Goal: Task Accomplishment & Management: Use online tool/utility

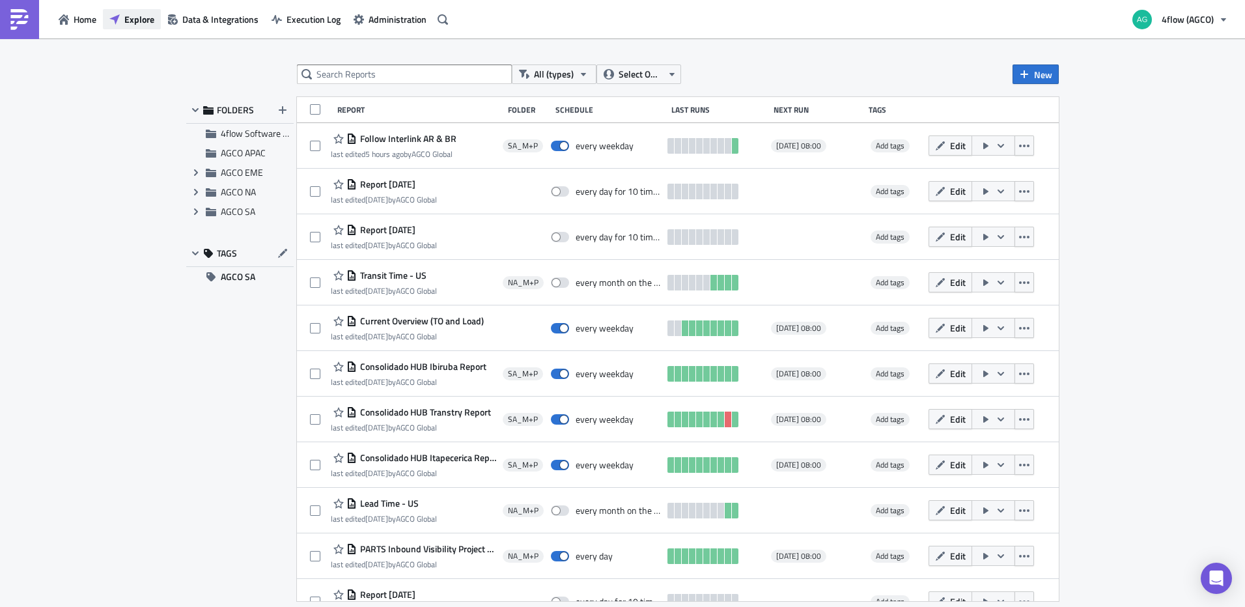
click at [141, 19] on span "Explore" at bounding box center [139, 19] width 30 height 14
click at [1035, 78] on span "New" at bounding box center [1043, 75] width 18 height 14
click at [1046, 102] on div "Report" at bounding box center [1079, 106] width 87 height 13
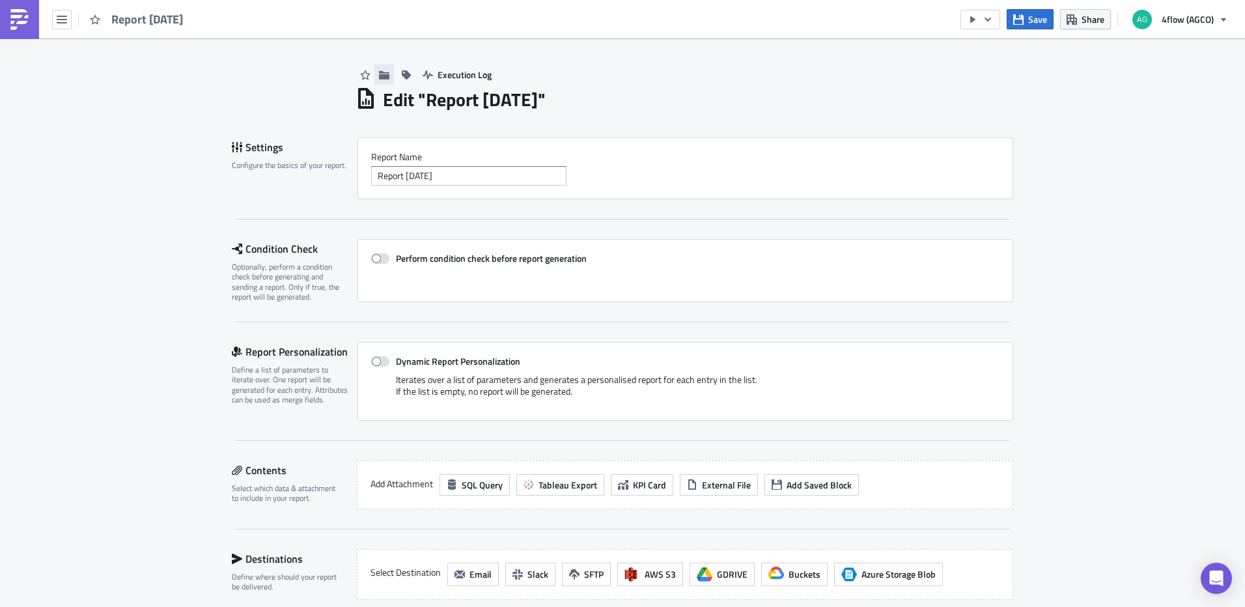
click at [385, 75] on button "button" at bounding box center [384, 74] width 20 height 20
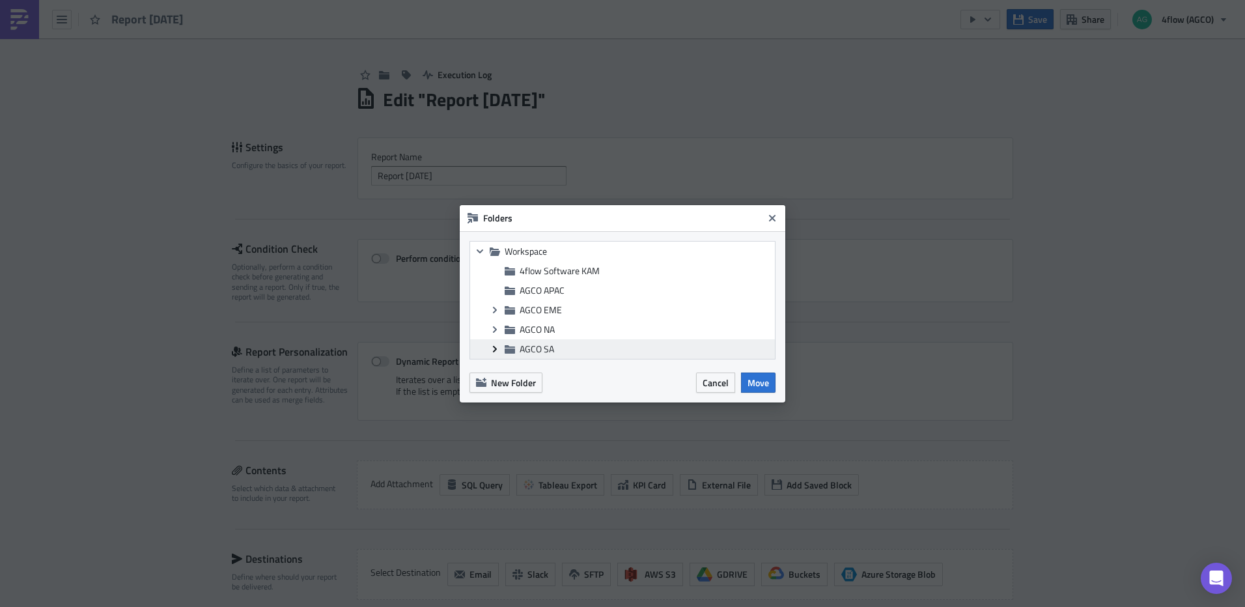
click at [492, 350] on icon "Expand group" at bounding box center [495, 349] width 10 height 10
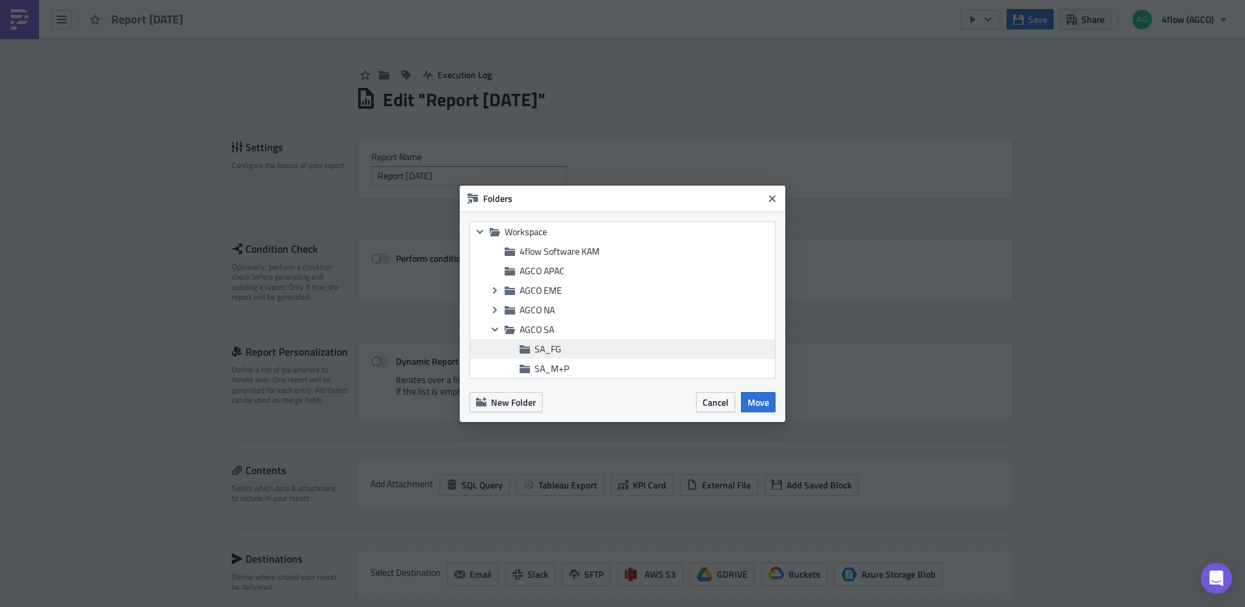
click at [557, 344] on span "SA_FG" at bounding box center [548, 349] width 27 height 14
click at [756, 404] on span "Move" at bounding box center [758, 402] width 21 height 14
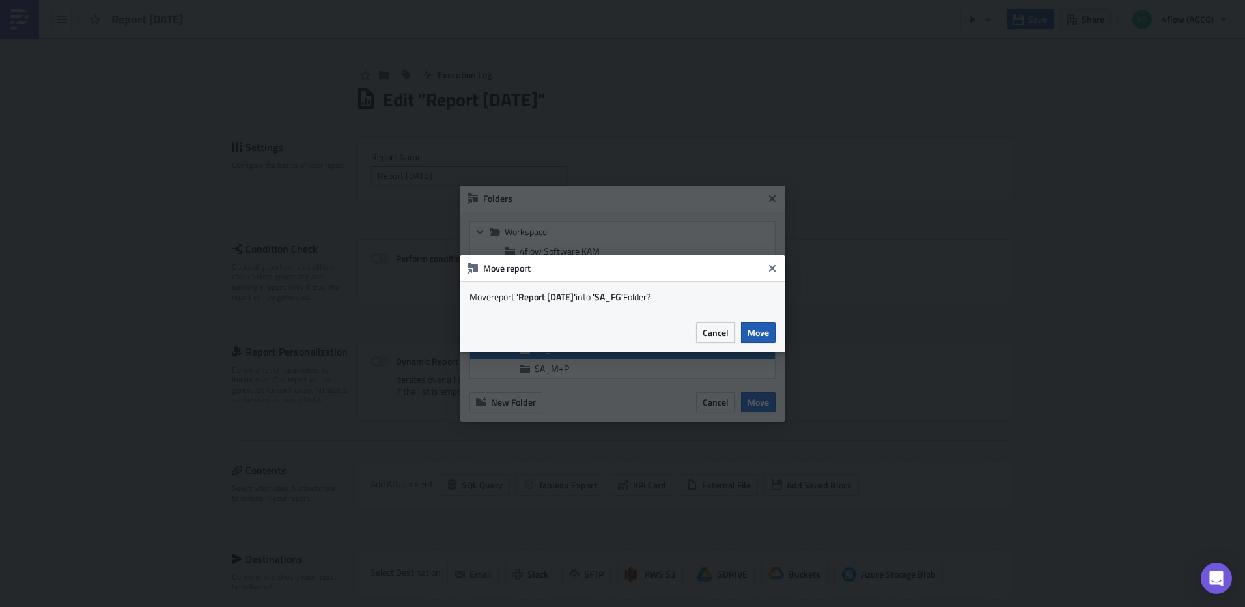
click at [757, 334] on span "Move" at bounding box center [758, 333] width 21 height 14
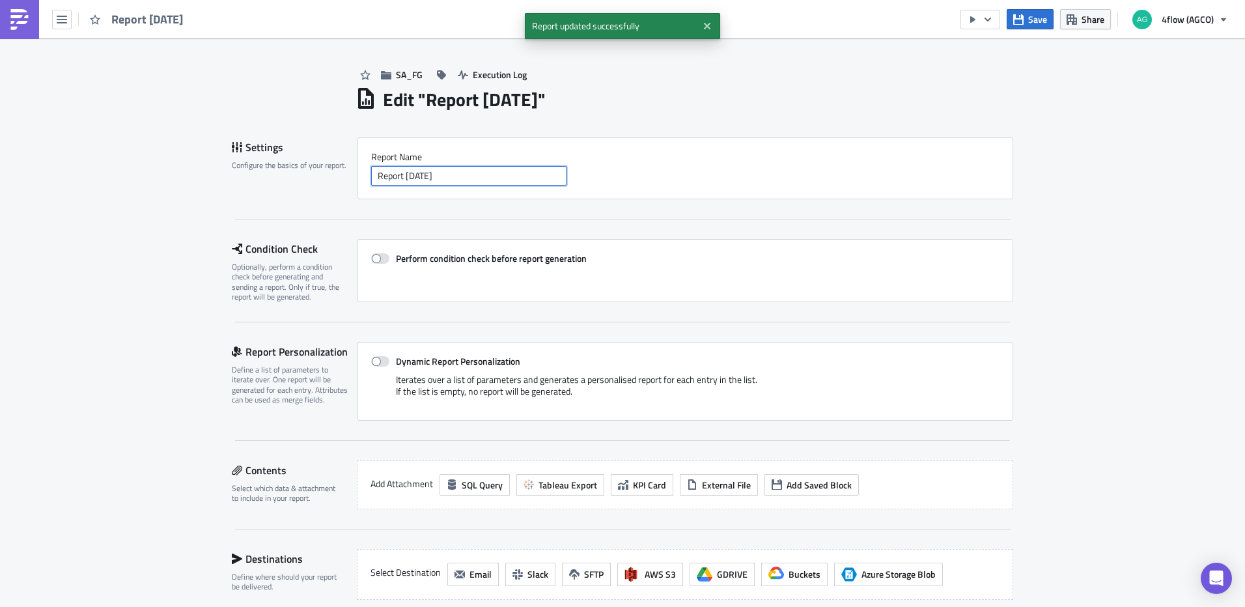
click at [481, 178] on input "Report [DATE]" at bounding box center [468, 176] width 195 height 20
click at [482, 178] on input "Report [DATE]" at bounding box center [468, 176] width 195 height 20
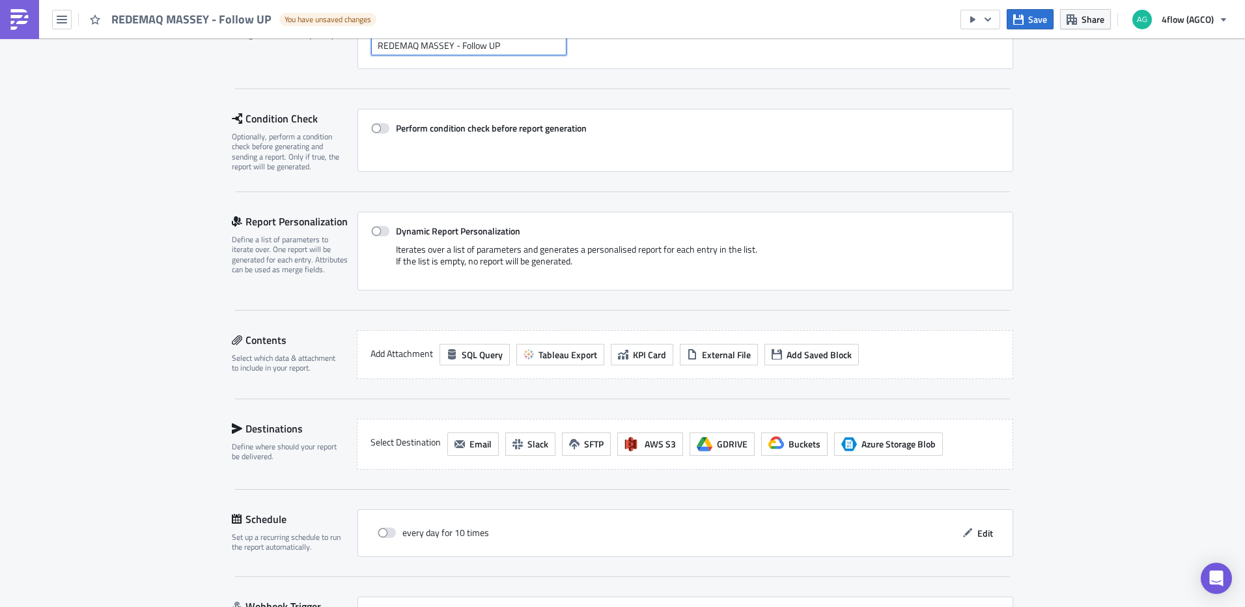
scroll to position [65, 0]
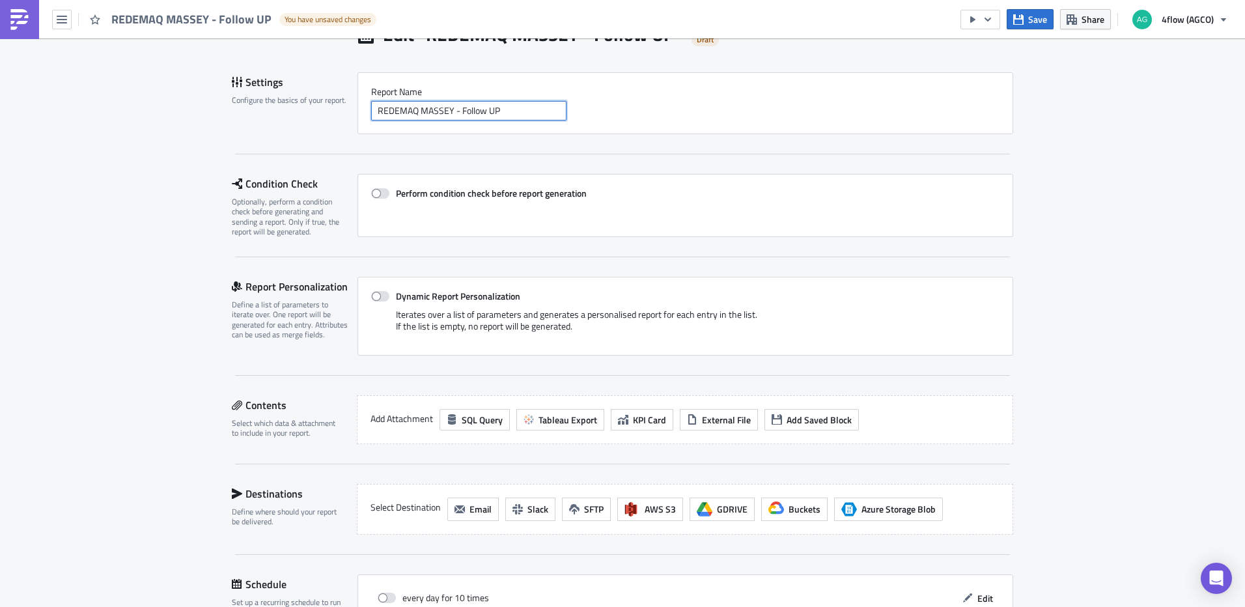
type input "REDEMAQ MASSEY - Follow UP"
click at [573, 424] on span "Tableau Export" at bounding box center [568, 420] width 59 height 14
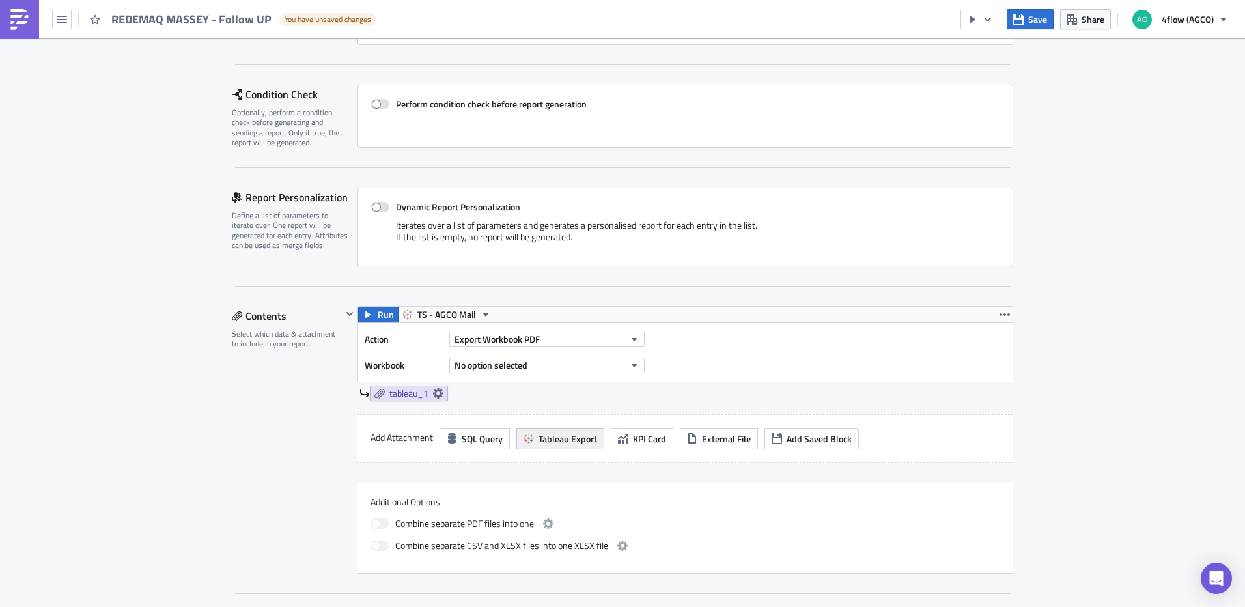
scroll to position [195, 0]
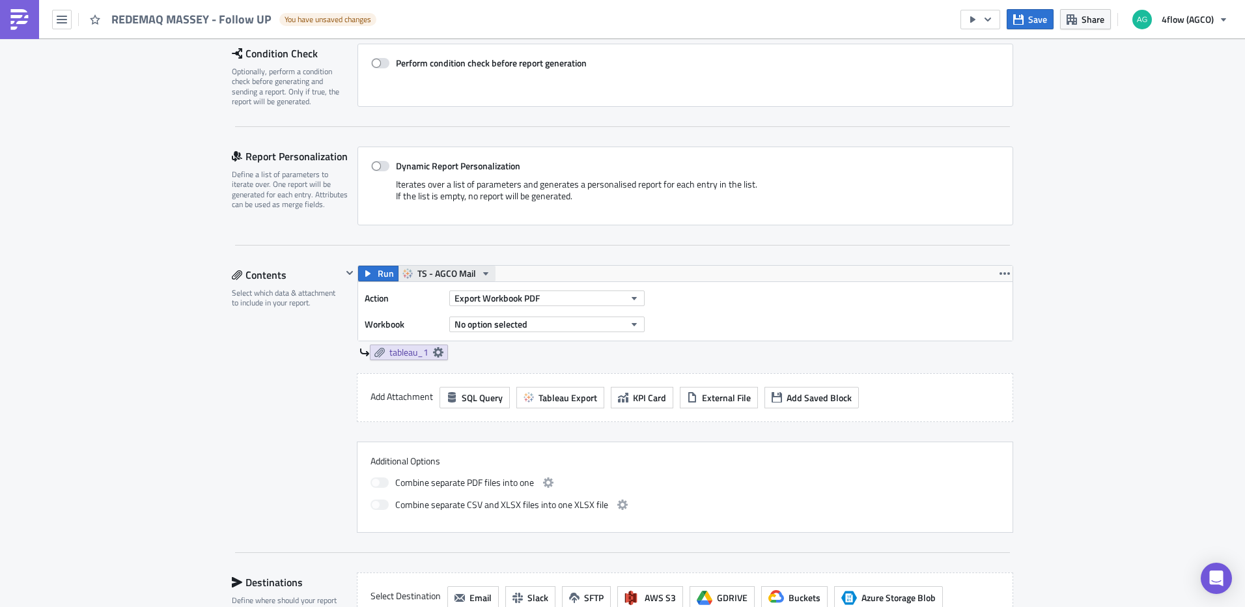
click at [462, 267] on span "TS - AGCO Mail" at bounding box center [446, 274] width 59 height 16
click at [465, 354] on div "TS - AGCO SA Mail" at bounding box center [461, 352] width 93 height 13
click at [564, 297] on button "Export Workbook PDF" at bounding box center [546, 298] width 195 height 16
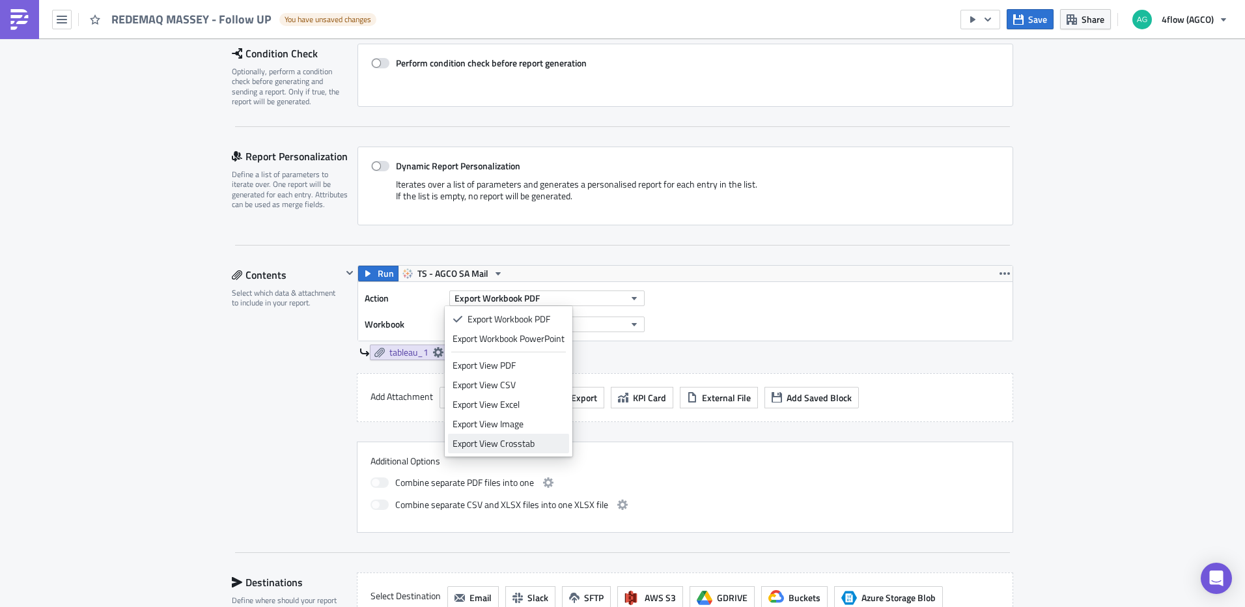
click at [509, 443] on div "Export View Crosstab" at bounding box center [509, 443] width 112 height 13
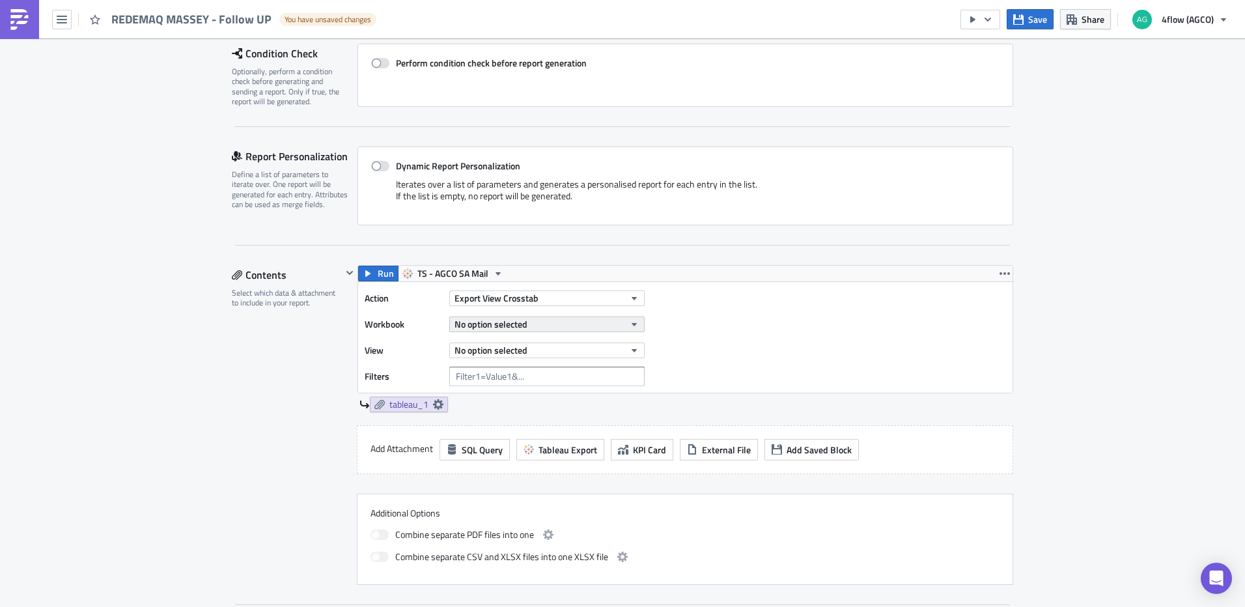
click at [556, 323] on button "No option selected" at bounding box center [546, 324] width 195 height 16
type input "follow up dealer"
click at [544, 367] on div "Follow Up Dealers - OB Dom" at bounding box center [507, 367] width 108 height 13
click at [618, 351] on button "No option selected" at bounding box center [546, 351] width 195 height 16
click at [522, 393] on div "REDEMAQ MASSEY" at bounding box center [510, 393] width 115 height 13
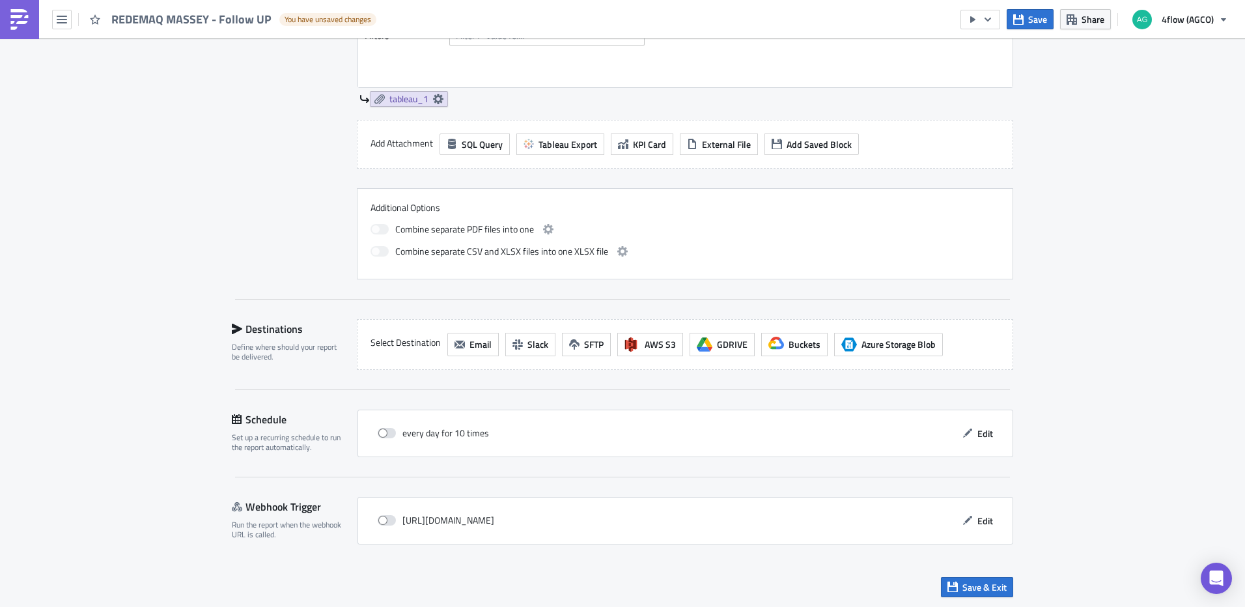
scroll to position [537, 0]
click at [460, 345] on button "Email" at bounding box center [472, 342] width 51 height 23
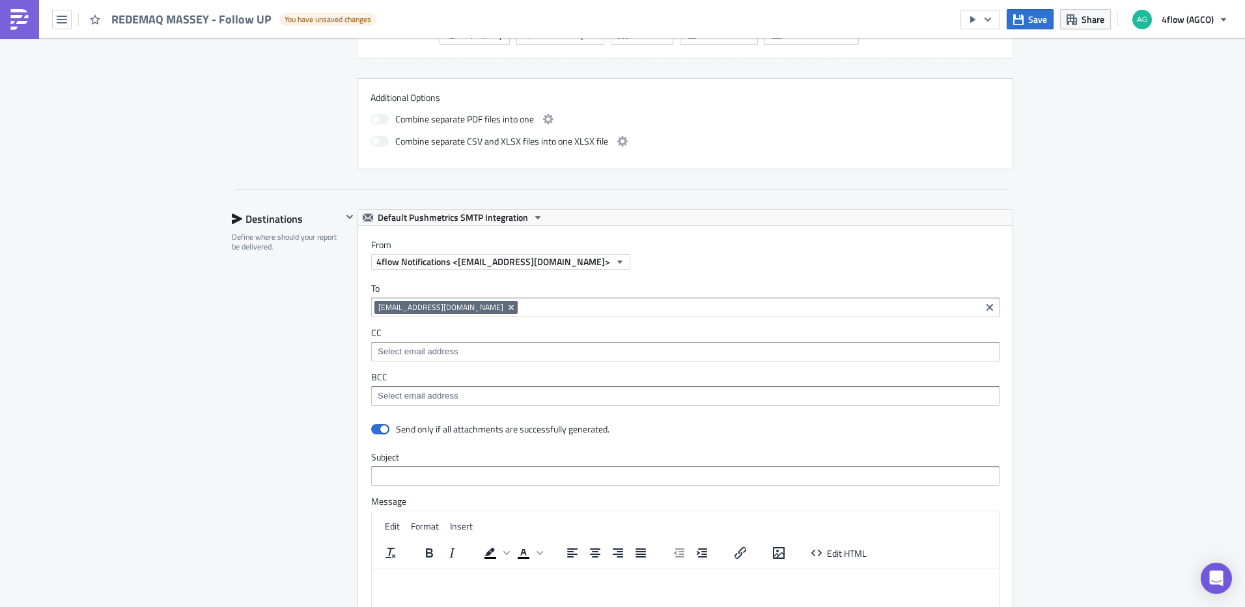
scroll to position [668, 0]
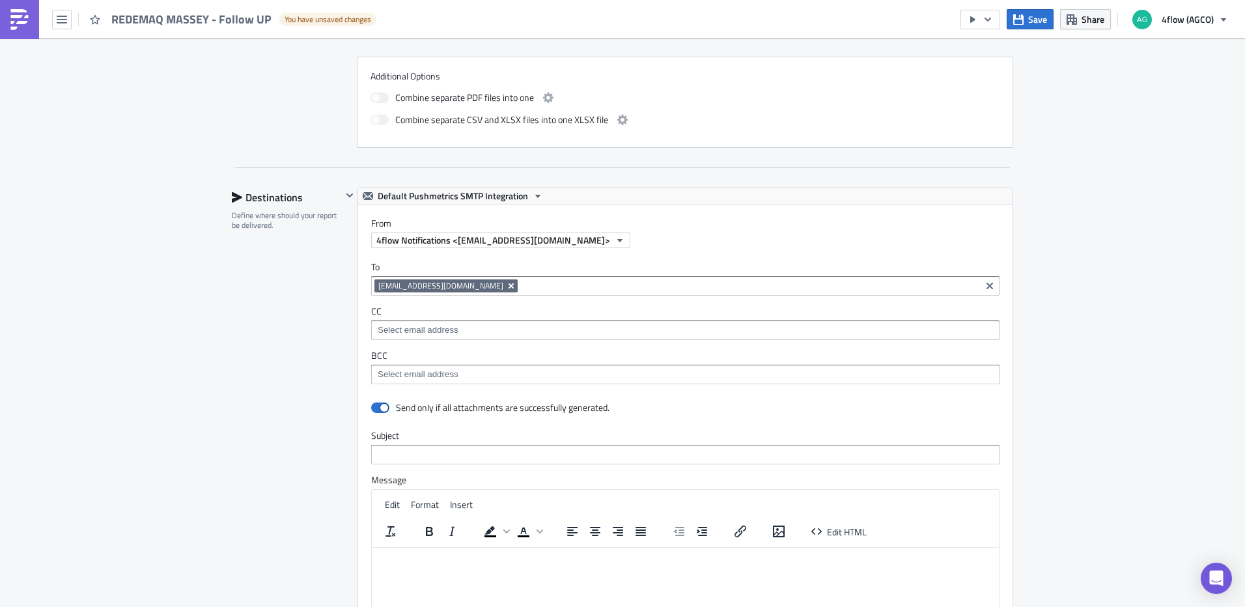
click at [513, 288] on icon "Remove Tag" at bounding box center [511, 285] width 5 height 5
click at [1111, 287] on div "SA_FG Execution Log Edit " REDEMAQ [PERSON_NAME] - Follow UP " Draft Settings C…" at bounding box center [622, 186] width 1245 height 1631
click at [417, 292] on input at bounding box center [684, 285] width 621 height 13
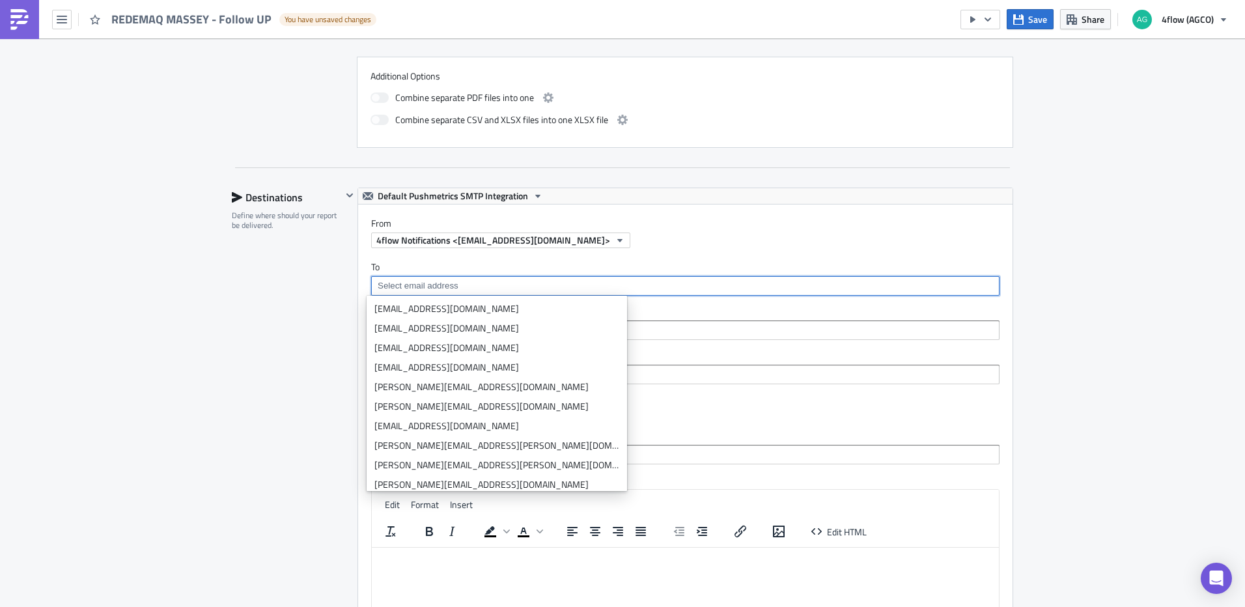
paste input "mailto:[PERSON_NAME][EMAIL_ADDRESS][DOMAIN_NAME]"
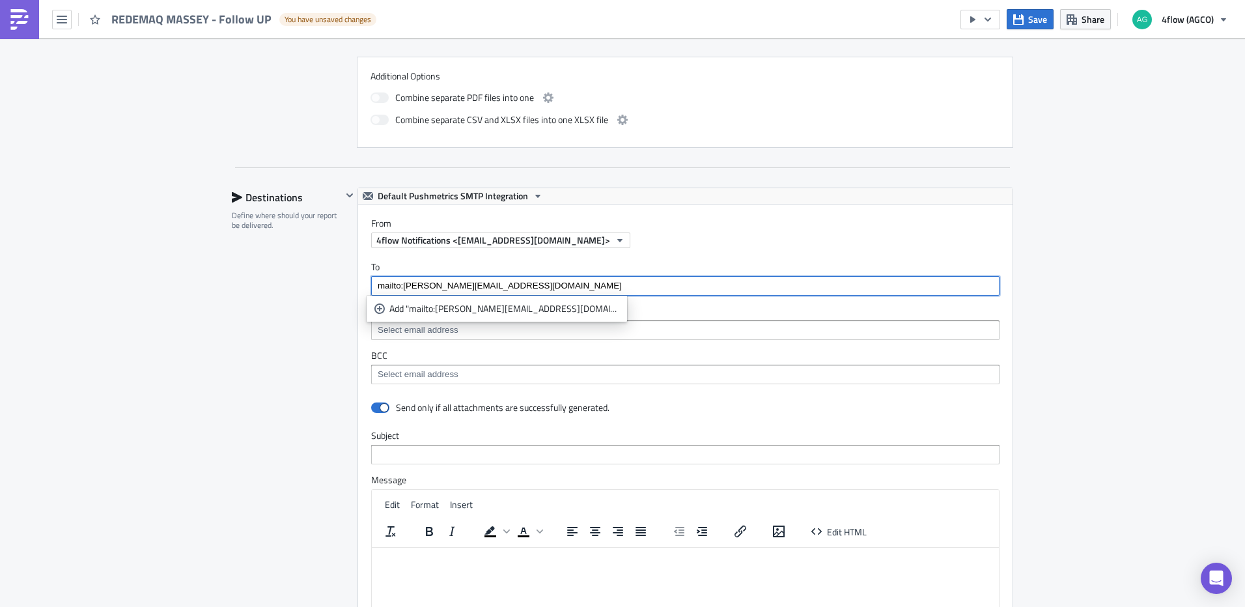
drag, startPoint x: 398, startPoint y: 287, endPoint x: 364, endPoint y: 288, distance: 33.9
click at [364, 288] on div "To [EMAIL_ADDRESS][DOMAIN_NAME] mailto:[PERSON_NAME][EMAIL_ADDRESS][DOMAIN_NAME…" at bounding box center [685, 322] width 654 height 149
type input "[PERSON_NAME][EMAIL_ADDRESS][DOMAIN_NAME]"
click at [443, 311] on div "Add "[PERSON_NAME][EMAIL_ADDRESS][DOMAIN_NAME]"" at bounding box center [504, 308] width 230 height 13
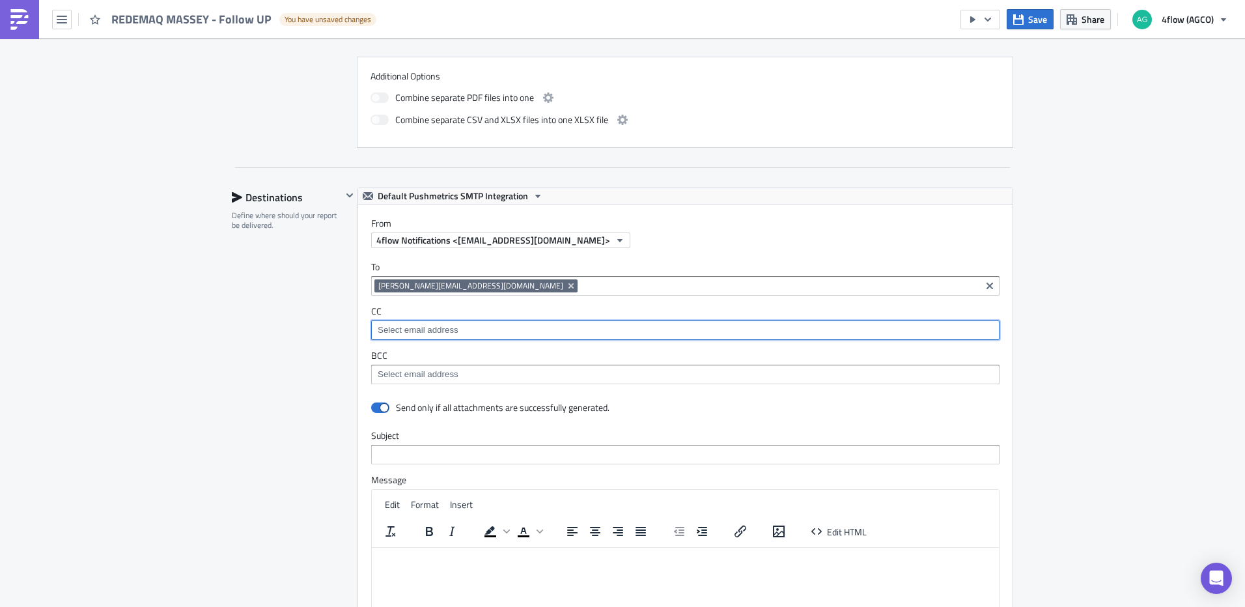
click at [705, 326] on input at bounding box center [684, 330] width 621 height 13
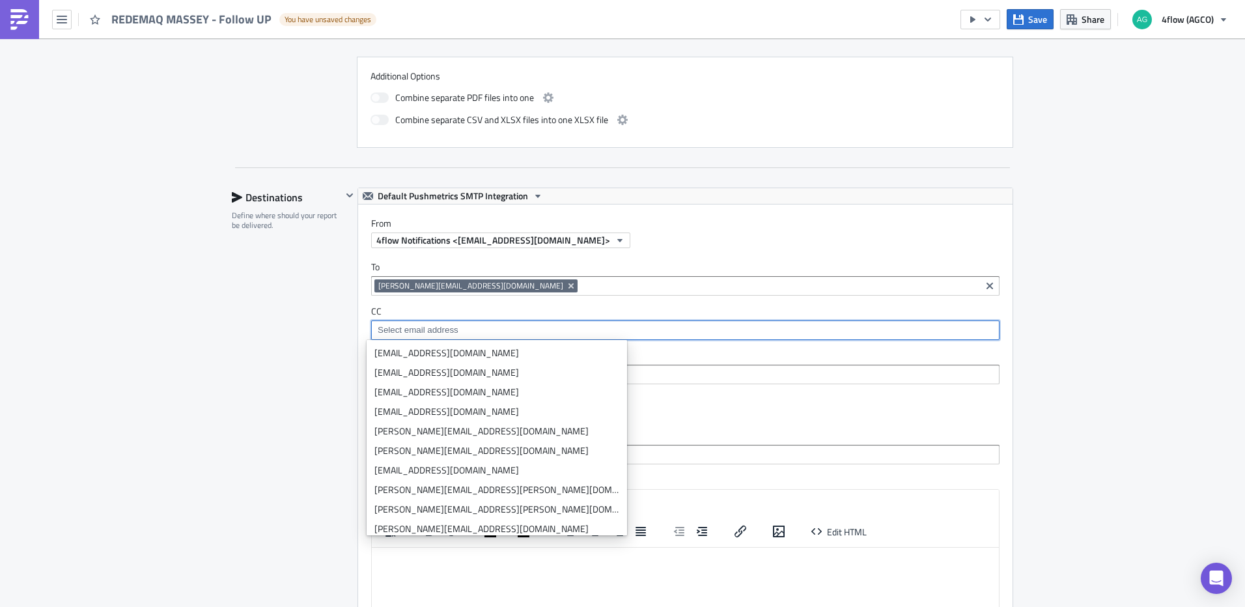
click at [450, 328] on input at bounding box center [684, 330] width 621 height 13
paste input "mailto:[PERSON_NAME][EMAIL_ADDRESS][DOMAIN_NAME]"
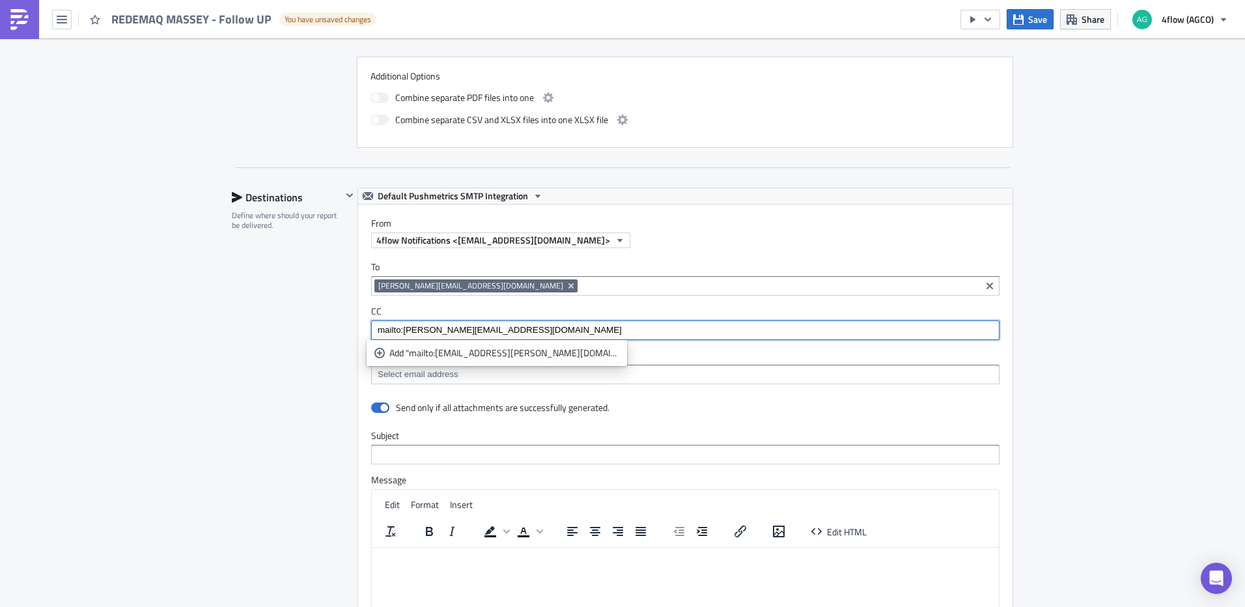
drag, startPoint x: 399, startPoint y: 329, endPoint x: 318, endPoint y: 332, distance: 80.8
click at [318, 332] on div "Destinations Define where should your report be delivered. Default Pushmetrics …" at bounding box center [622, 475] width 781 height 574
type input "[EMAIL_ADDRESS][PERSON_NAME][DOMAIN_NAME]"
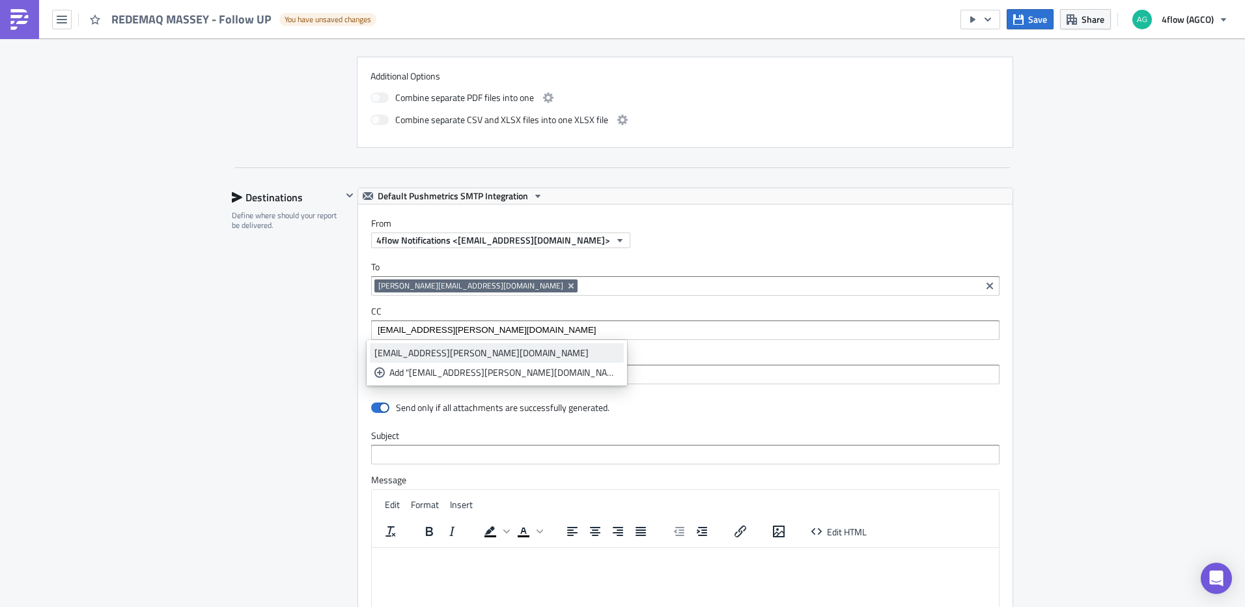
click at [468, 346] on div "[EMAIL_ADDRESS][PERSON_NAME][DOMAIN_NAME]" at bounding box center [496, 352] width 245 height 13
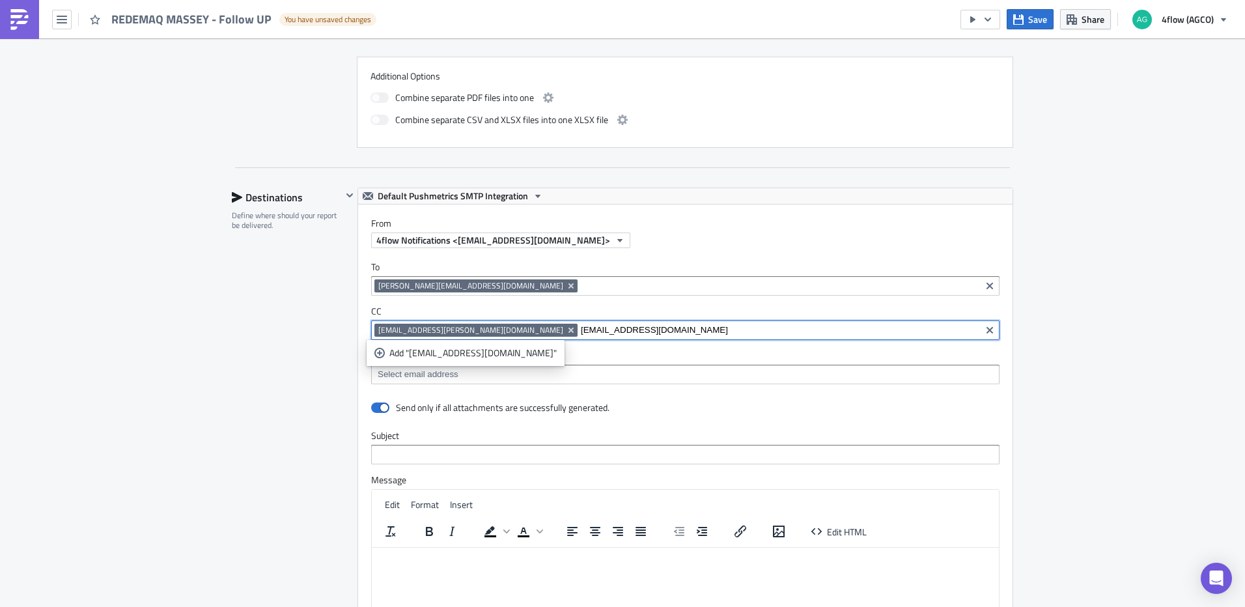
type input "[EMAIL_ADDRESS][DOMAIN_NAME]"
click at [424, 358] on div "Add "[EMAIL_ADDRESS][DOMAIN_NAME]"" at bounding box center [472, 352] width 167 height 13
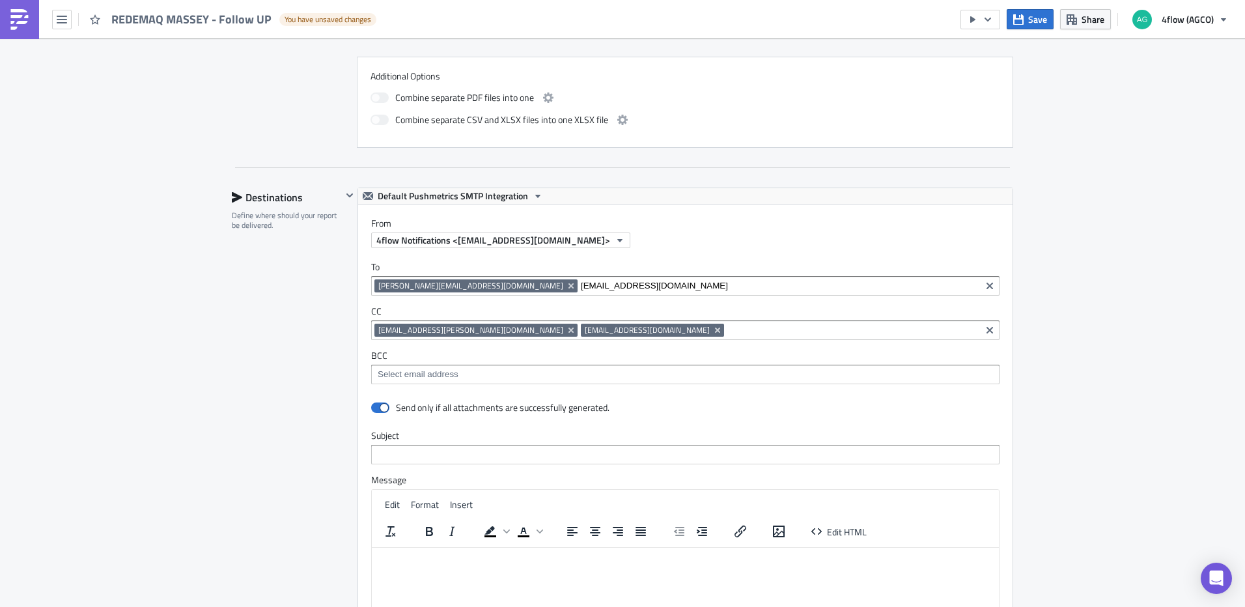
click at [796, 298] on div "To [PERSON_NAME][EMAIL_ADDRESS][DOMAIN_NAME] [PERSON_NAME][EMAIL_ADDRESS][DOMAI…" at bounding box center [685, 322] width 654 height 149
drag, startPoint x: 622, startPoint y: 287, endPoint x: 466, endPoint y: 287, distance: 156.3
click at [581, 287] on input "[EMAIL_ADDRESS][DOMAIN_NAME]" at bounding box center [779, 285] width 397 height 13
click at [921, 358] on label "BCC" at bounding box center [685, 356] width 628 height 12
click at [379, 406] on span at bounding box center [380, 407] width 18 height 10
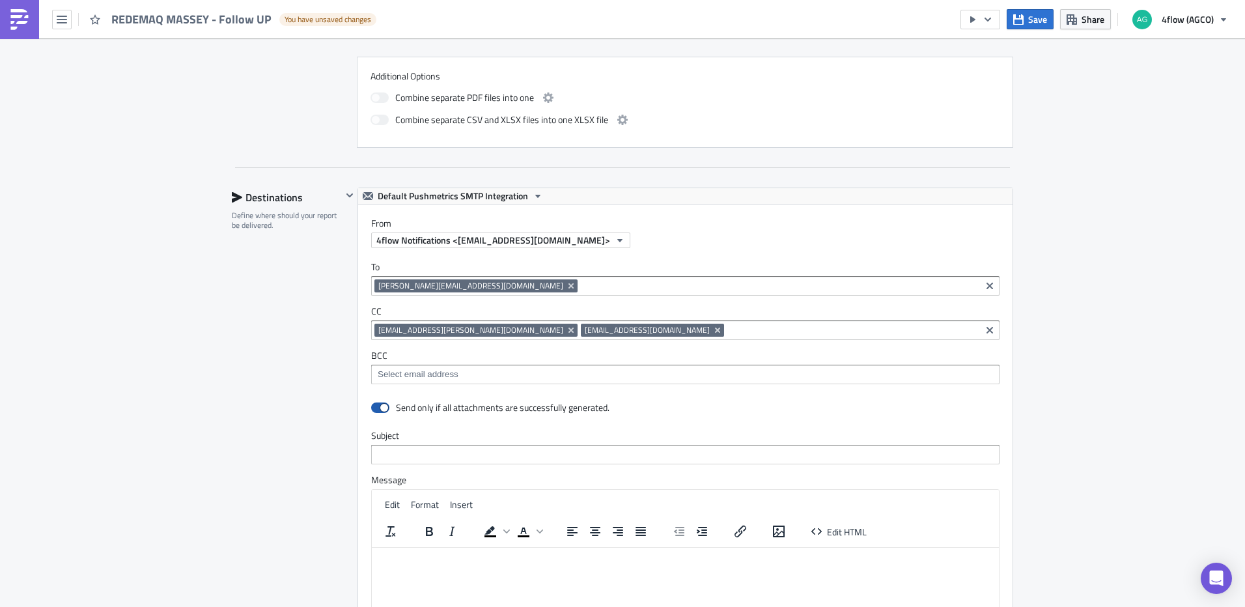
click at [379, 406] on input "checkbox" at bounding box center [378, 408] width 8 height 8
click at [381, 407] on span at bounding box center [380, 407] width 18 height 10
click at [381, 407] on input "checkbox" at bounding box center [378, 408] width 8 height 8
checkbox input "true"
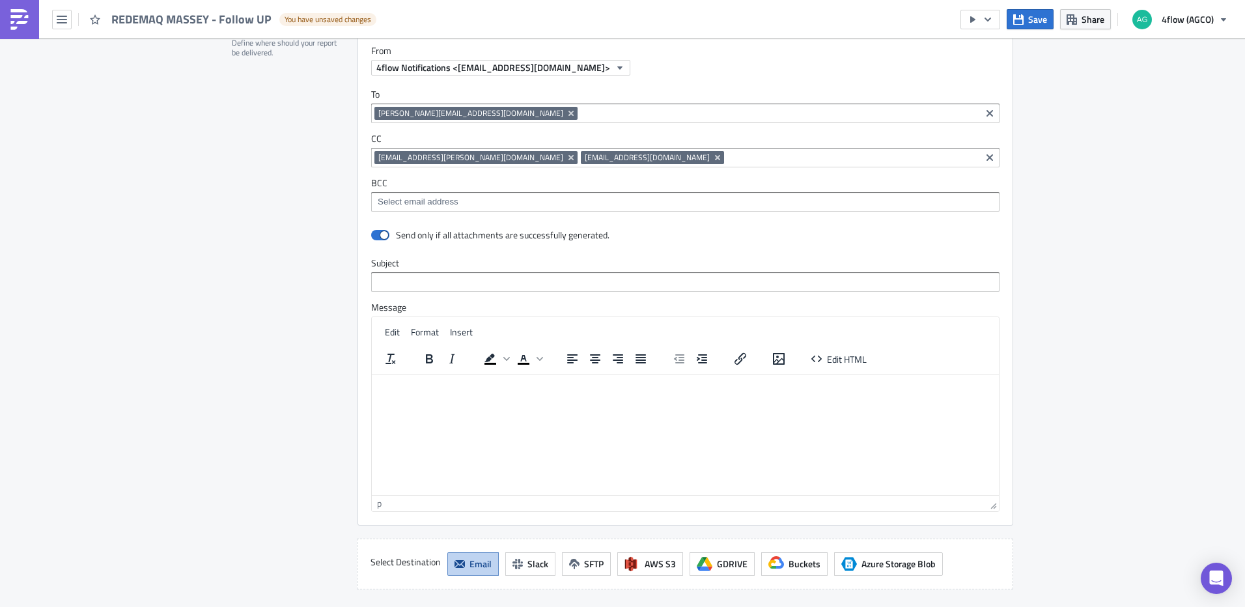
scroll to position [863, 0]
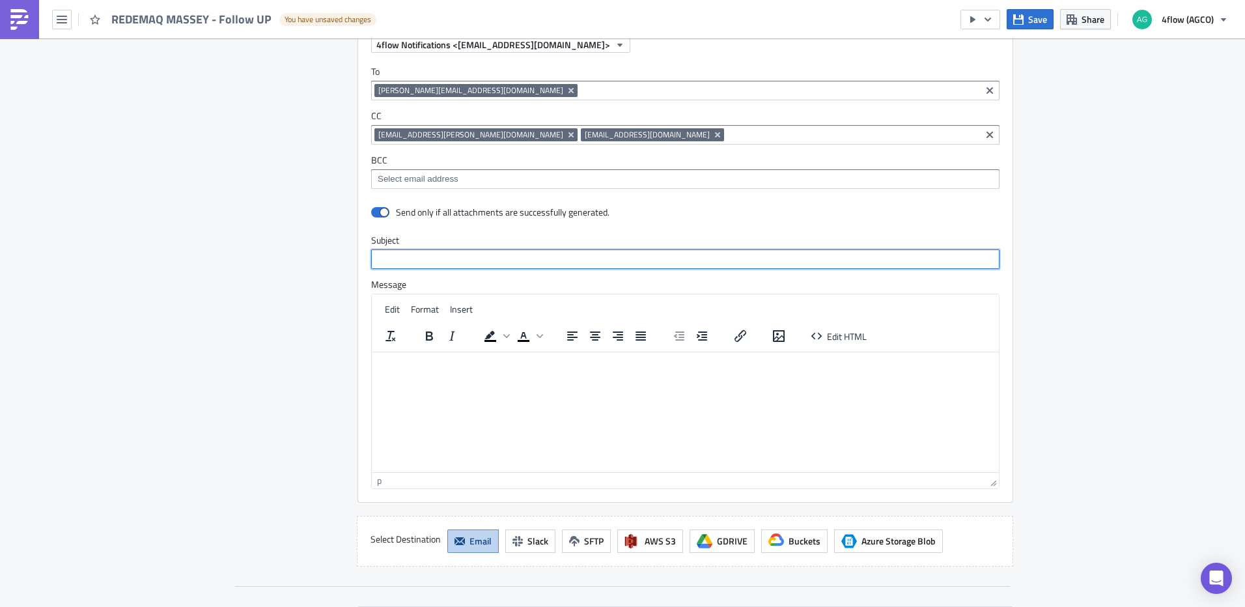
click at [433, 259] on input "text" at bounding box center [685, 259] width 628 height 20
type input "Follow Up REDEMAQ MASSEY"
click at [394, 360] on p "Rich Text Area. Press ALT-0 for help." at bounding box center [685, 362] width 617 height 10
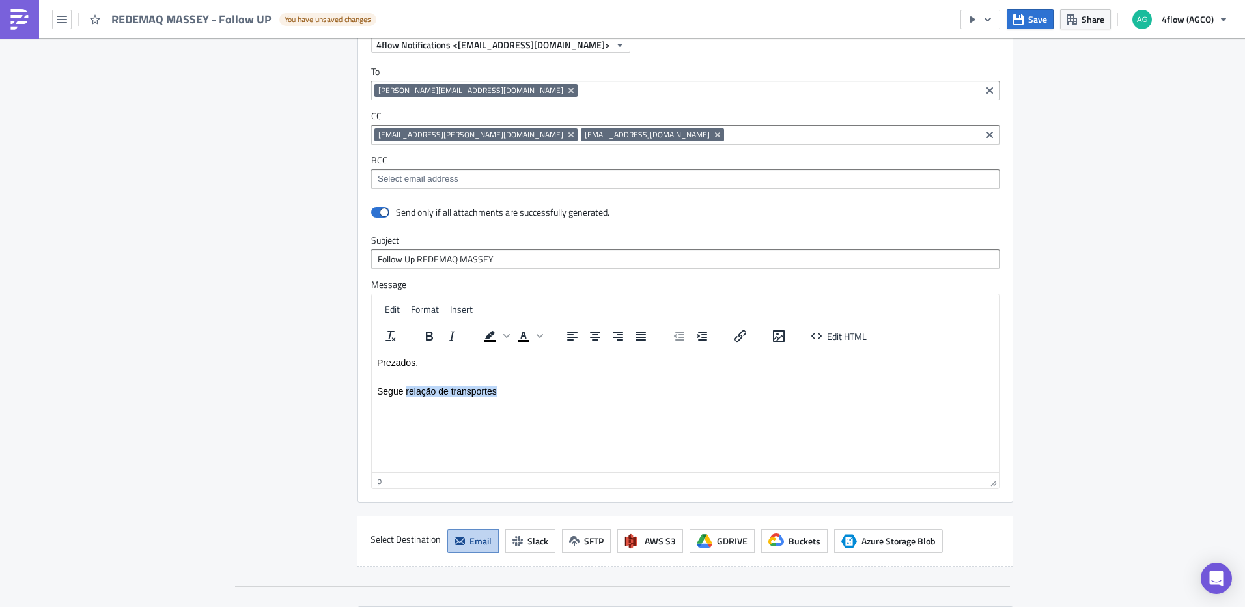
drag, startPoint x: 499, startPoint y: 391, endPoint x: 404, endPoint y: 391, distance: 95.1
click at [404, 391] on p "Segue relação de transportes" at bounding box center [685, 391] width 617 height 10
drag, startPoint x: 526, startPoint y: 388, endPoint x: 453, endPoint y: 392, distance: 72.4
click at [453, 392] on p "Segue follow up dos transportes" at bounding box center [685, 391] width 617 height 10
click at [505, 387] on p "Segue follow up das cargas" at bounding box center [685, 391] width 617 height 10
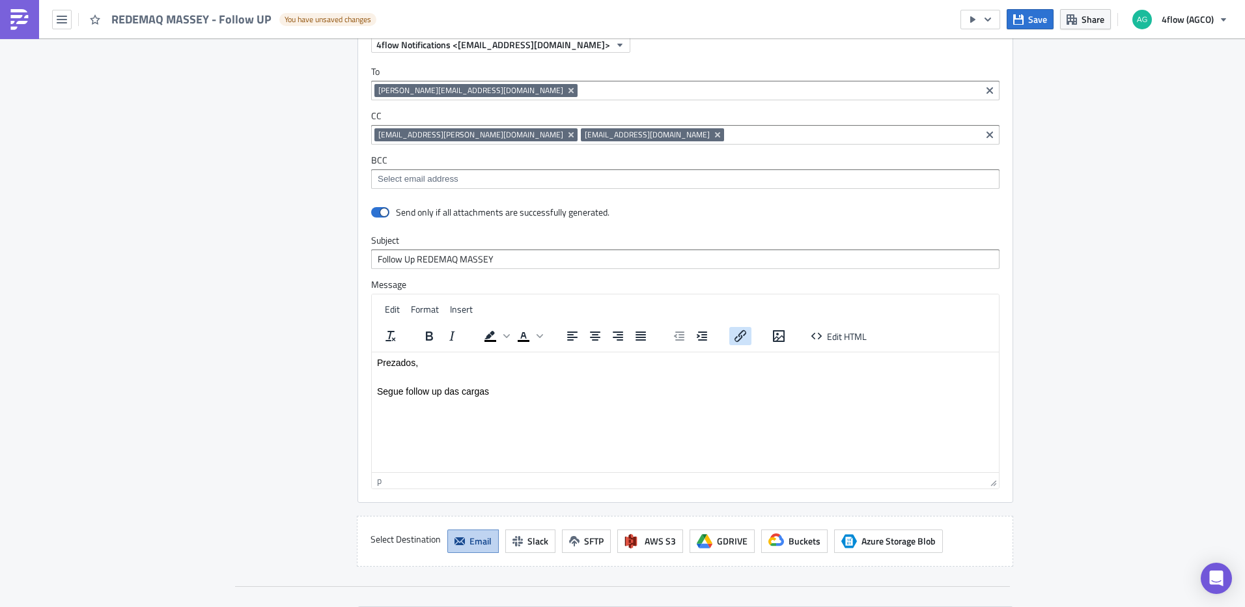
click at [735, 342] on icon "Insert/edit link" at bounding box center [741, 336] width 16 height 16
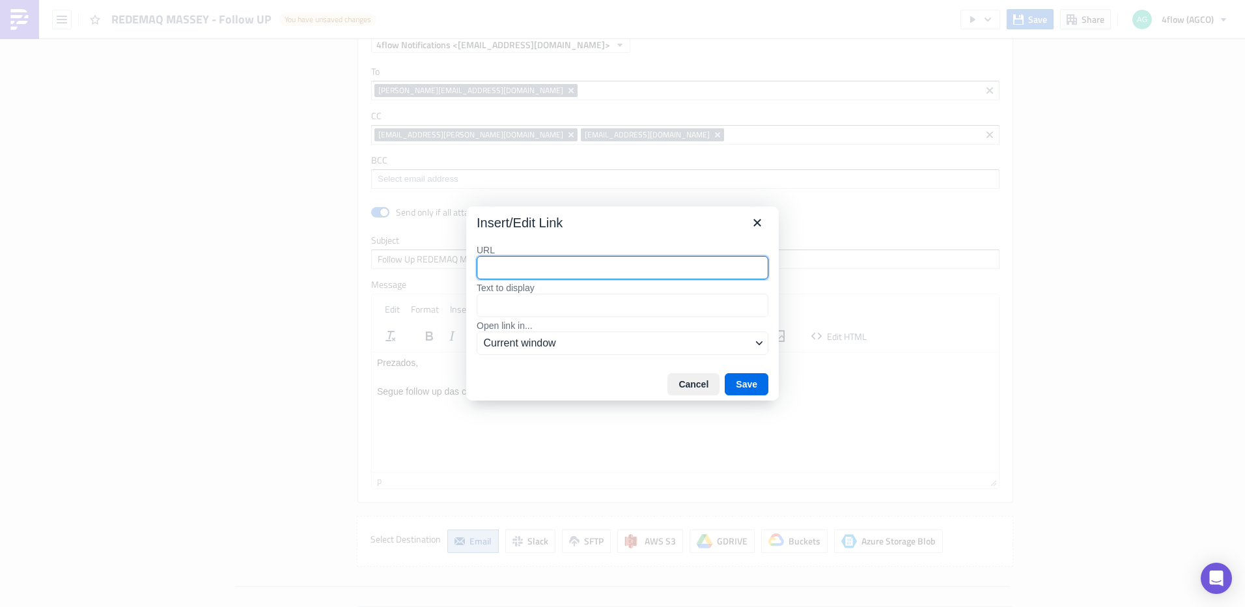
click at [675, 281] on div "URL Text to display Open link in... Current window" at bounding box center [623, 301] width 292 height 114
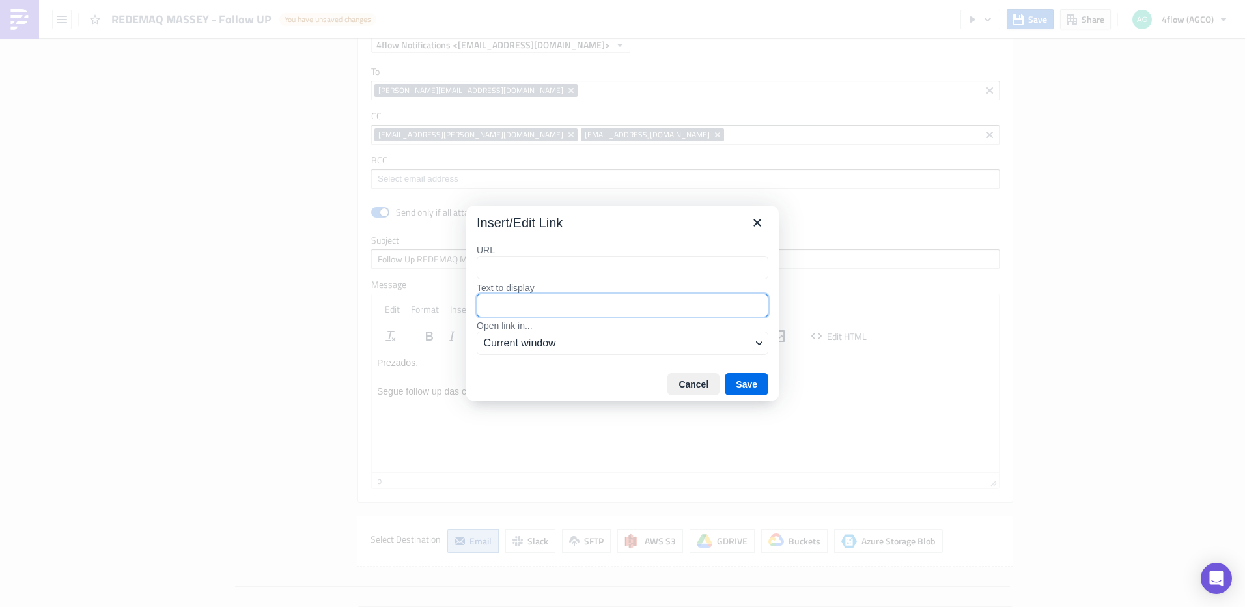
click at [684, 297] on input "Text to display" at bounding box center [623, 305] width 292 height 23
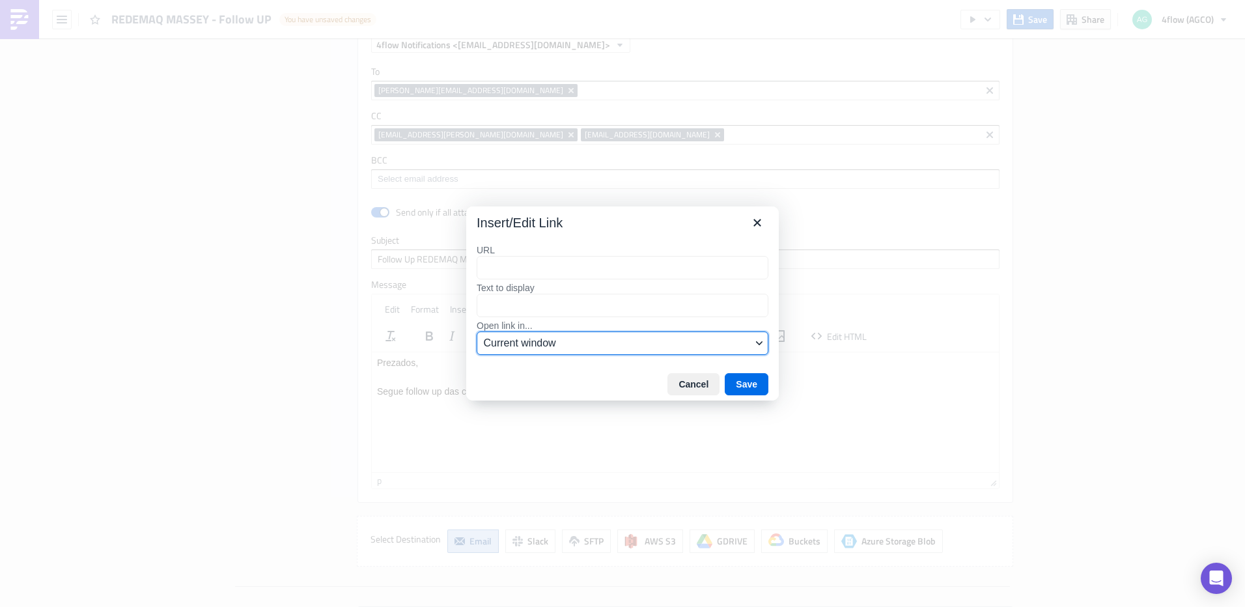
click at [720, 341] on span "Current window" at bounding box center [618, 343] width 268 height 16
click at [758, 228] on icon "Close" at bounding box center [758, 223] width 16 height 16
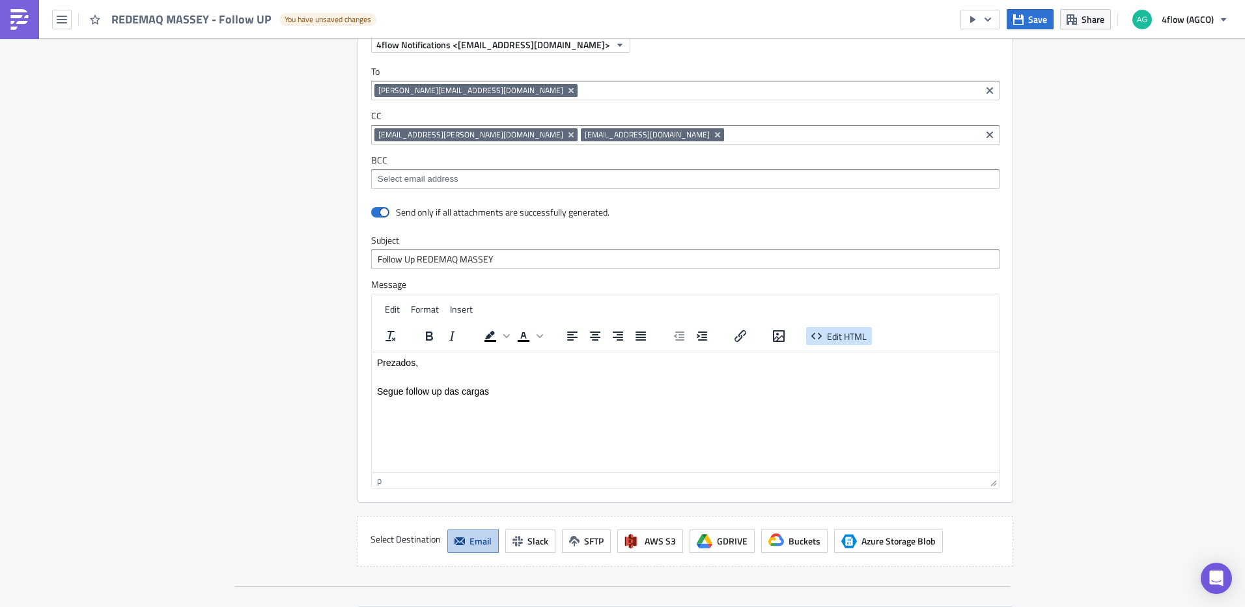
click at [830, 340] on span "Edit HTML" at bounding box center [847, 336] width 40 height 14
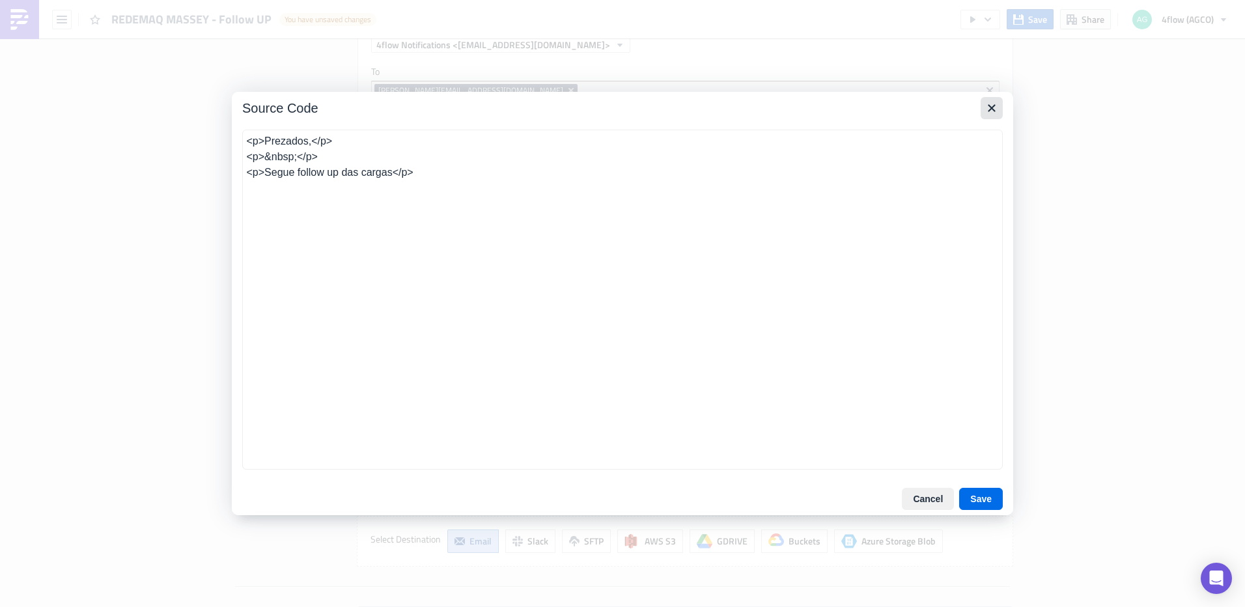
click at [993, 102] on icon "Close" at bounding box center [992, 108] width 16 height 16
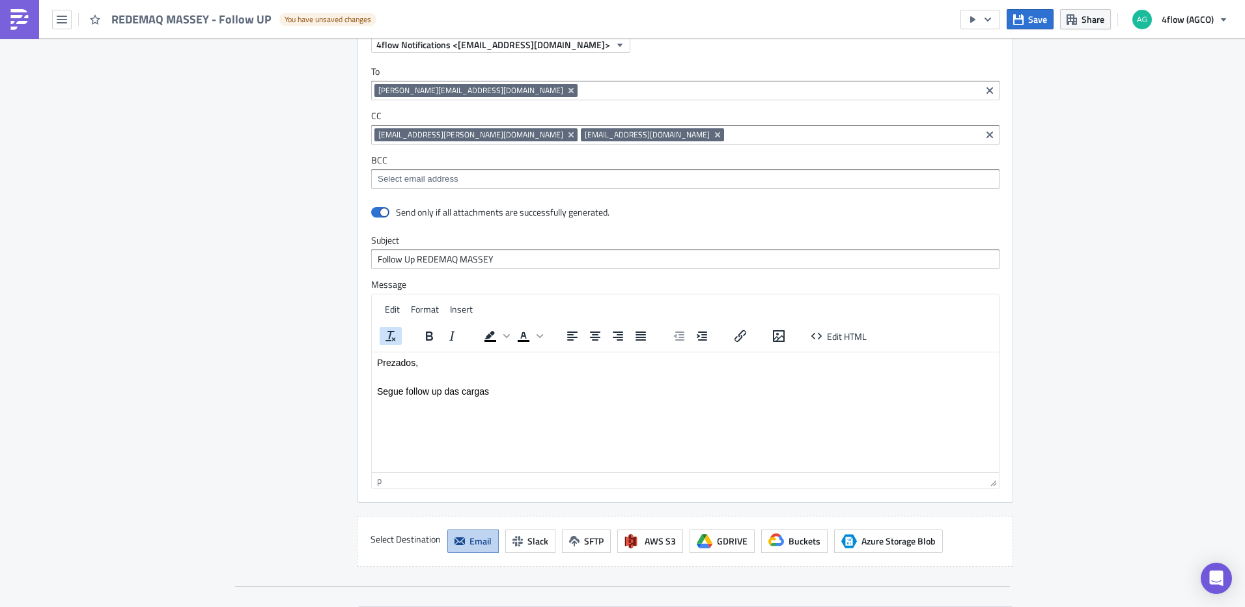
click at [391, 338] on icon "Clear formatting" at bounding box center [391, 336] width 10 height 10
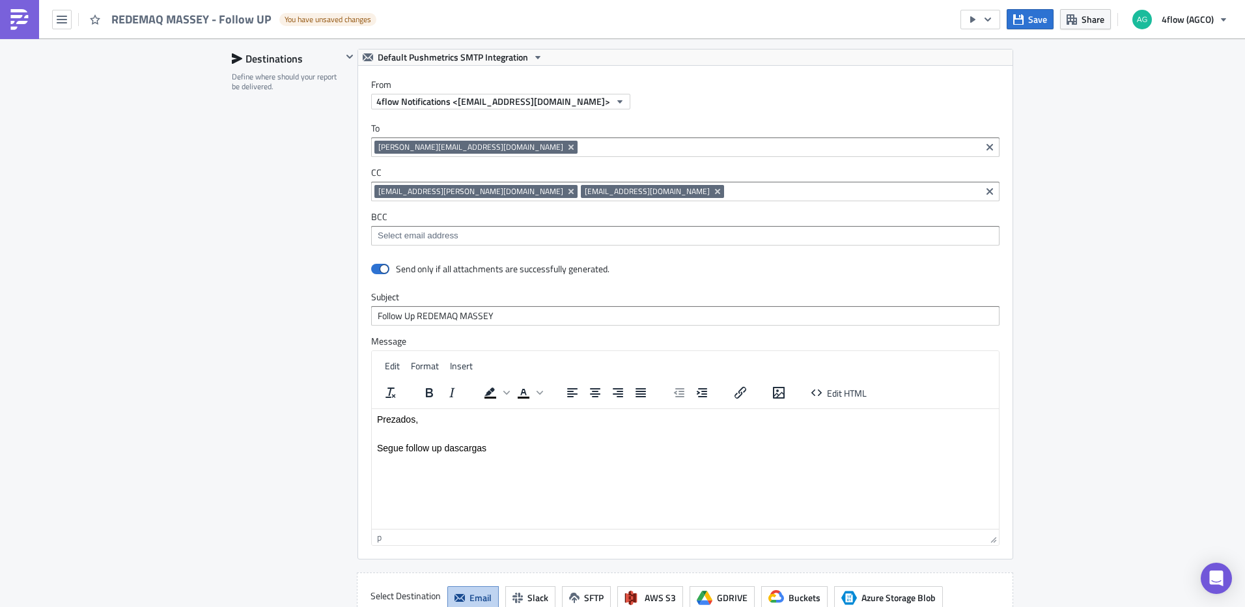
scroll to position [798, 0]
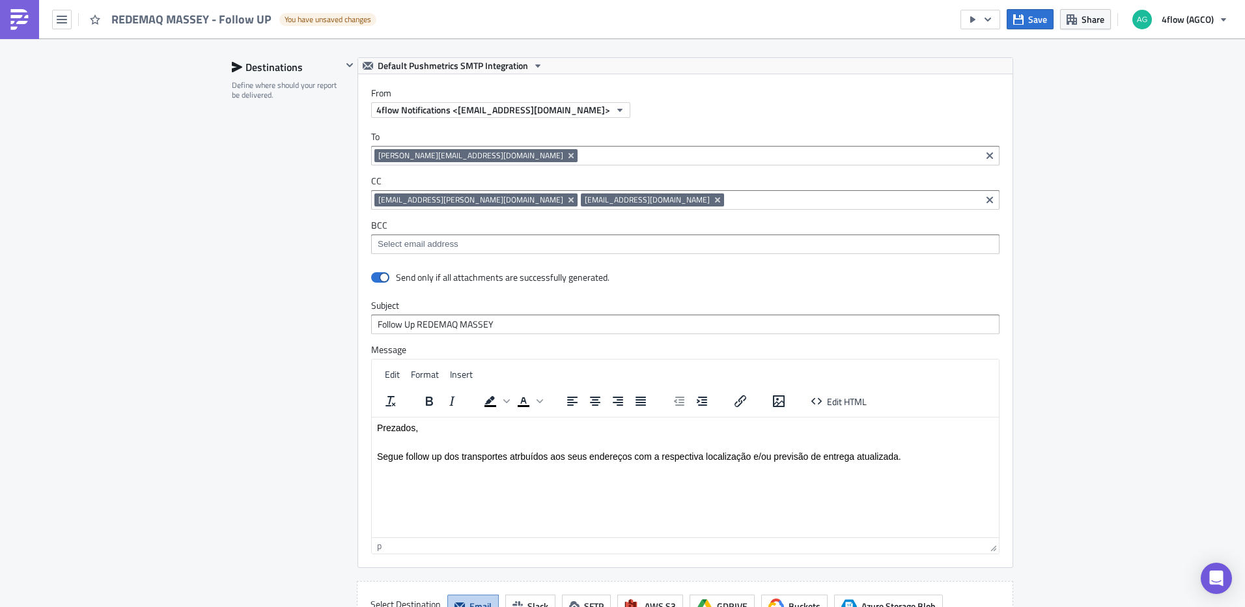
click at [519, 459] on p "Segue follow up dos transportes atrbuídos aos seus endereços com a respectiva l…" at bounding box center [685, 456] width 617 height 10
click at [634, 457] on p "Segue follow up dos transportes atribuídos aos seus endereços com a respectiva …" at bounding box center [685, 456] width 617 height 10
drag, startPoint x: 637, startPoint y: 458, endPoint x: 552, endPoint y: 460, distance: 84.7
click at [552, 460] on p "Segue follow up dos transportes atribuídos aos seus endereços com a respectiva …" at bounding box center [685, 456] width 617 height 10
click at [824, 456] on p "Segue follow up dos transportes atribuídos com a respectiva localização e/ou pr…" at bounding box center [685, 456] width 617 height 10
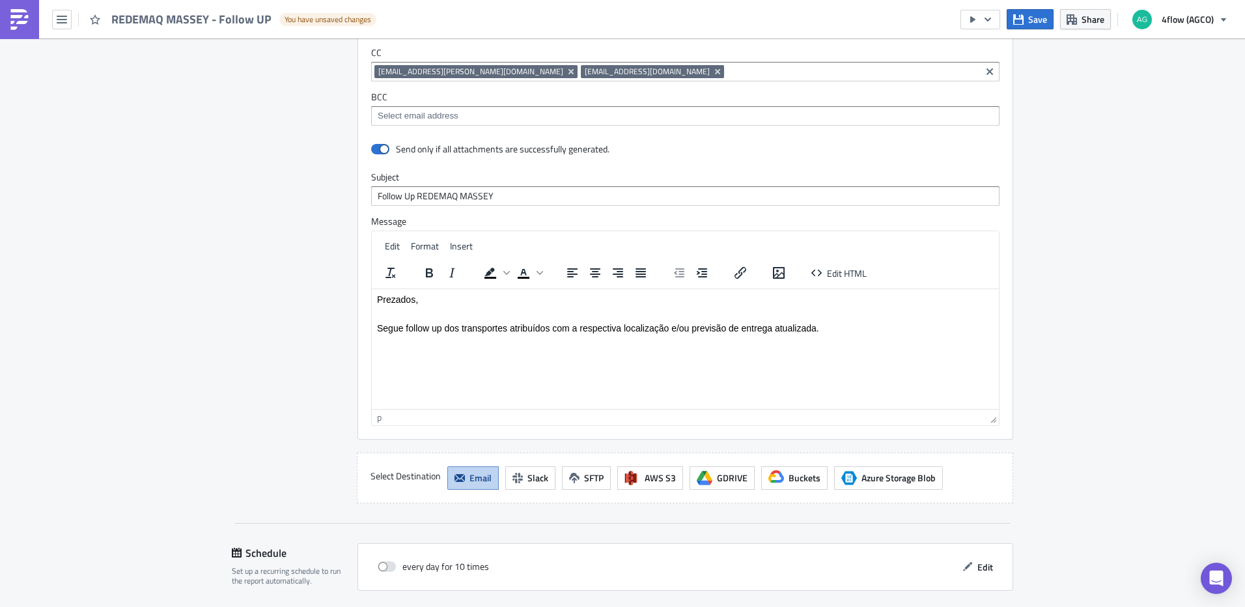
scroll to position [993, 0]
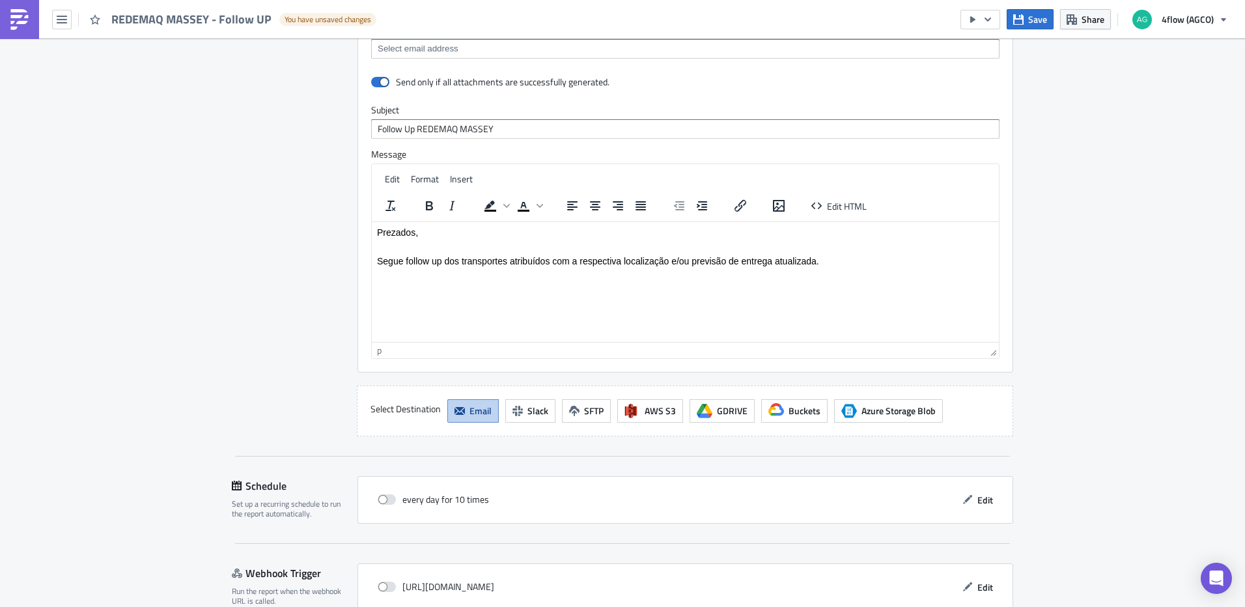
click at [823, 259] on p "Segue follow up dos transportes atribuídos com a respectiva localização e/ou pr…" at bounding box center [685, 260] width 617 height 10
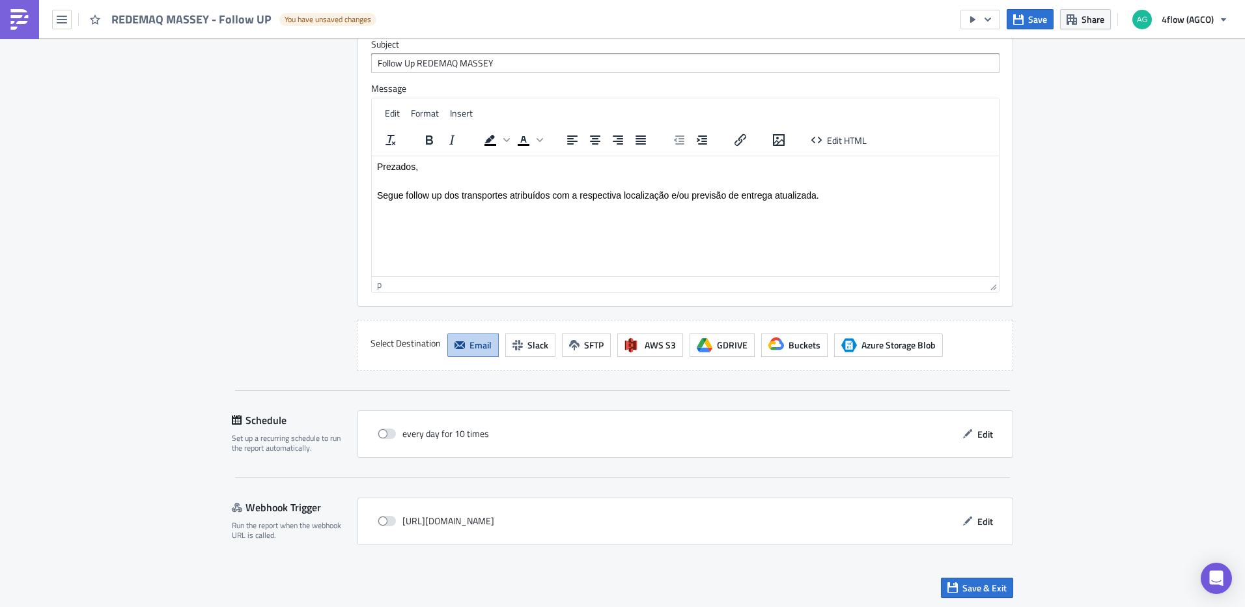
scroll to position [1061, 0]
click at [966, 440] on button "Edit" at bounding box center [978, 432] width 44 height 20
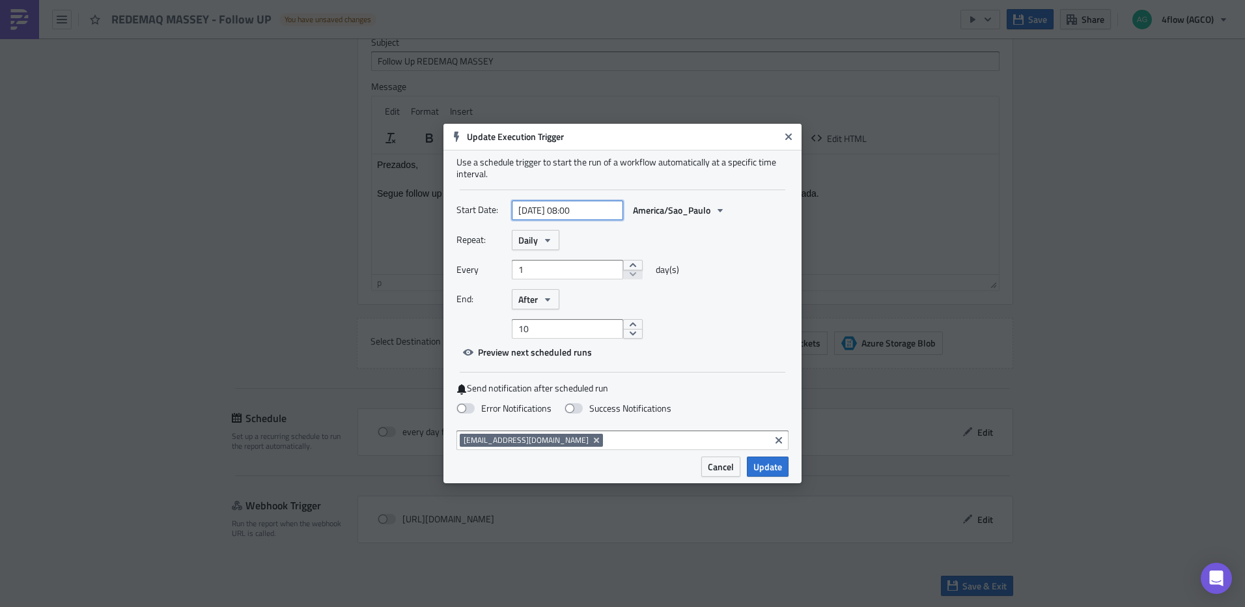
click at [578, 211] on input "[DATE] 08:00" at bounding box center [567, 211] width 111 height 20
select select "7"
select select "2025"
type input "[DATE] 11:30"
click at [524, 364] on div "26" at bounding box center [524, 364] width 21 height 20
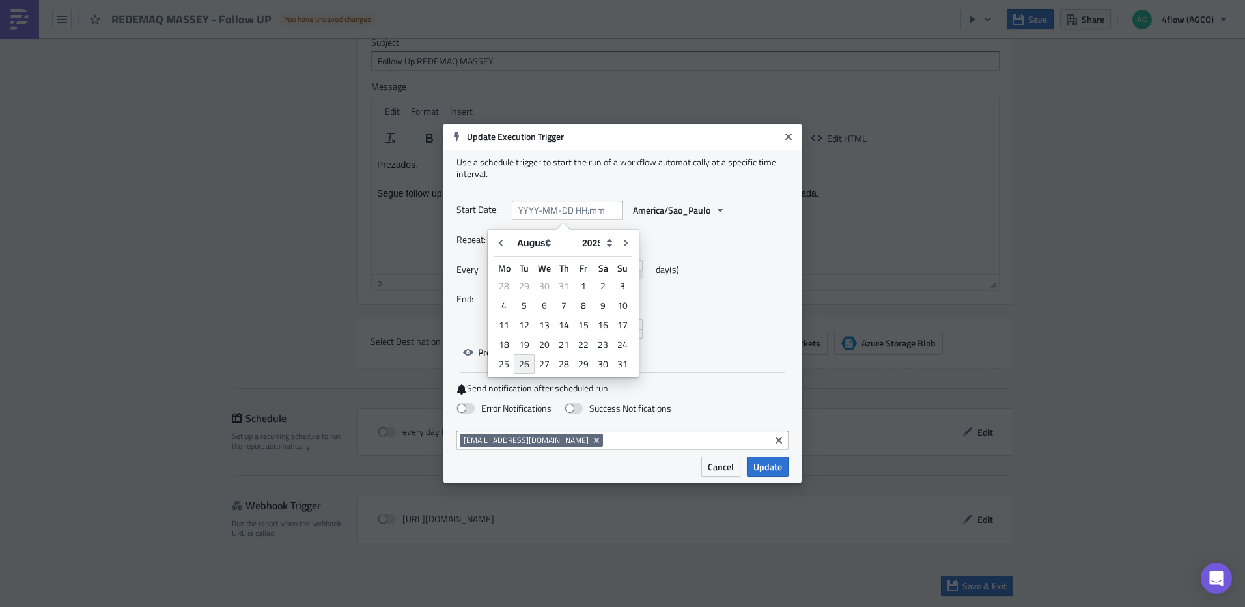
click at [525, 362] on div "26" at bounding box center [524, 364] width 21 height 20
type input "[DATE] 00:00"
select select "7"
select select "2025"
click at [578, 211] on input "[DATE] 00:00" at bounding box center [567, 211] width 111 height 20
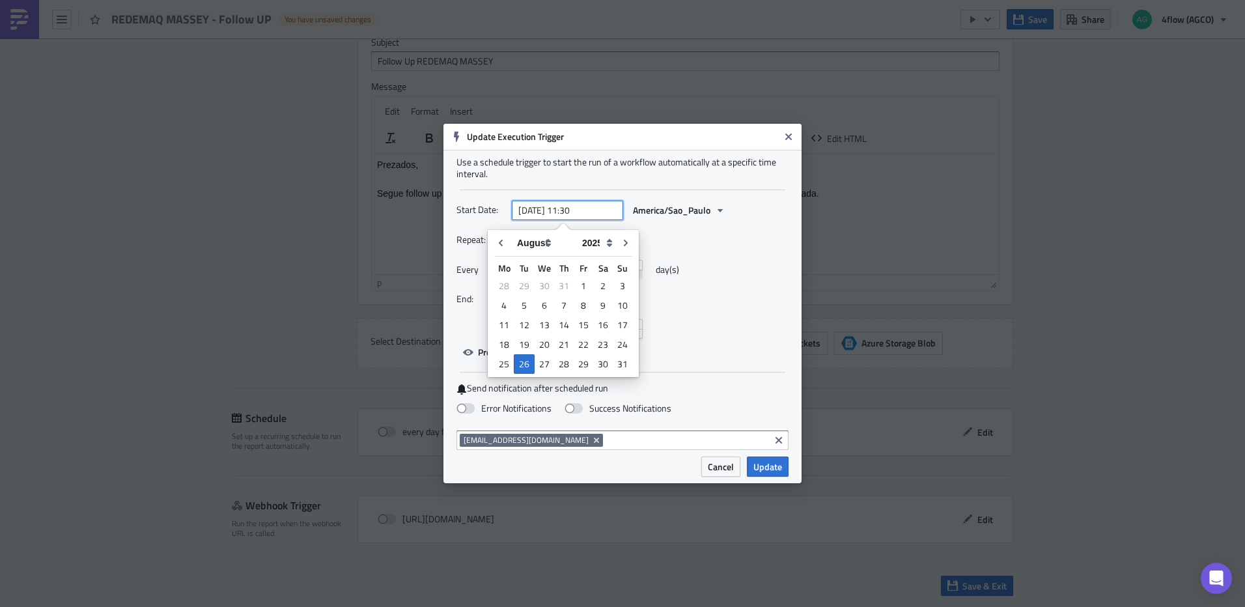
type input "[DATE] 11:30"
click at [763, 267] on div "Every 1 day(s)" at bounding box center [623, 274] width 332 height 29
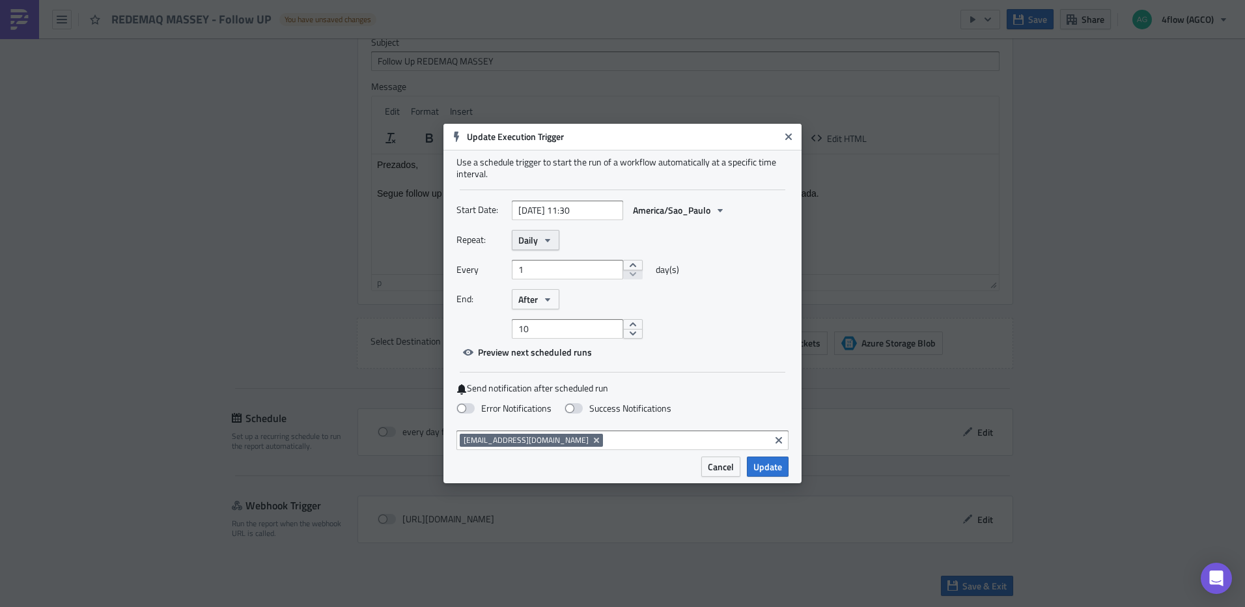
click at [539, 234] on button "Daily" at bounding box center [536, 240] width 48 height 20
click at [555, 300] on div "Weekly" at bounding box center [574, 302] width 108 height 13
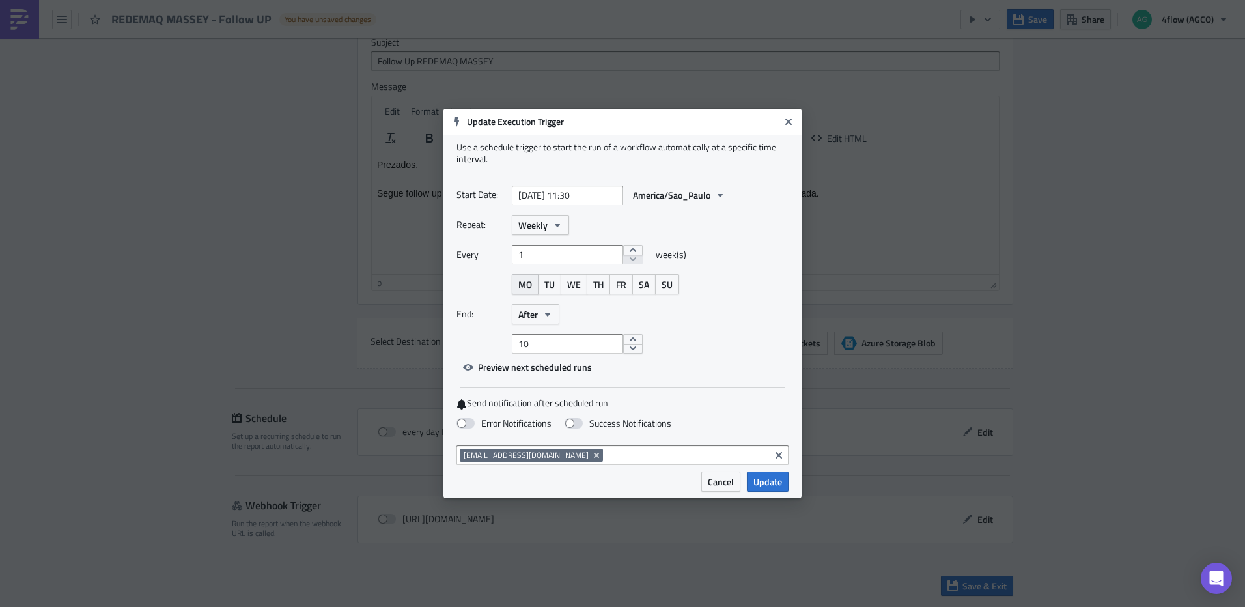
click at [527, 288] on span "MO" at bounding box center [525, 284] width 14 height 14
click at [549, 288] on span "TU" at bounding box center [549, 284] width 10 height 14
click at [576, 286] on span "WE" at bounding box center [574, 284] width 14 height 14
click at [613, 286] on button "FR" at bounding box center [621, 284] width 23 height 20
click at [606, 288] on button "TH" at bounding box center [598, 284] width 23 height 20
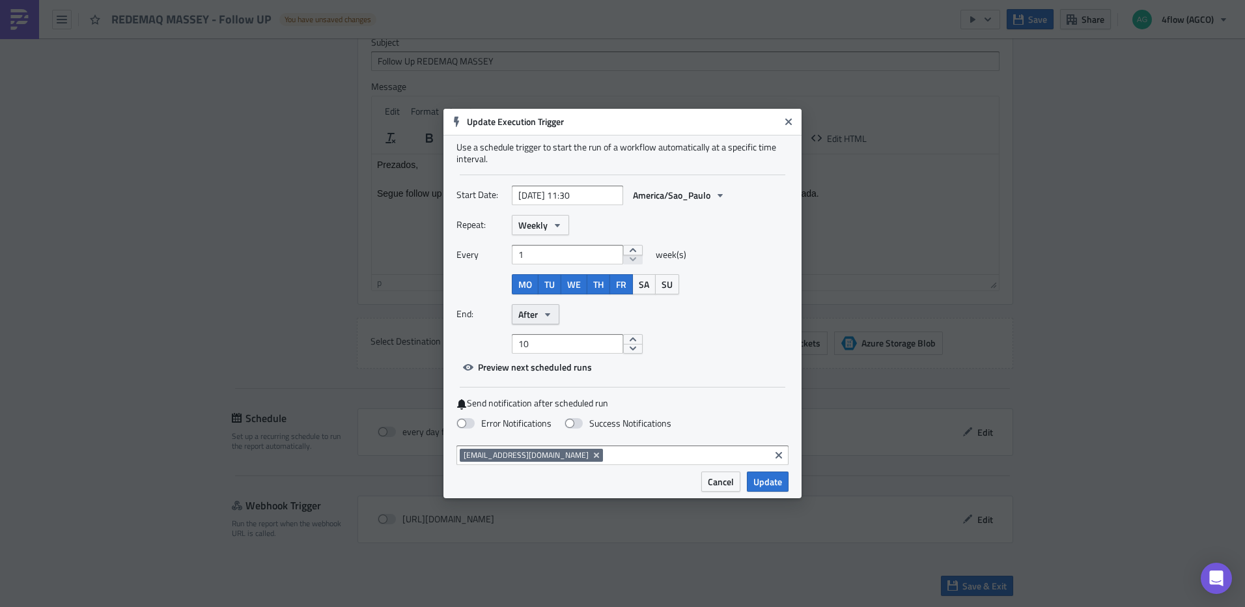
click at [540, 311] on button "After" at bounding box center [536, 314] width 48 height 20
click at [725, 311] on div "End: After Never After On date" at bounding box center [623, 314] width 332 height 20
click at [631, 348] on button "decrement" at bounding box center [633, 349] width 20 height 10
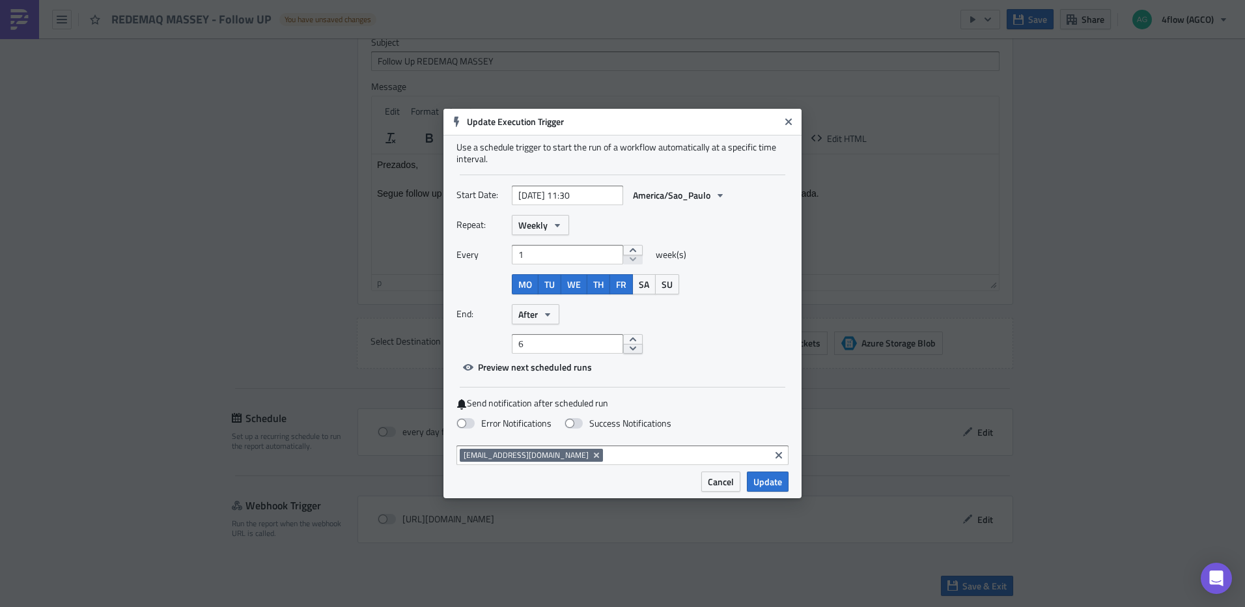
click at [631, 348] on button "decrement" at bounding box center [633, 349] width 20 height 10
type input "5"
click at [631, 348] on button "decrement" at bounding box center [633, 349] width 20 height 10
click at [568, 365] on span "Preview next scheduled runs" at bounding box center [535, 367] width 114 height 14
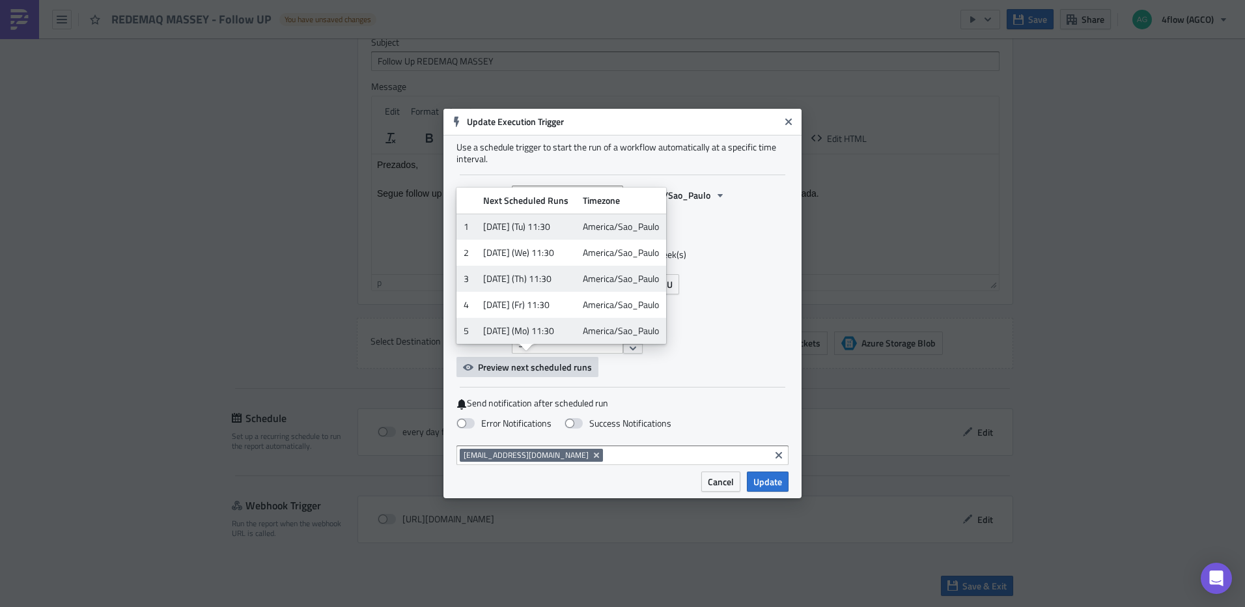
click at [759, 260] on div "Every 1 week(s)" at bounding box center [623, 259] width 332 height 29
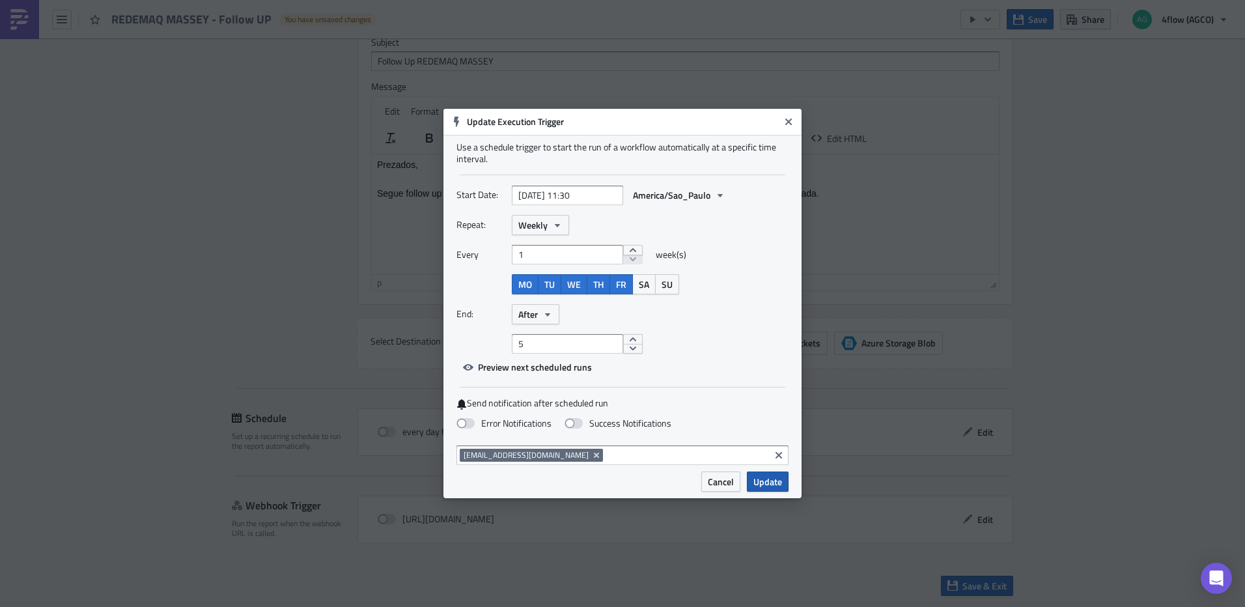
click at [768, 485] on span "Update" at bounding box center [767, 482] width 29 height 14
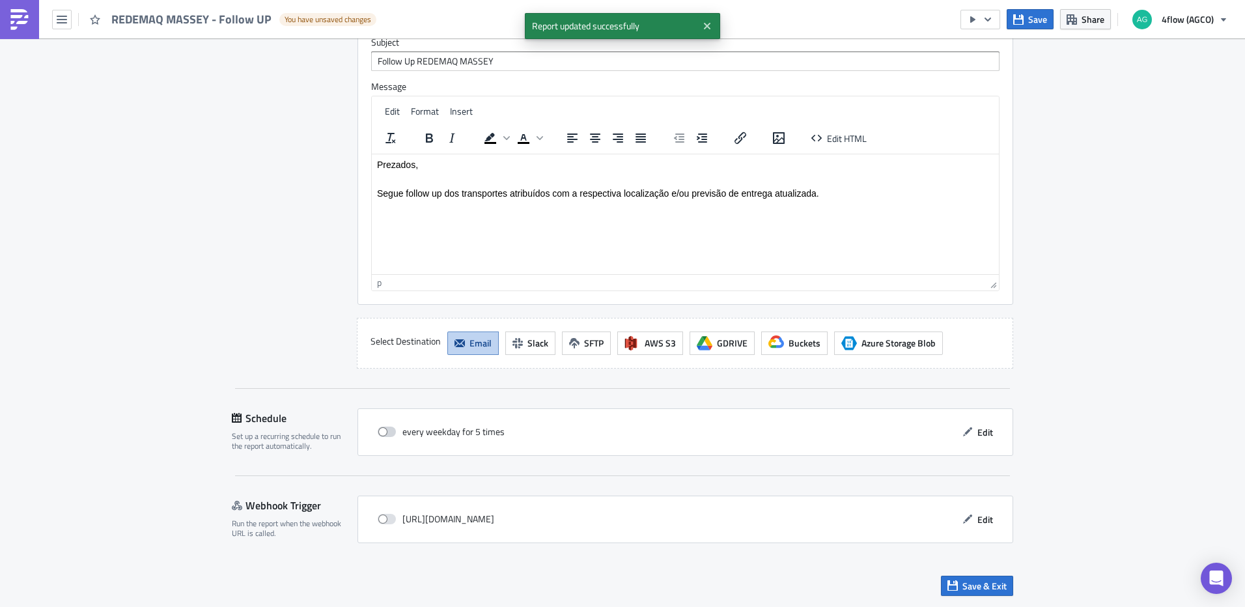
click at [384, 430] on span at bounding box center [387, 432] width 18 height 10
click at [384, 430] on input "checkbox" at bounding box center [384, 432] width 8 height 8
checkbox input "true"
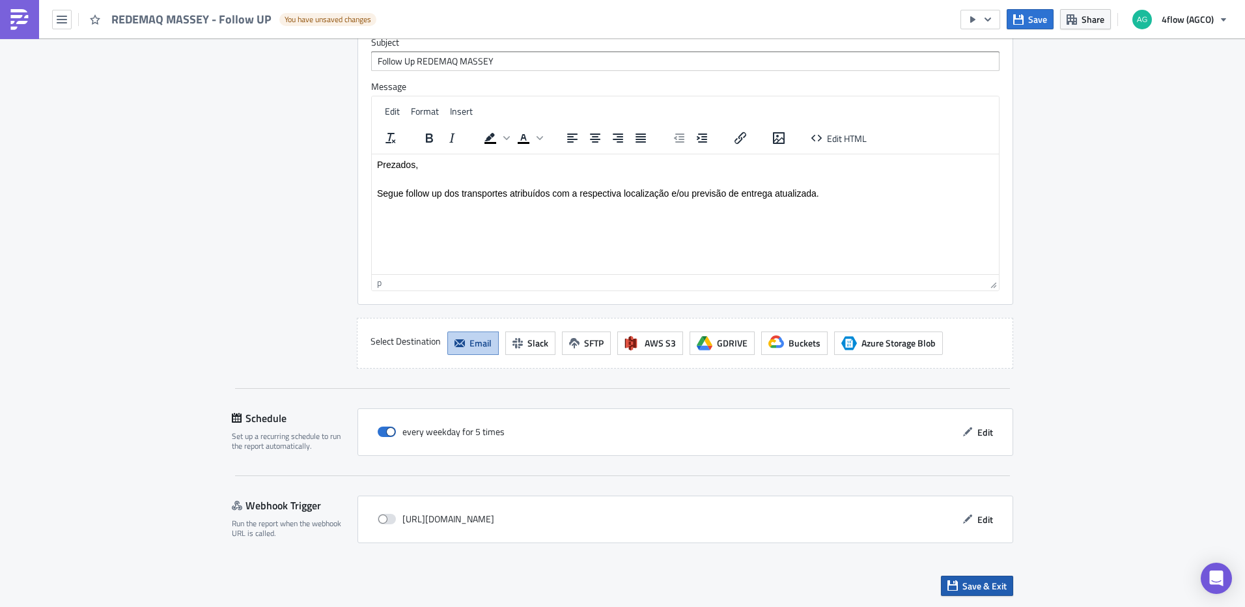
click at [954, 585] on button "Save & Exit" at bounding box center [977, 586] width 72 height 20
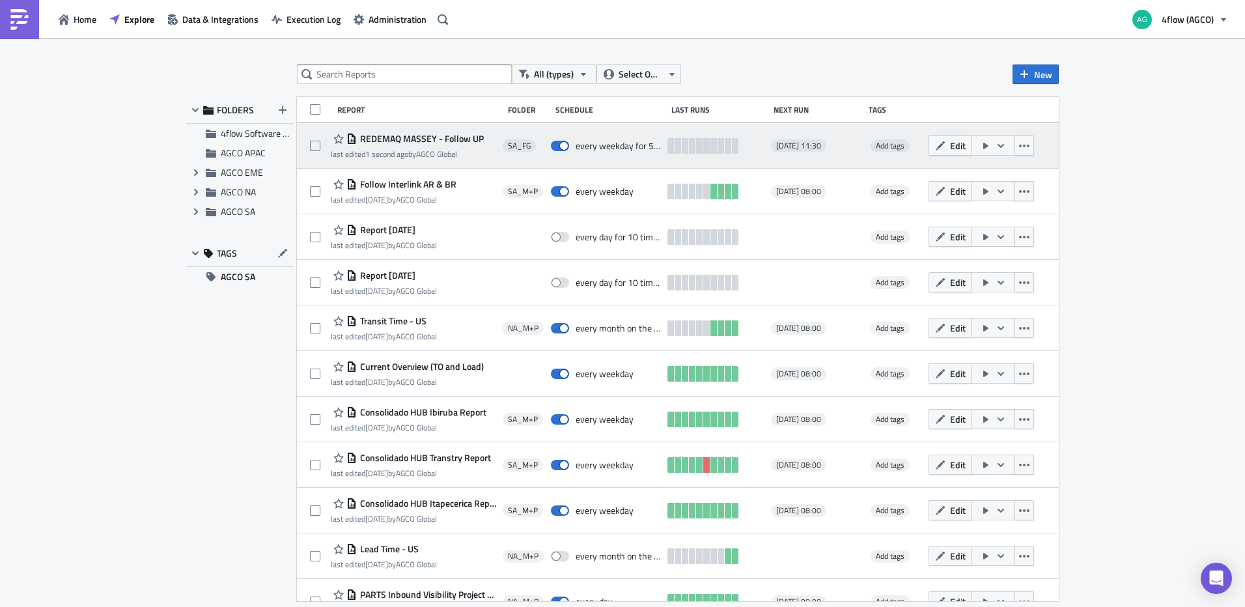
click at [996, 143] on icon "button" at bounding box center [1001, 146] width 10 height 10
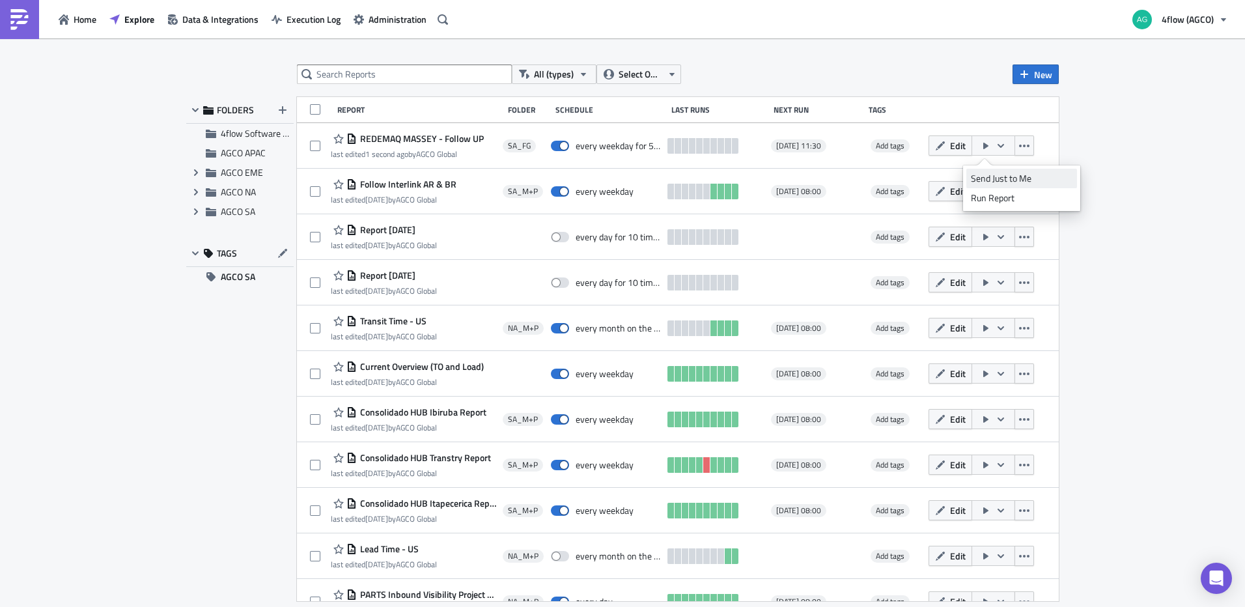
click at [994, 175] on div "Send Just to Me" at bounding box center [1022, 178] width 102 height 13
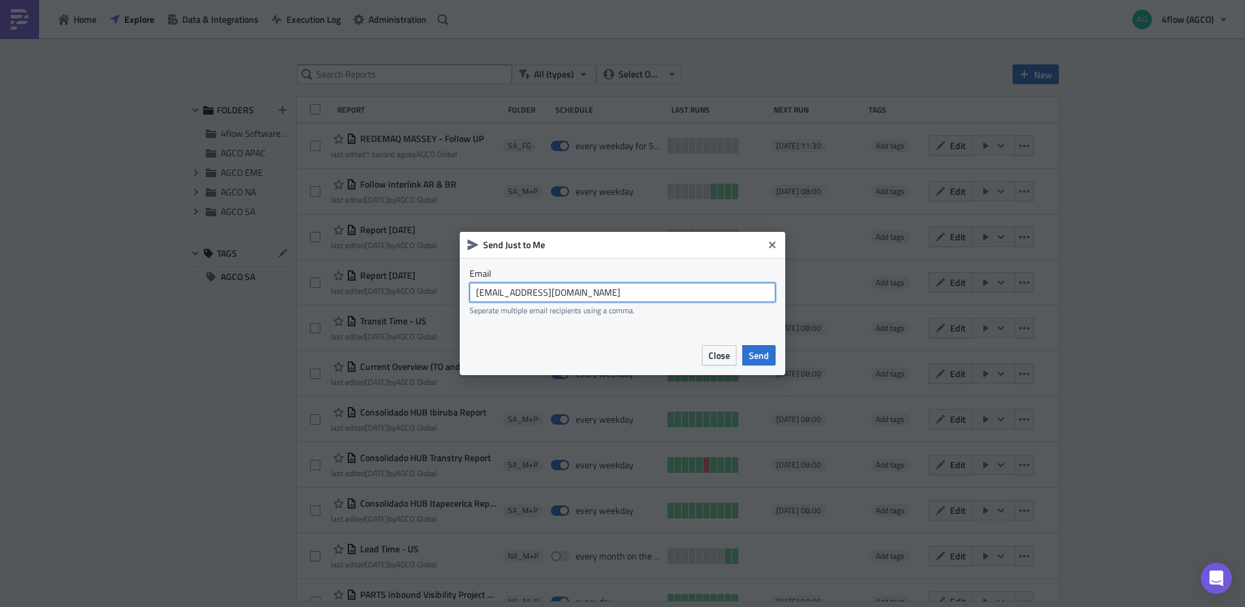
click at [655, 292] on input "[EMAIL_ADDRESS][DOMAIN_NAME]" at bounding box center [623, 293] width 306 height 20
type input "[EMAIL_ADDRESS][DOMAIN_NAME]"
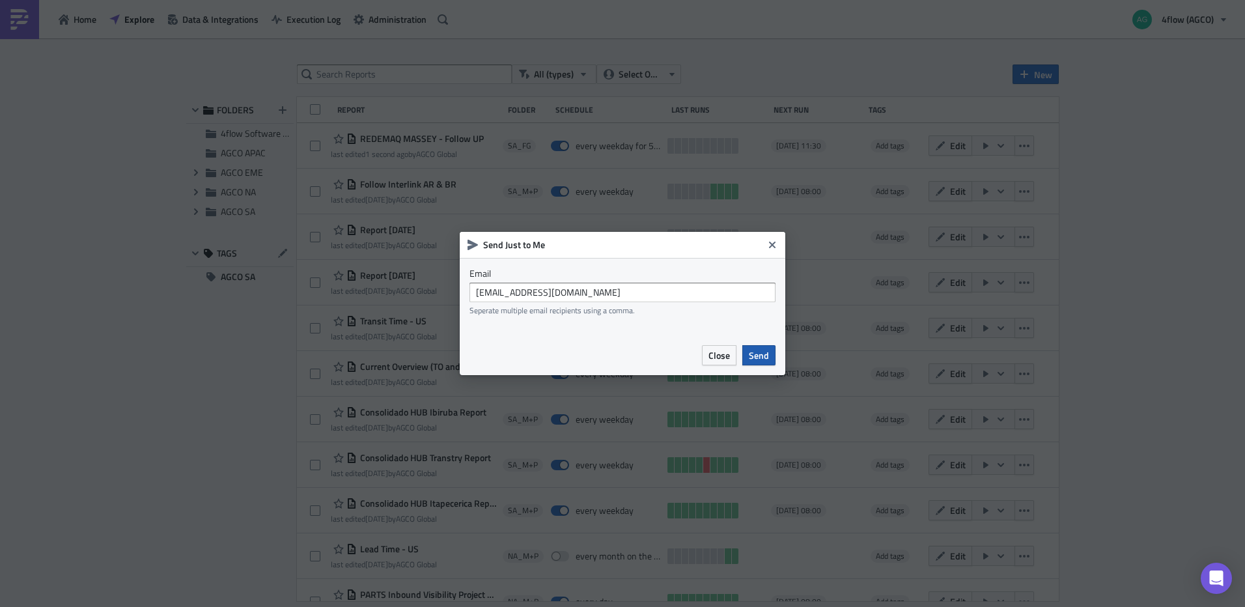
click at [762, 359] on span "Send" at bounding box center [759, 355] width 20 height 14
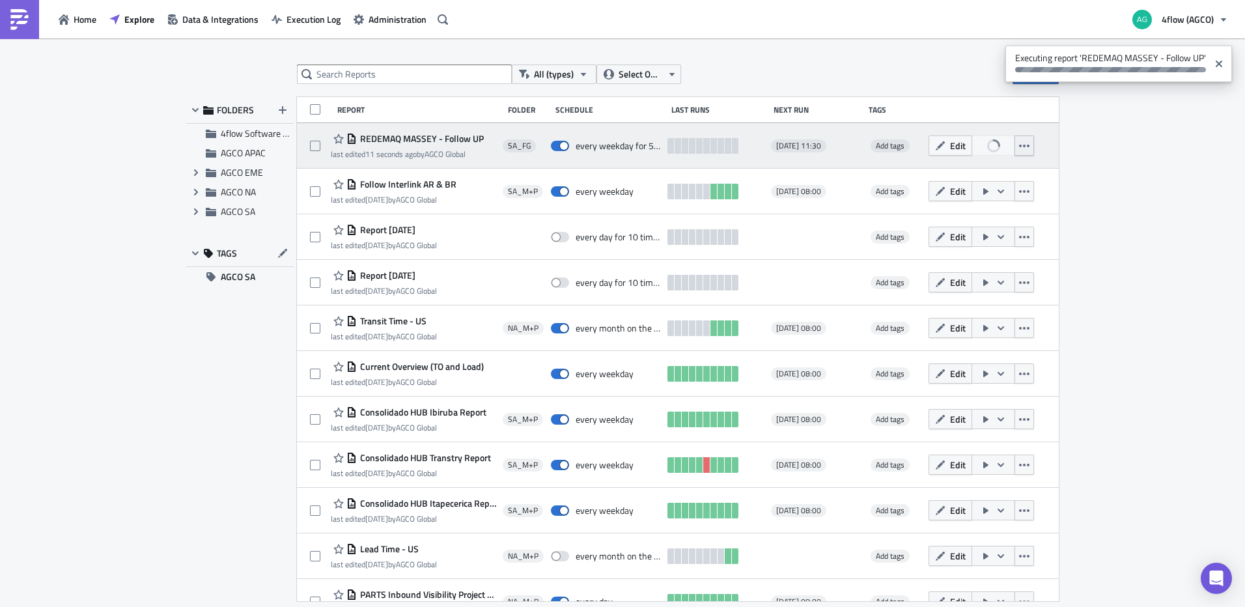
click at [1020, 147] on icon "button" at bounding box center [1024, 146] width 10 height 3
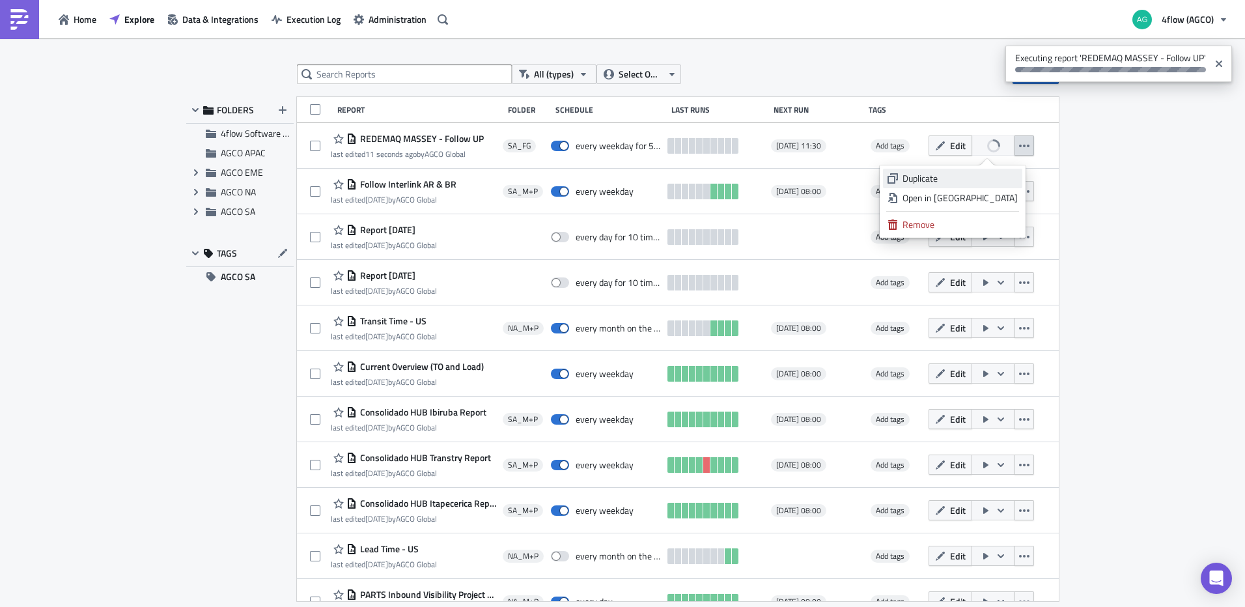
click at [983, 172] on div "Duplicate" at bounding box center [960, 178] width 115 height 13
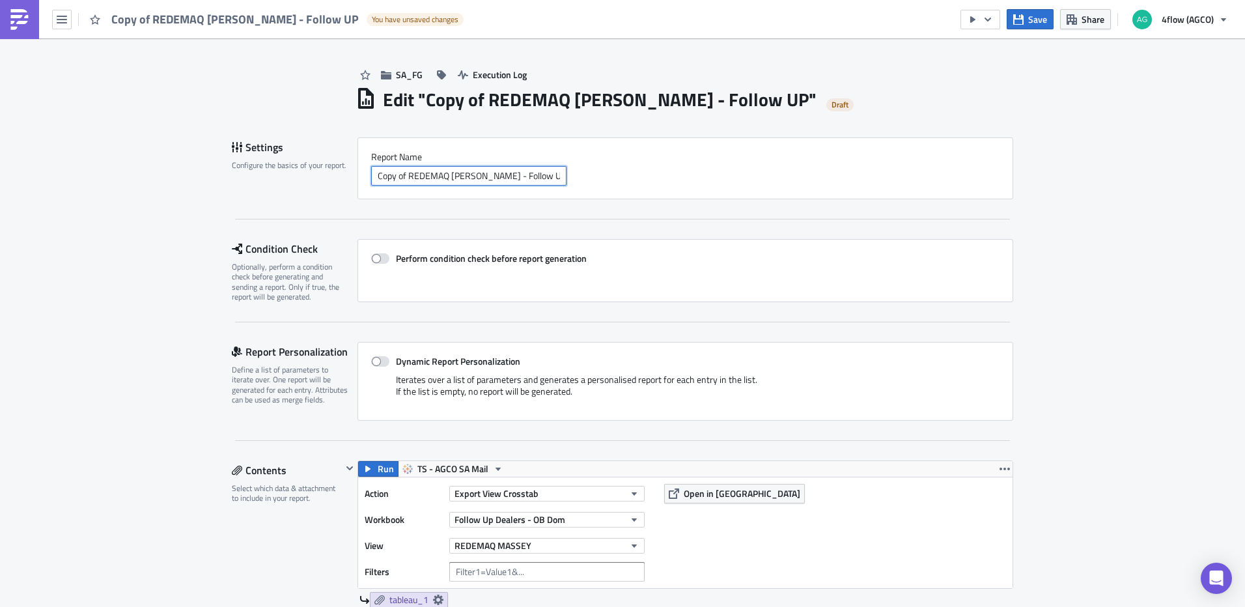
drag, startPoint x: 404, startPoint y: 176, endPoint x: 328, endPoint y: 177, distance: 75.6
click at [328, 177] on div "Settings Configure the basics of your report. Report Nam﻿e Copy of REDEMAQ [PER…" at bounding box center [622, 168] width 781 height 62
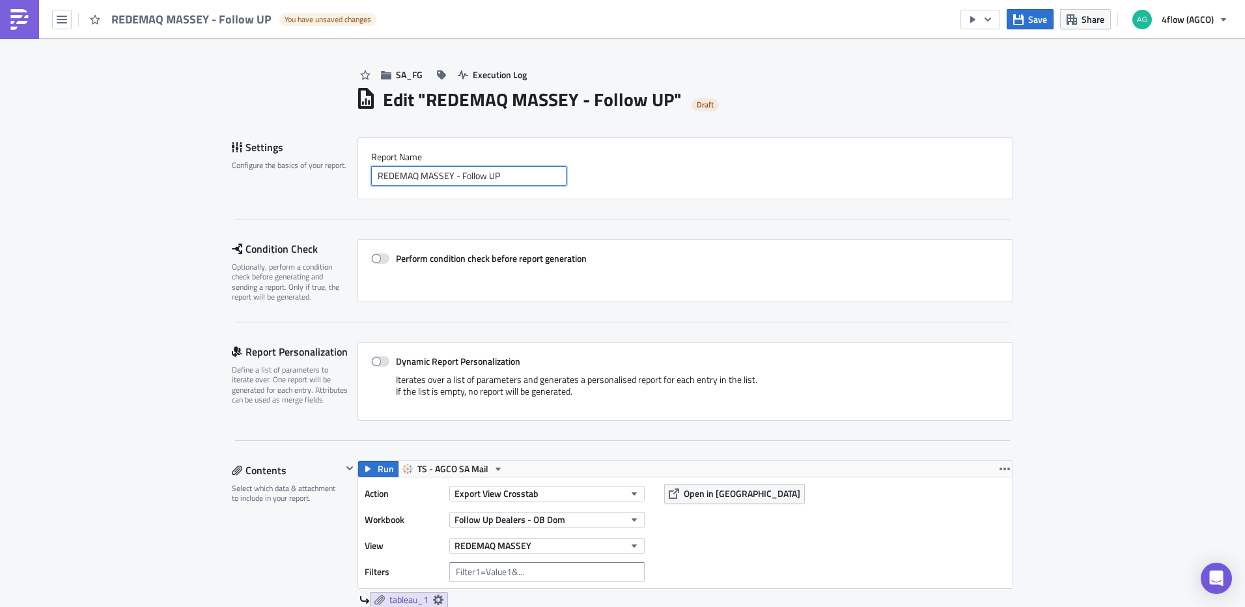
drag, startPoint x: 412, startPoint y: 177, endPoint x: 307, endPoint y: 180, distance: 104.2
click at [307, 180] on div "Settings Configure the basics of your report. Report Nam﻿e REDEMAQ [PERSON_NAME…" at bounding box center [622, 168] width 781 height 62
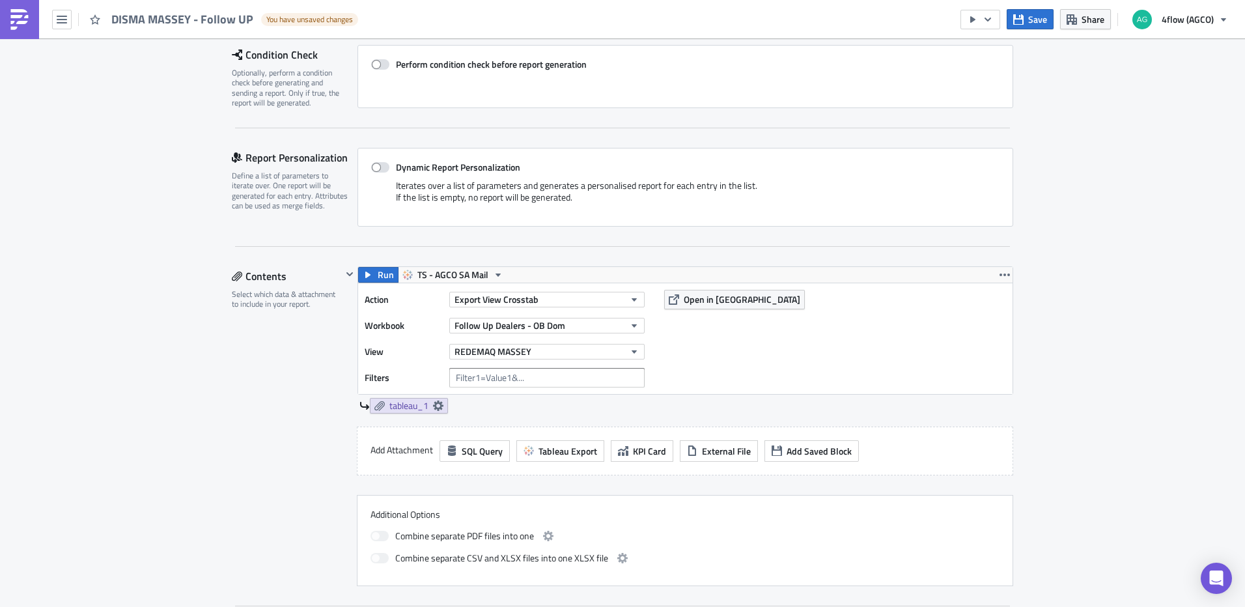
scroll to position [195, 0]
type input "DISMA MASSEY - Follow UP"
click at [614, 358] on div "REDEMAQ MASSEY" at bounding box center [546, 351] width 195 height 20
click at [610, 356] on button "REDEMAQ MASSEY" at bounding box center [546, 351] width 195 height 16
click at [513, 410] on div "DISMA MASSEY" at bounding box center [510, 413] width 115 height 13
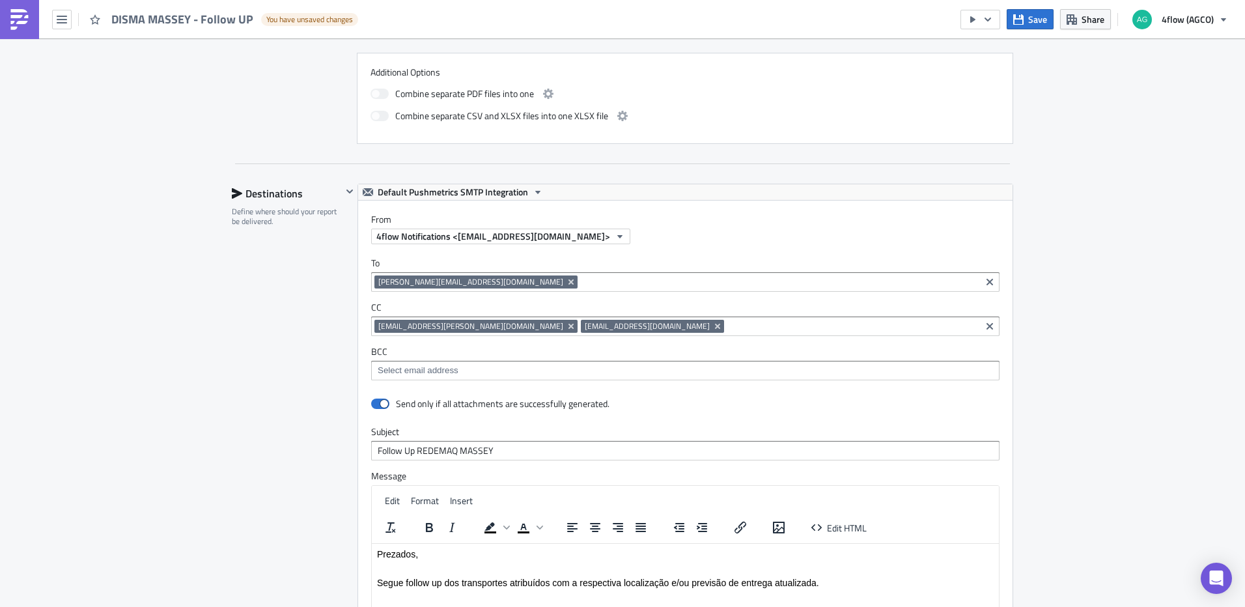
scroll to position [781, 0]
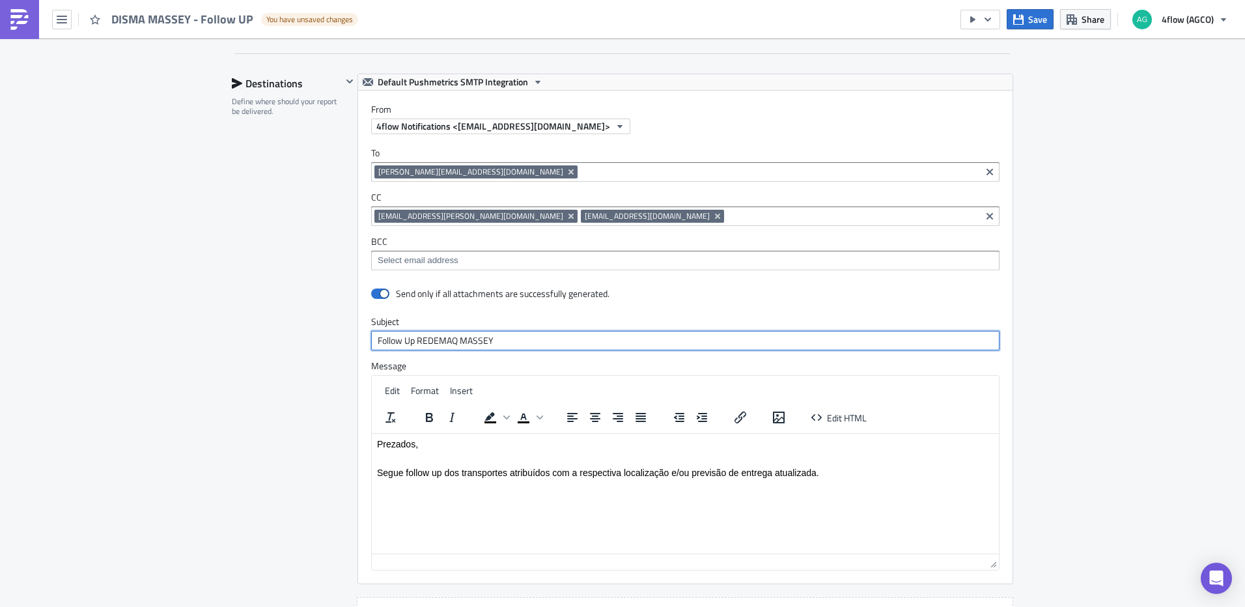
drag, startPoint x: 454, startPoint y: 343, endPoint x: 415, endPoint y: 346, distance: 39.2
click at [415, 346] on input "Follow Up REDEMAQ MASSEY" at bounding box center [685, 341] width 628 height 20
type input "Follow Up DISMA MASSEY"
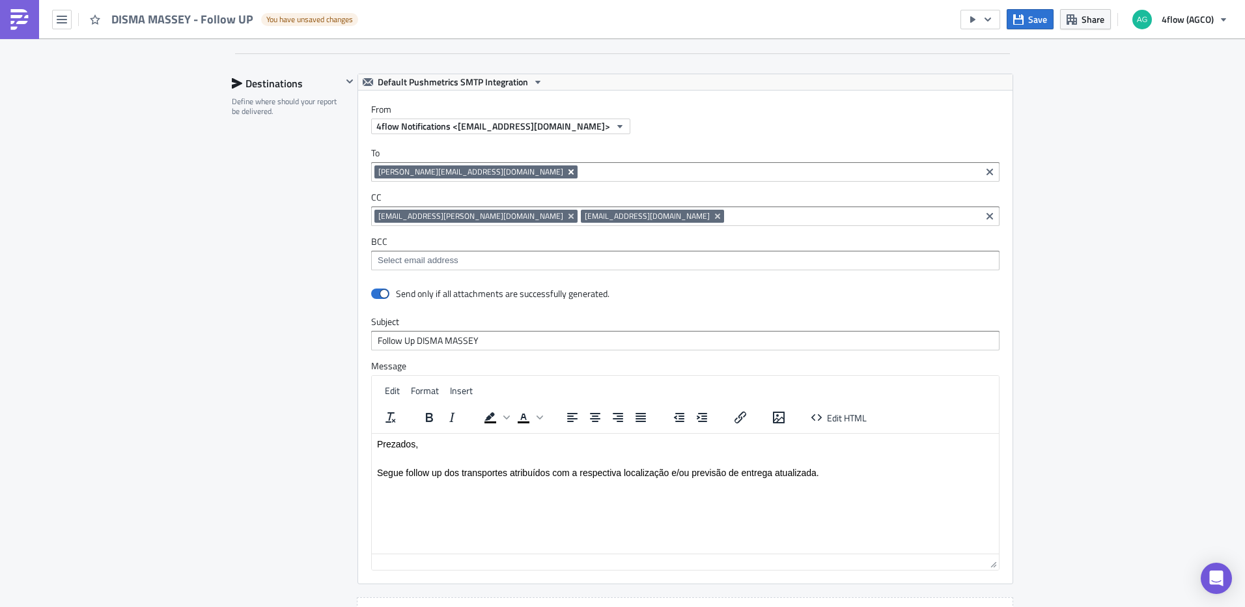
click at [566, 173] on icon "Remove Tag" at bounding box center [571, 172] width 10 height 10
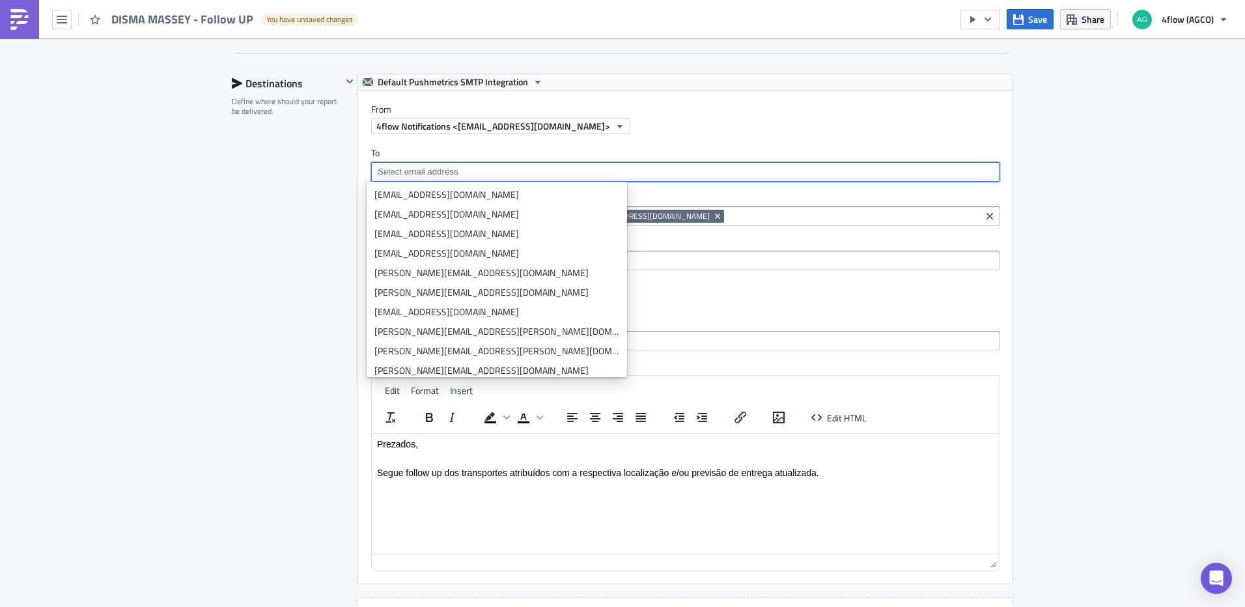
paste input "mailto:[PERSON_NAME][EMAIL_ADDRESS][DOMAIN_NAME]"
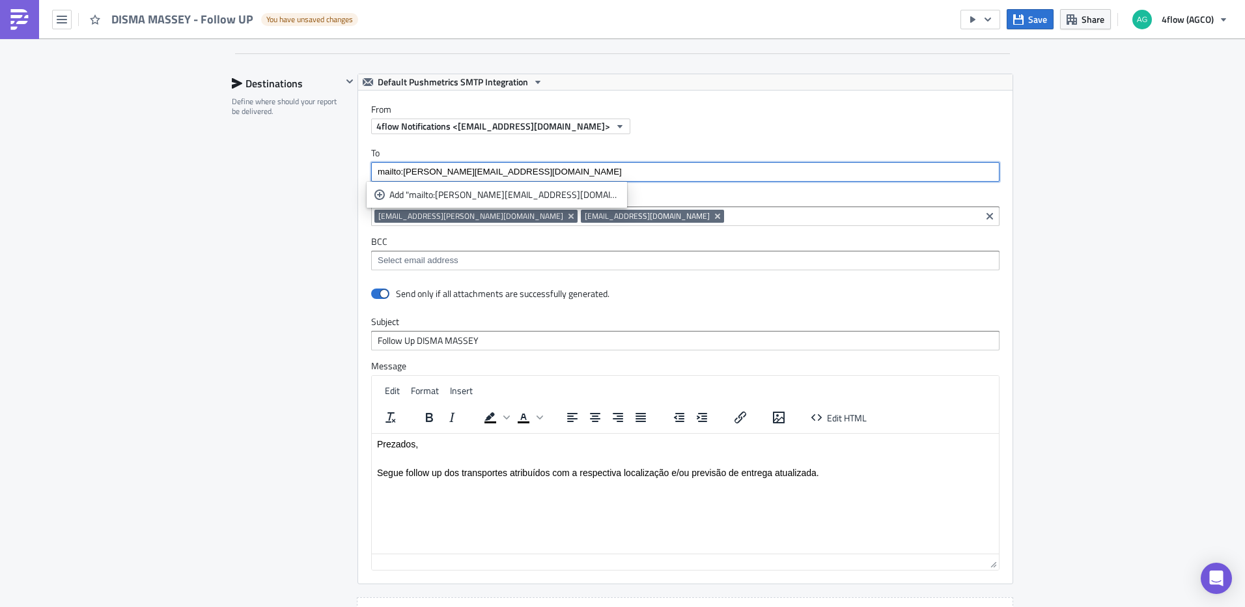
drag, startPoint x: 399, startPoint y: 173, endPoint x: 334, endPoint y: 174, distance: 65.1
click at [334, 174] on div "Destinations Define where should your report be delivered. Default Pushmetrics …" at bounding box center [622, 361] width 781 height 574
type input "[EMAIL_ADDRESS][DOMAIN_NAME]"
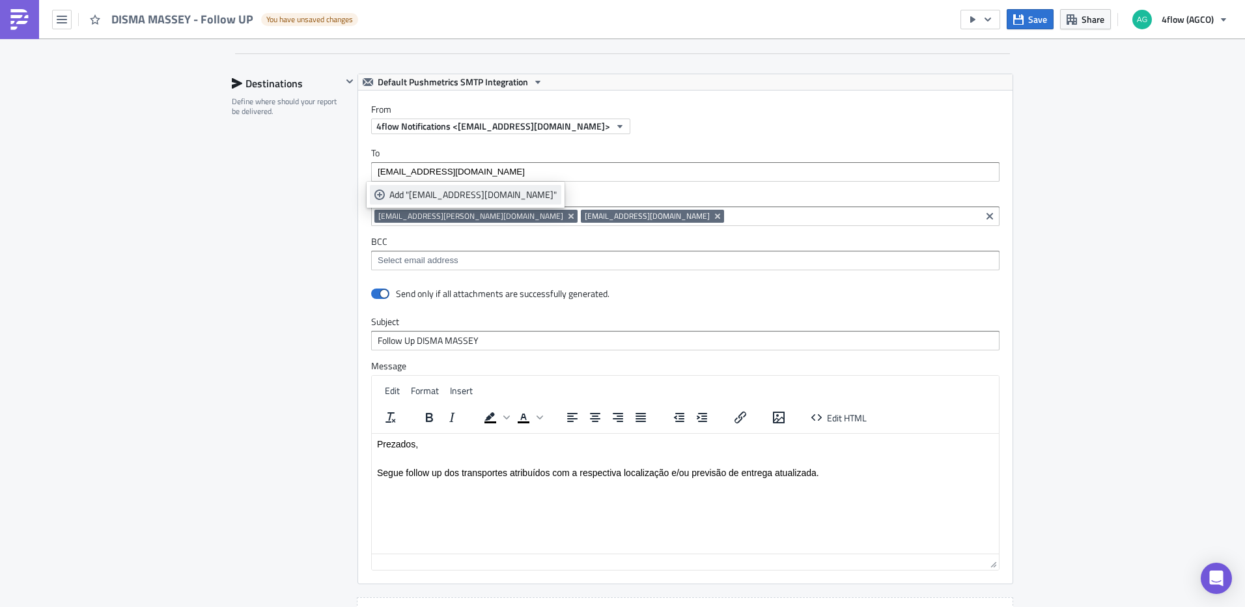
click at [474, 193] on div "Add "[EMAIL_ADDRESS][DOMAIN_NAME]"" at bounding box center [472, 194] width 167 height 13
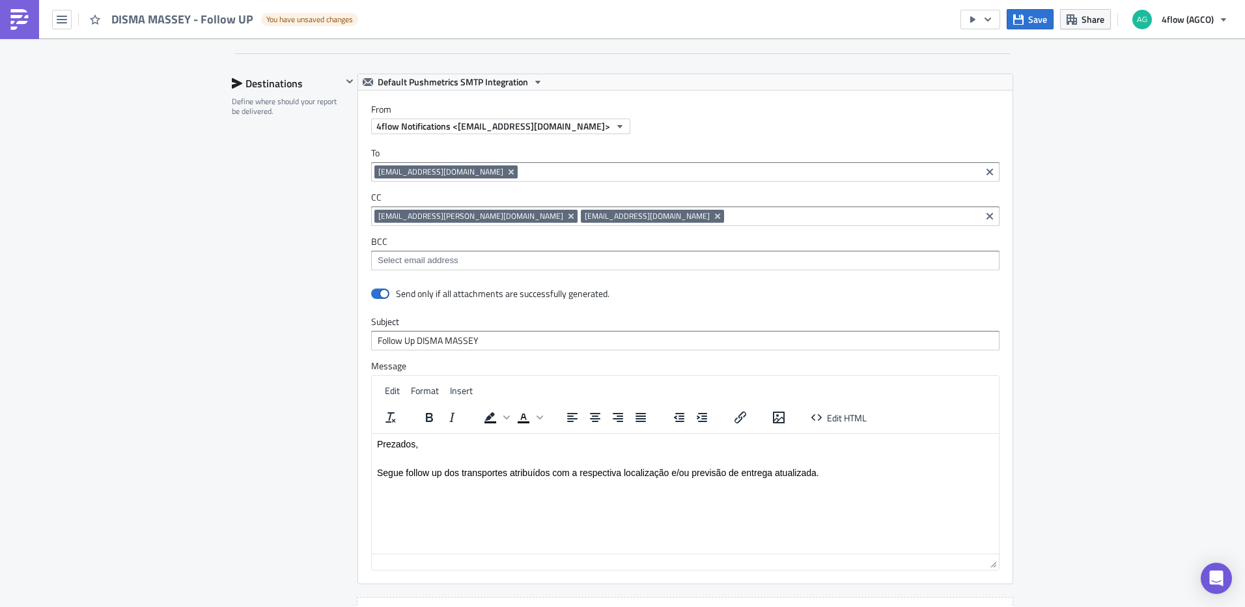
click at [1164, 274] on div "SA_FG Execution Log Edit " [PERSON_NAME] - Follow UP " Draft Settings Configure…" at bounding box center [622, 72] width 1245 height 1631
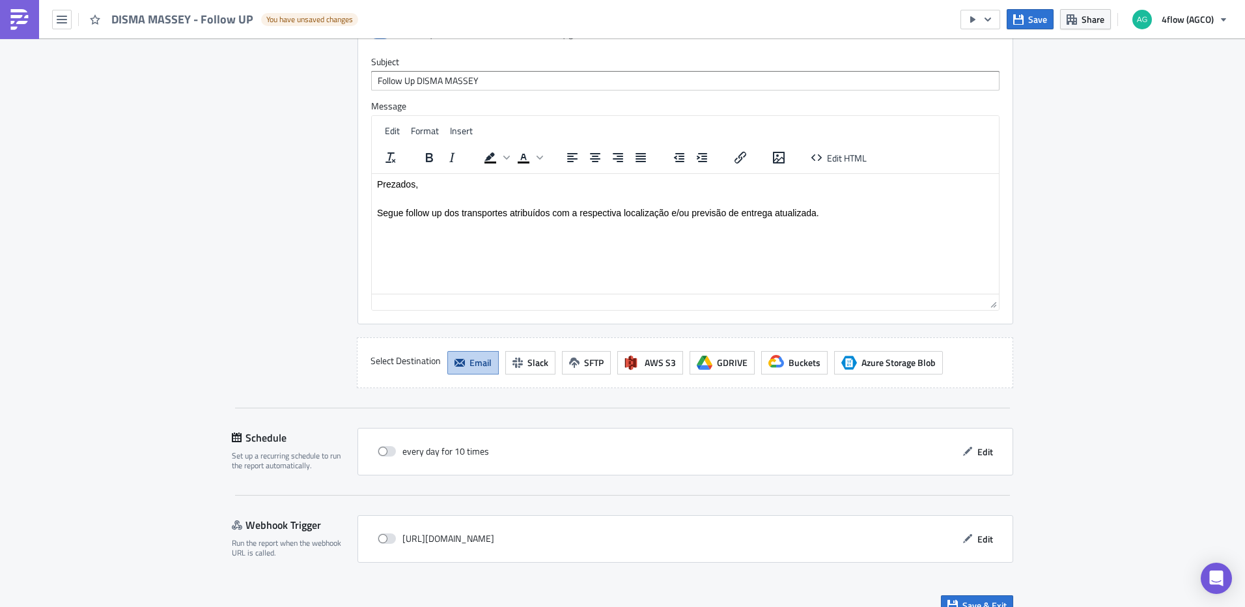
scroll to position [1042, 0]
click at [378, 454] on span at bounding box center [387, 450] width 18 height 10
click at [380, 454] on input "checkbox" at bounding box center [384, 451] width 8 height 8
checkbox input "true"
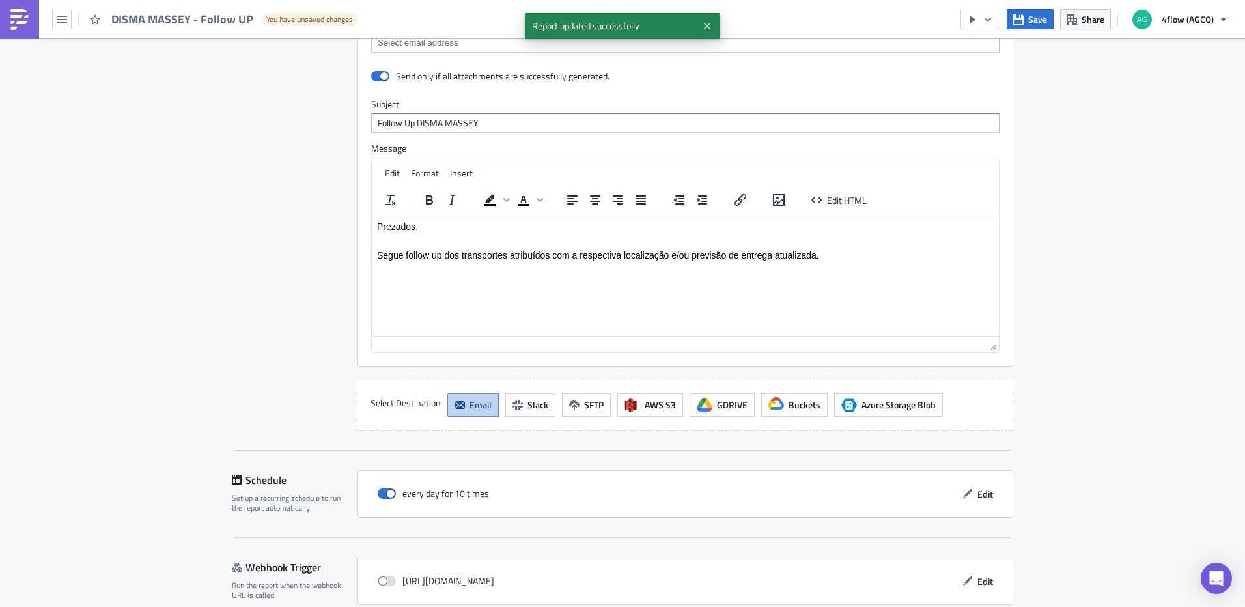
scroll to position [1061, 0]
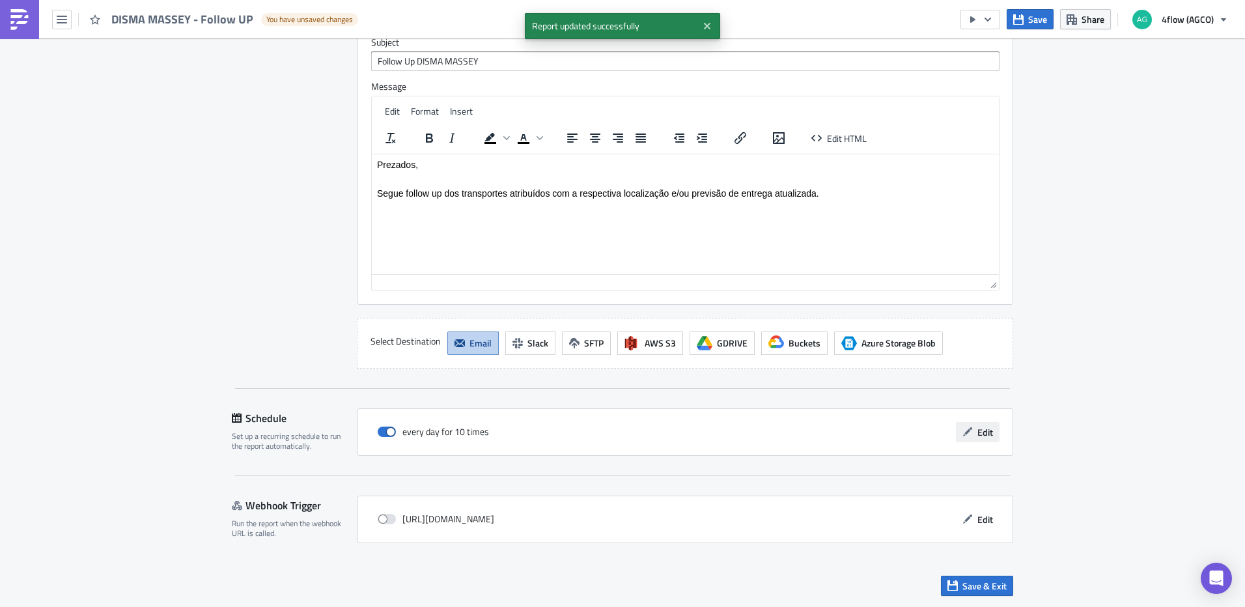
click at [971, 423] on button "Edit" at bounding box center [978, 432] width 44 height 20
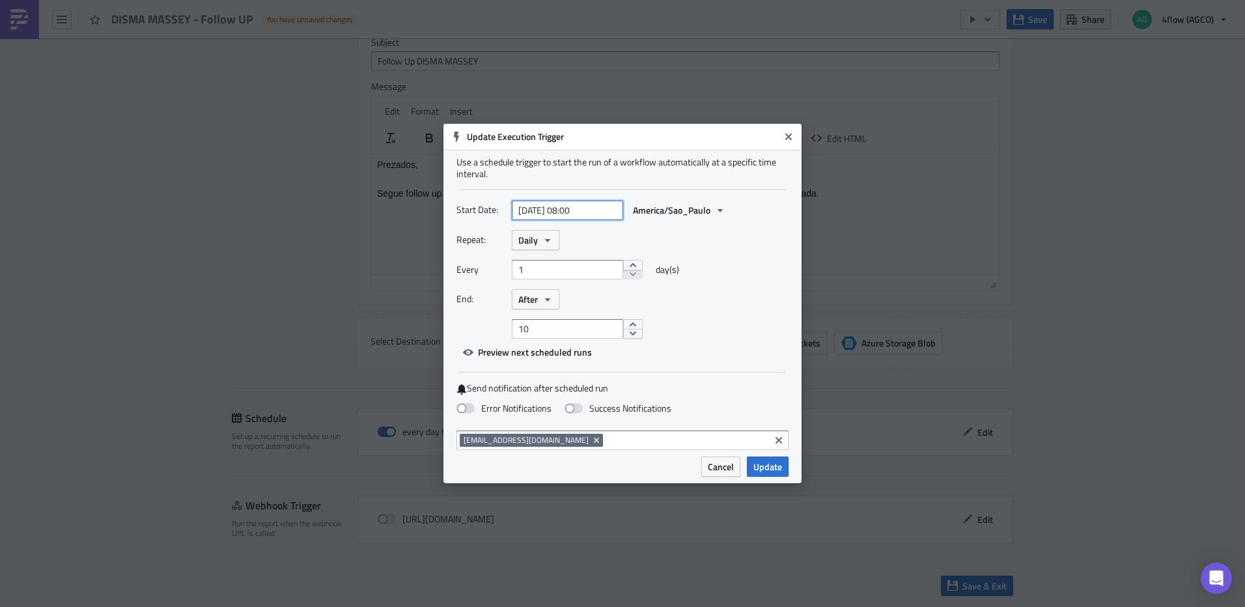
select select "7"
select select "2025"
click at [577, 210] on input "[DATE] 08:00" at bounding box center [567, 211] width 111 height 20
type input "[DATE] 11:30"
click at [752, 291] on div "End: After" at bounding box center [623, 299] width 332 height 20
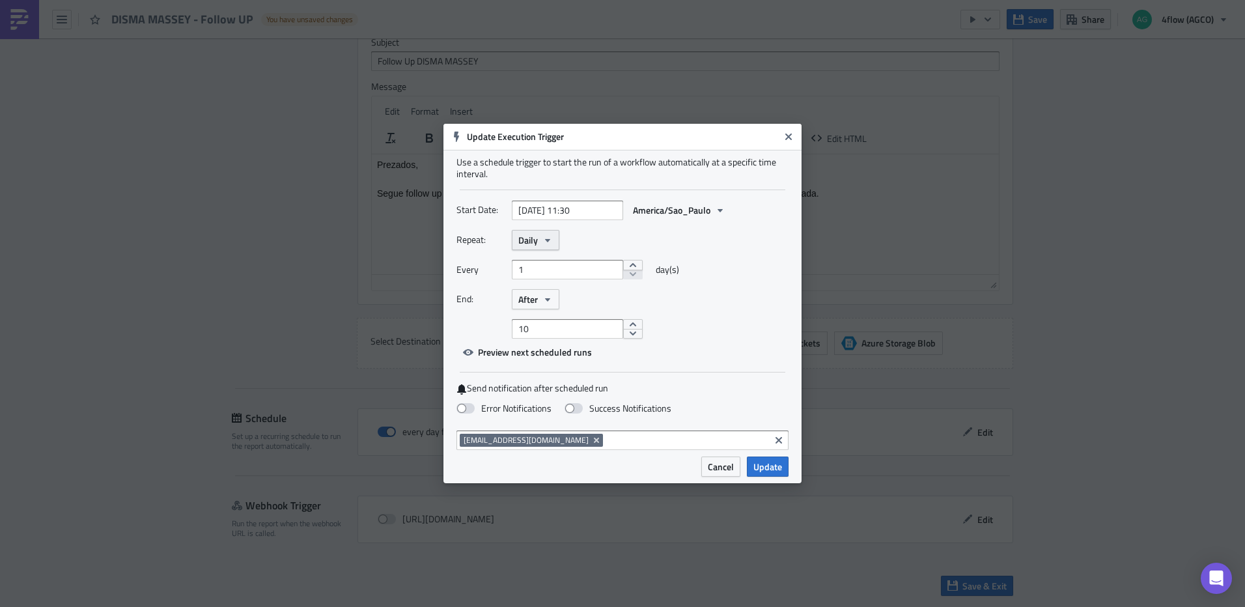
click at [546, 238] on icon "button" at bounding box center [547, 239] width 5 height 3
click at [546, 300] on div "Weekly" at bounding box center [574, 302] width 108 height 13
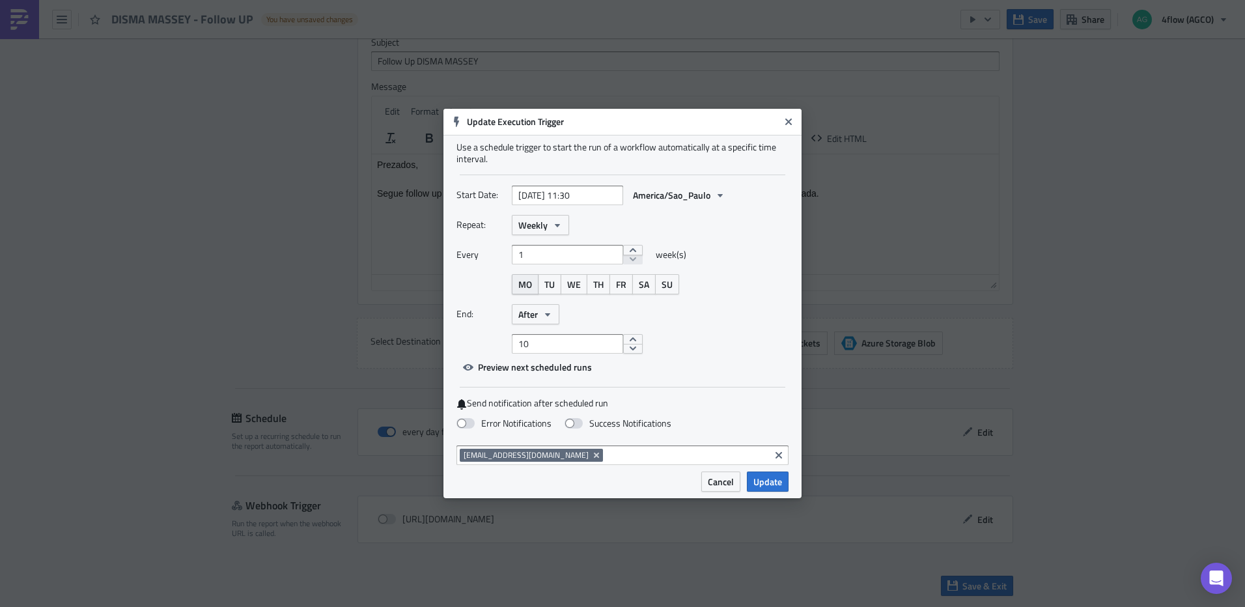
click at [527, 288] on span "MO" at bounding box center [525, 284] width 14 height 14
click at [549, 287] on span "TU" at bounding box center [549, 284] width 10 height 14
click at [576, 287] on span "WE" at bounding box center [574, 284] width 14 height 14
click at [602, 287] on span "TH" at bounding box center [598, 284] width 10 height 14
click at [621, 287] on span "FR" at bounding box center [621, 284] width 10 height 14
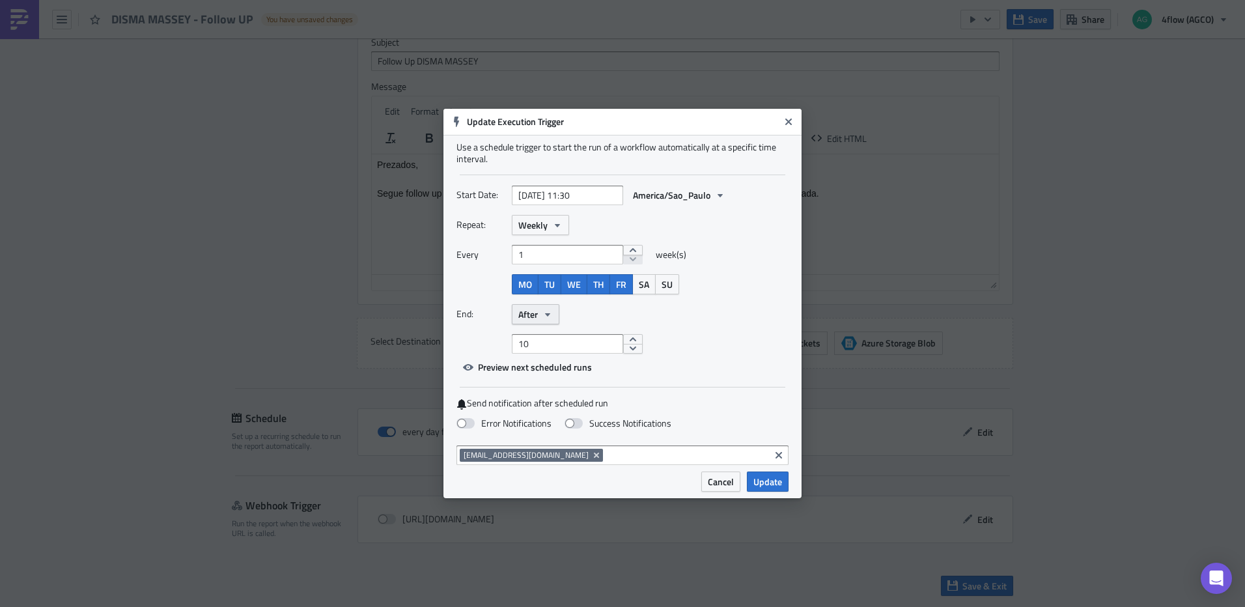
click at [539, 318] on button "After" at bounding box center [536, 314] width 48 height 20
click at [724, 311] on div "End: After Never After On date" at bounding box center [623, 314] width 332 height 20
click at [624, 350] on button "decrement" at bounding box center [633, 349] width 20 height 10
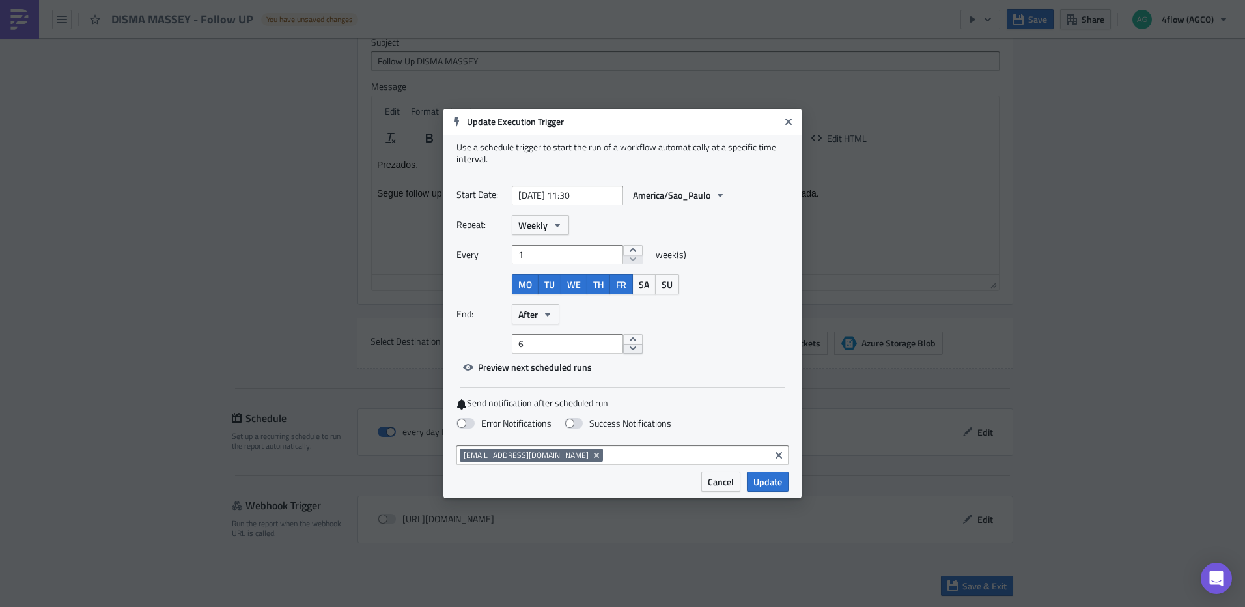
click at [624, 350] on button "decrement" at bounding box center [633, 349] width 20 height 10
type input "5"
click at [624, 350] on button "decrement" at bounding box center [633, 349] width 20 height 10
click at [548, 370] on span "Preview next scheduled runs" at bounding box center [535, 367] width 114 height 14
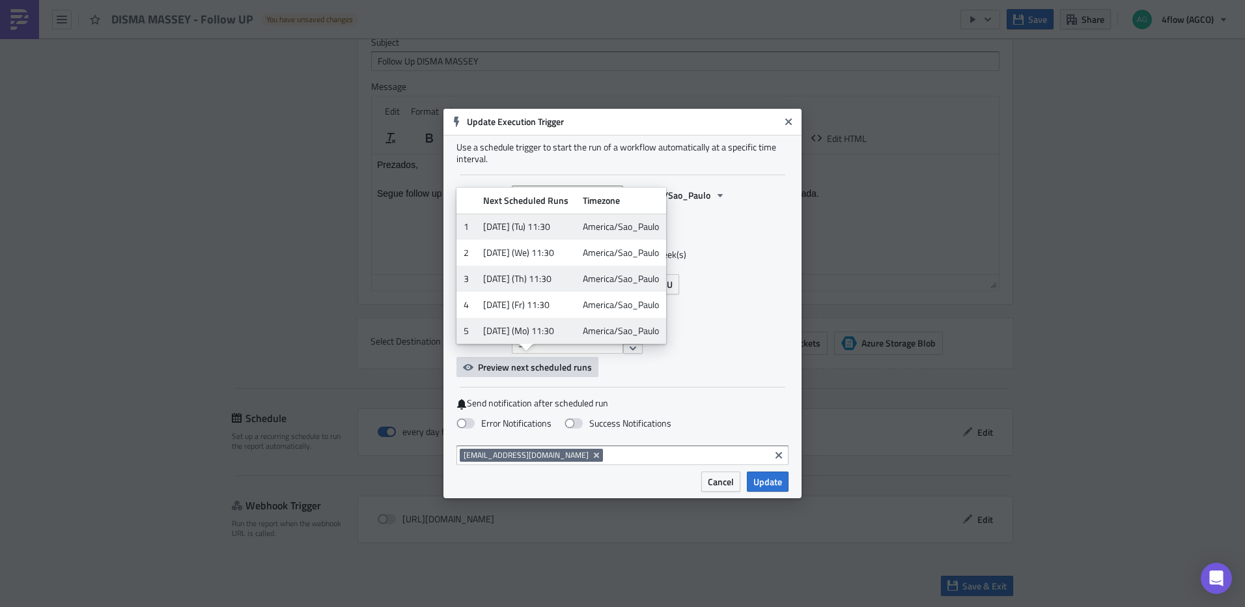
click at [758, 332] on div "Repeat: Weekly Every 1 week(s) MO TU WE TH FR SA SU End: After 5" at bounding box center [623, 284] width 332 height 139
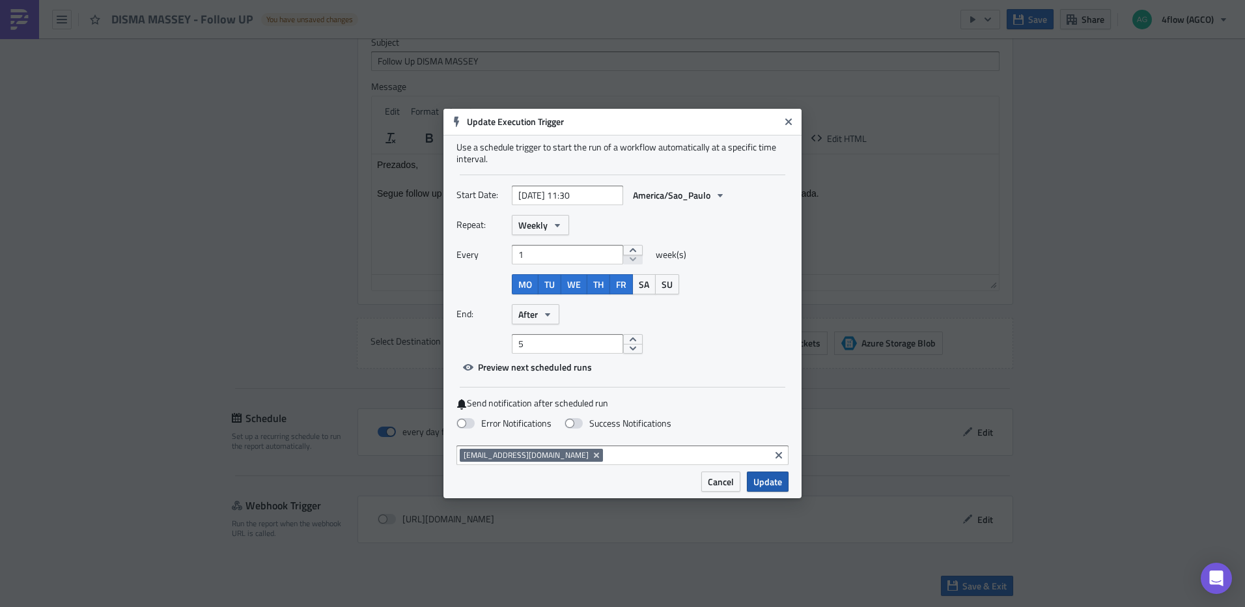
click at [774, 481] on span "Update" at bounding box center [767, 482] width 29 height 14
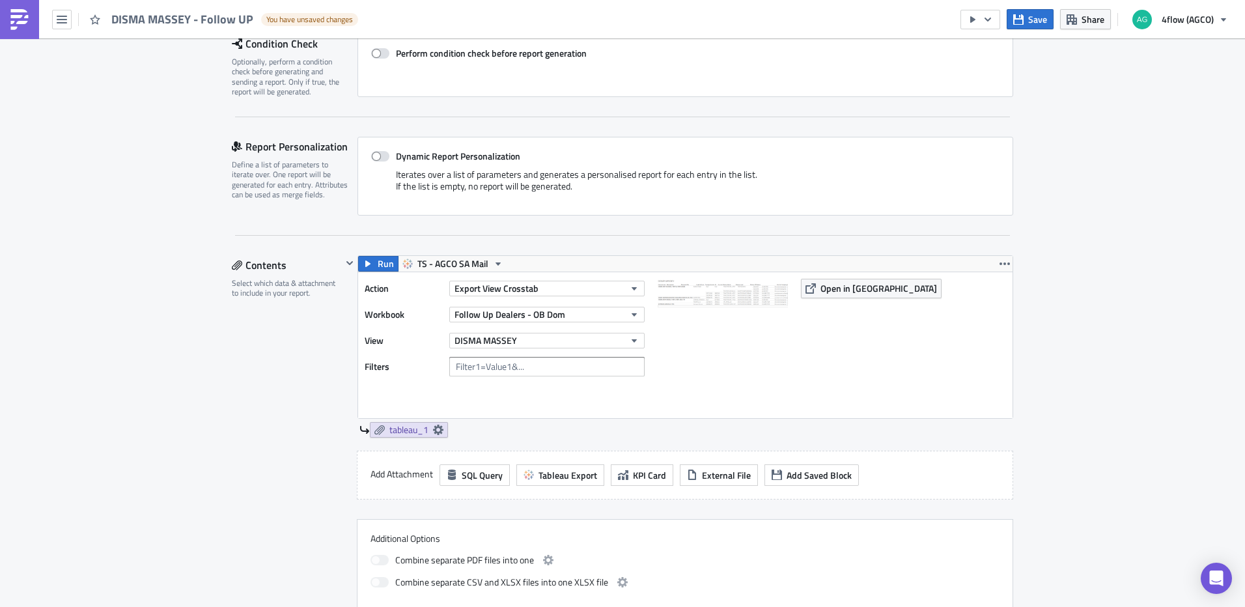
scroll to position [260, 0]
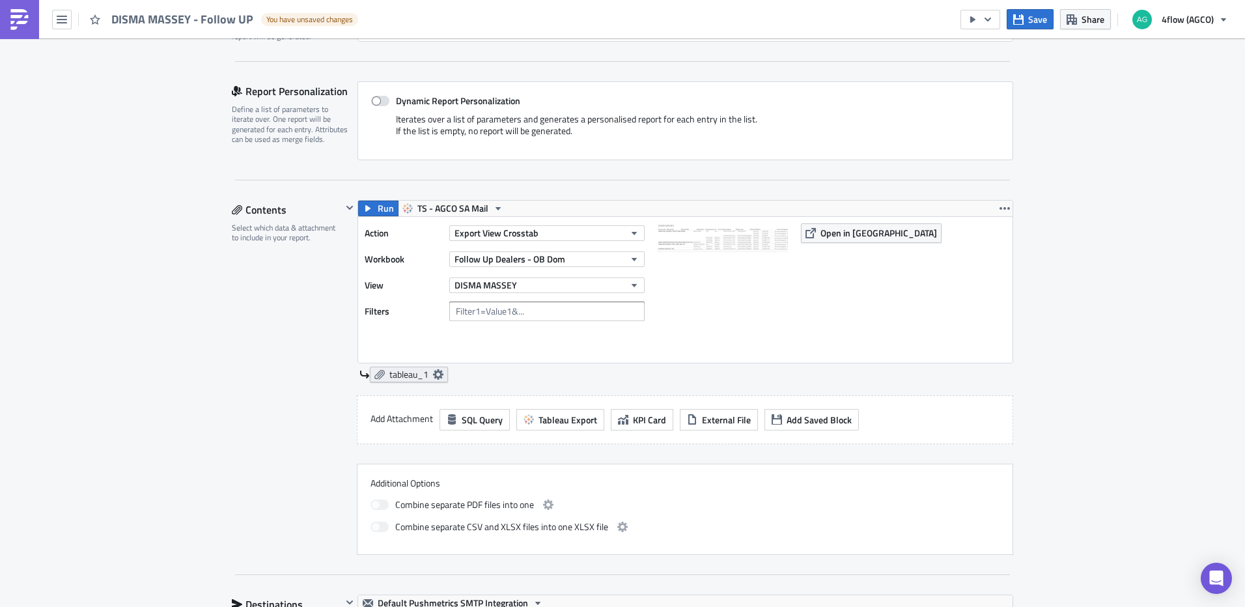
click at [436, 374] on icon at bounding box center [438, 374] width 10 height 10
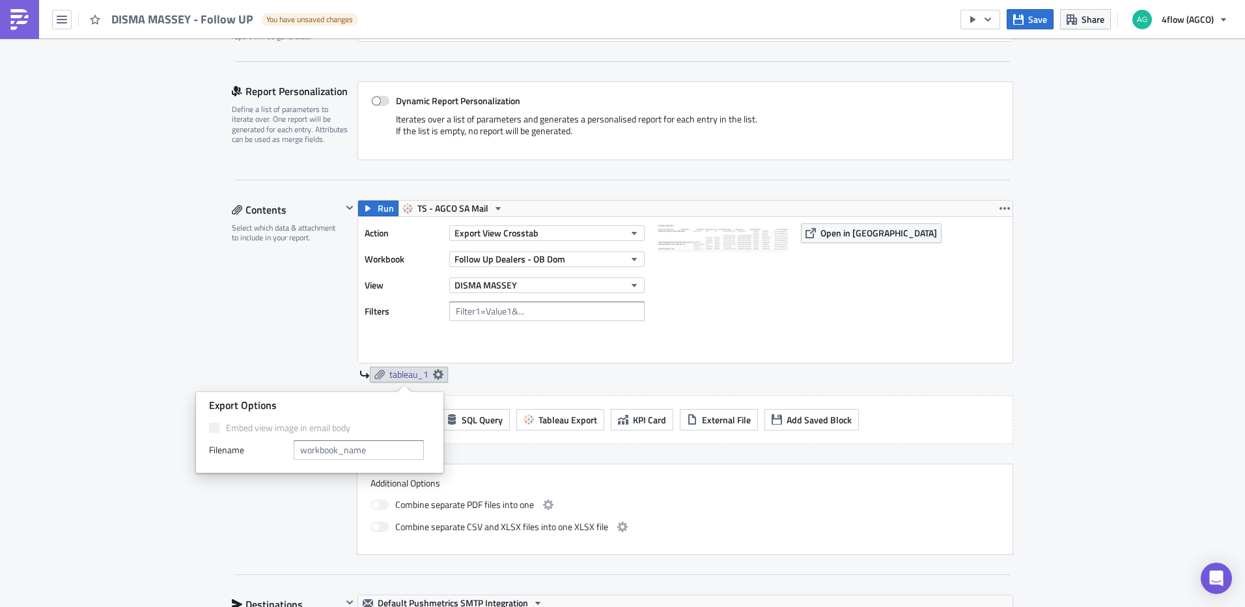
click at [753, 371] on div "tableau_1" at bounding box center [686, 375] width 654 height 16
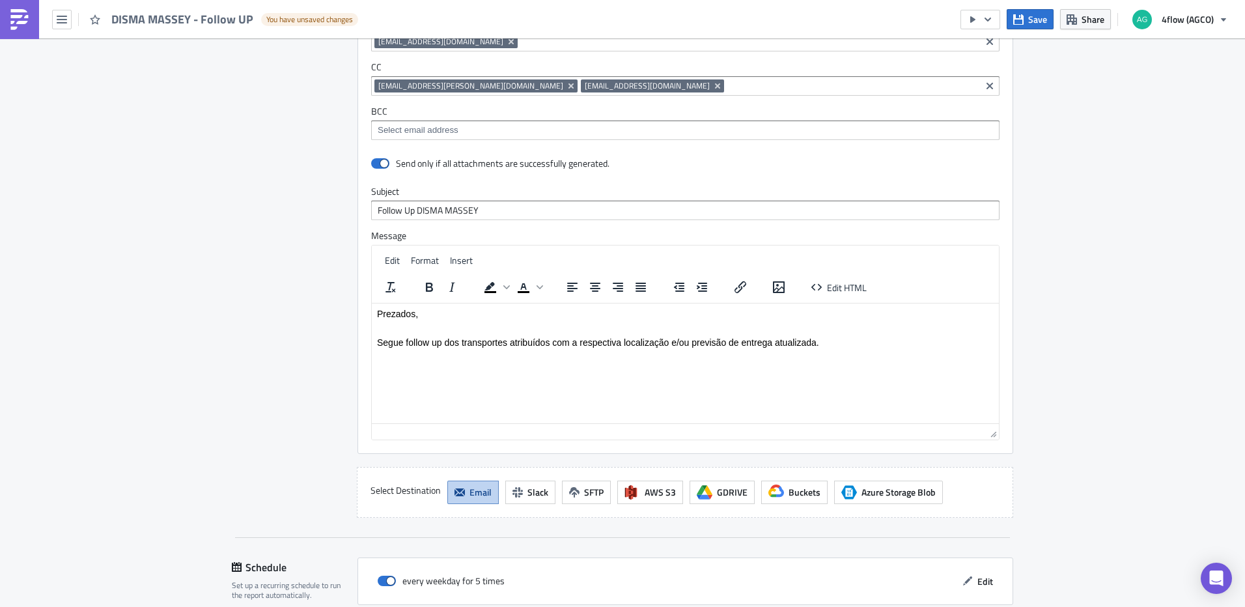
scroll to position [1061, 0]
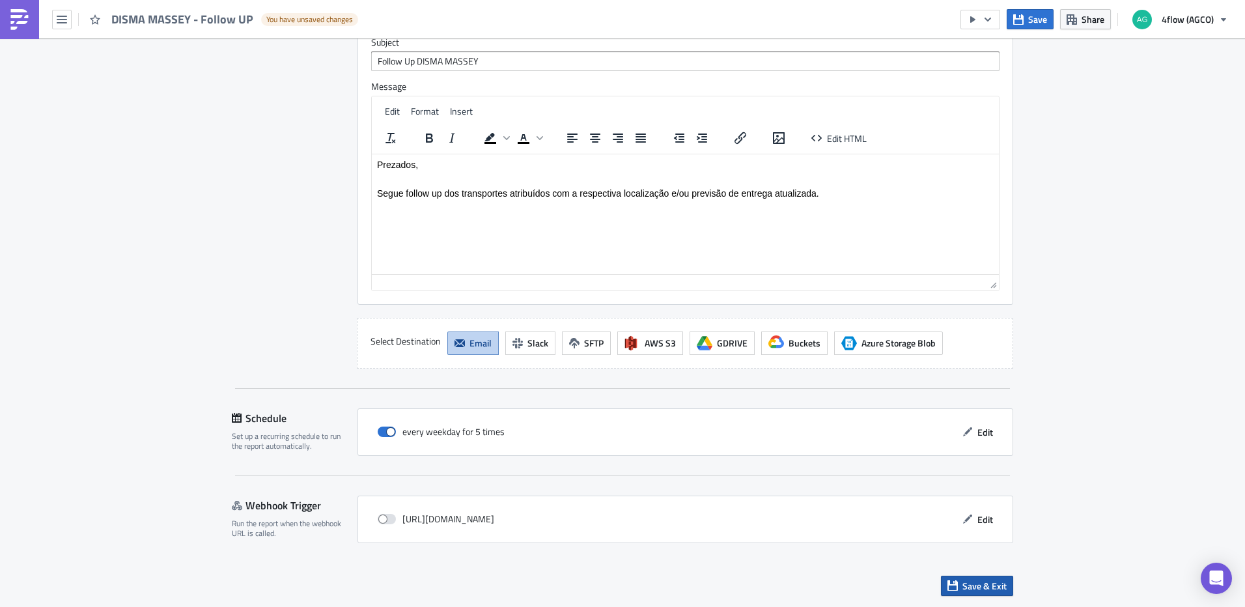
click at [966, 591] on span "Save & Exit" at bounding box center [985, 586] width 44 height 14
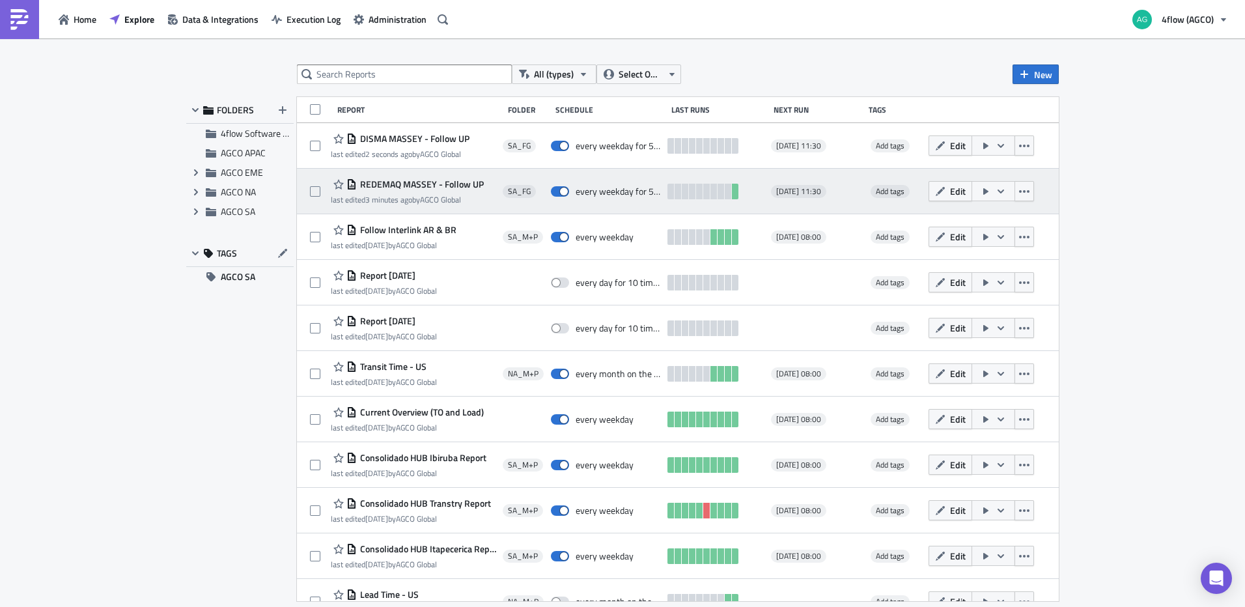
click at [998, 191] on icon "button" at bounding box center [1001, 191] width 10 height 10
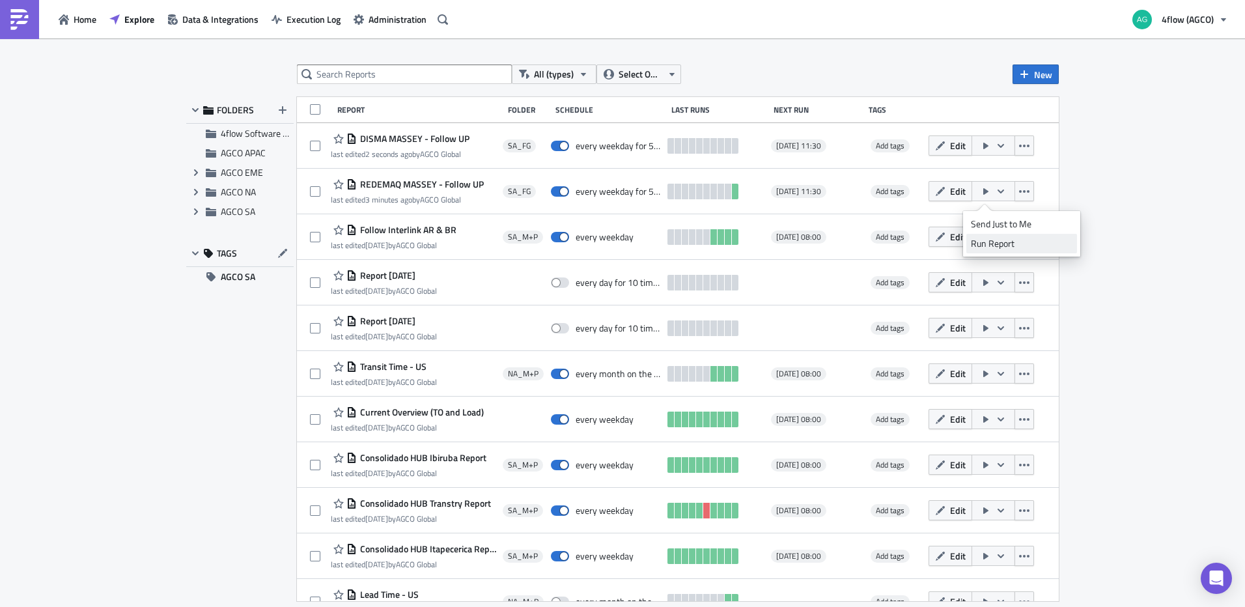
click at [991, 242] on div "Run Report" at bounding box center [1022, 243] width 102 height 13
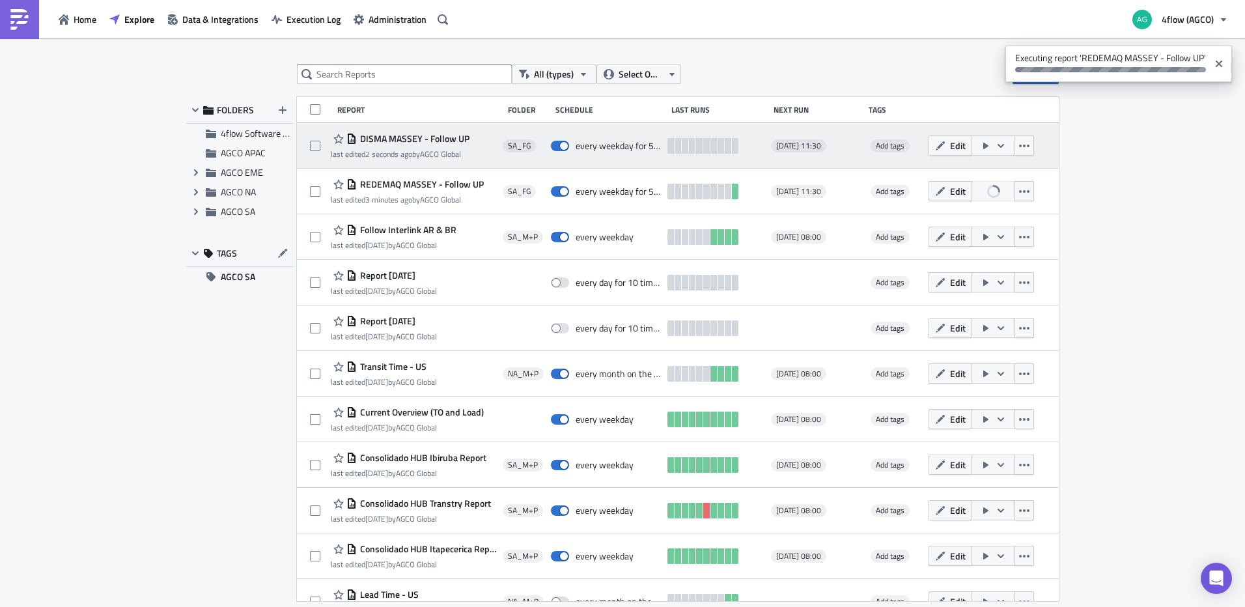
click at [996, 143] on icon "button" at bounding box center [1001, 146] width 10 height 10
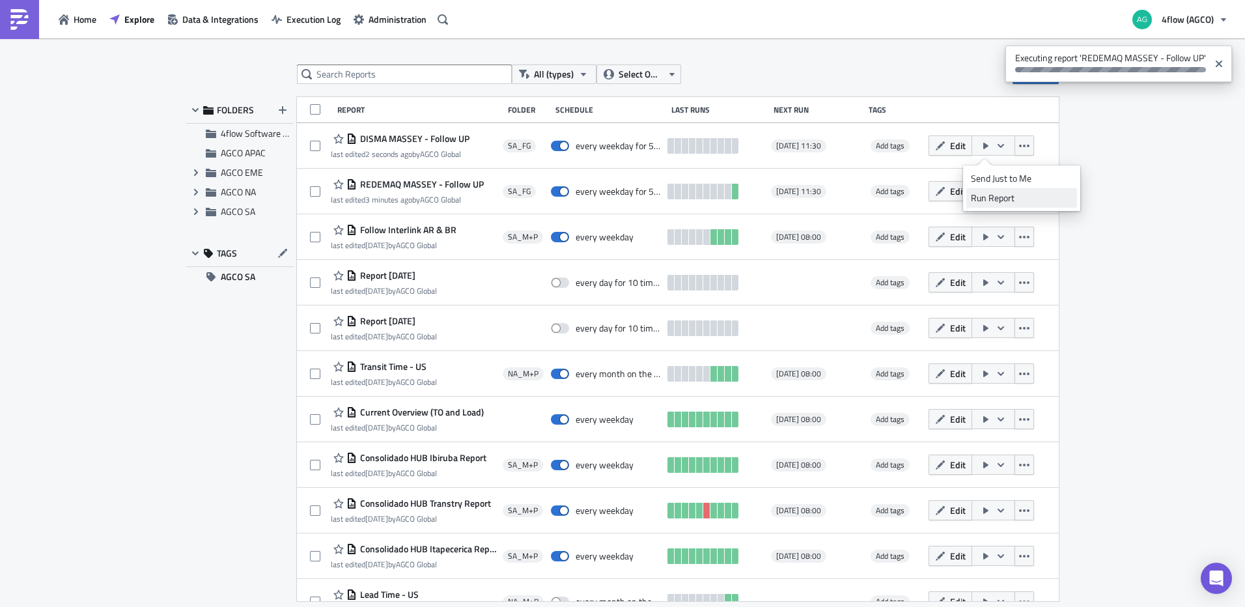
click at [996, 195] on div "Run Report" at bounding box center [1022, 197] width 102 height 13
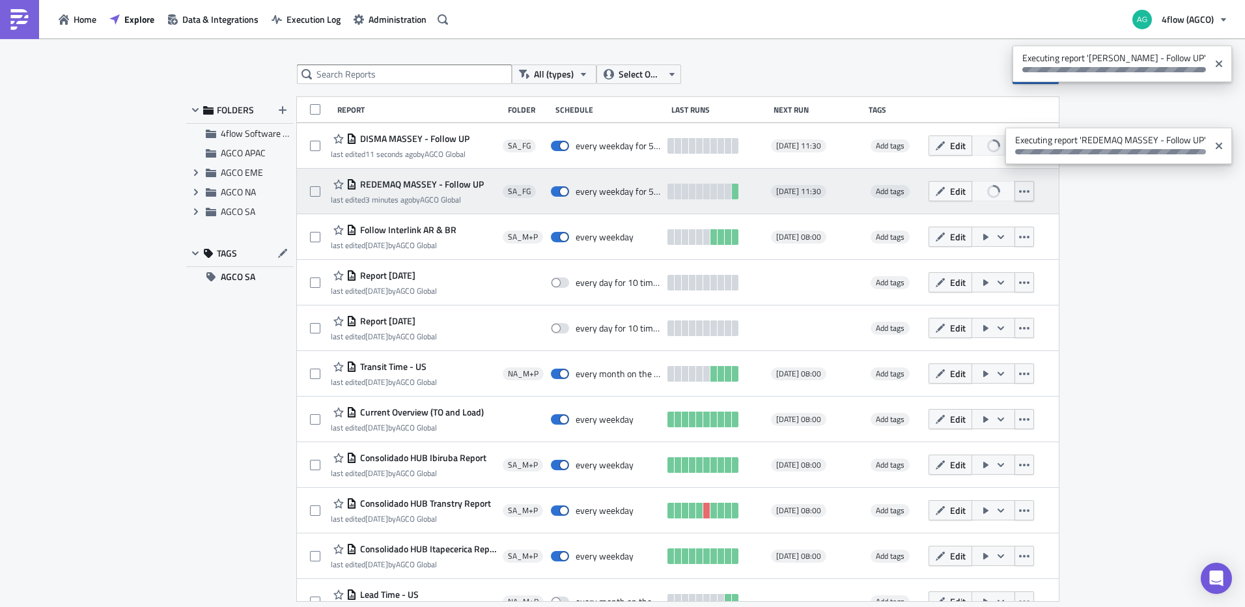
click at [1020, 192] on icon "button" at bounding box center [1024, 191] width 10 height 3
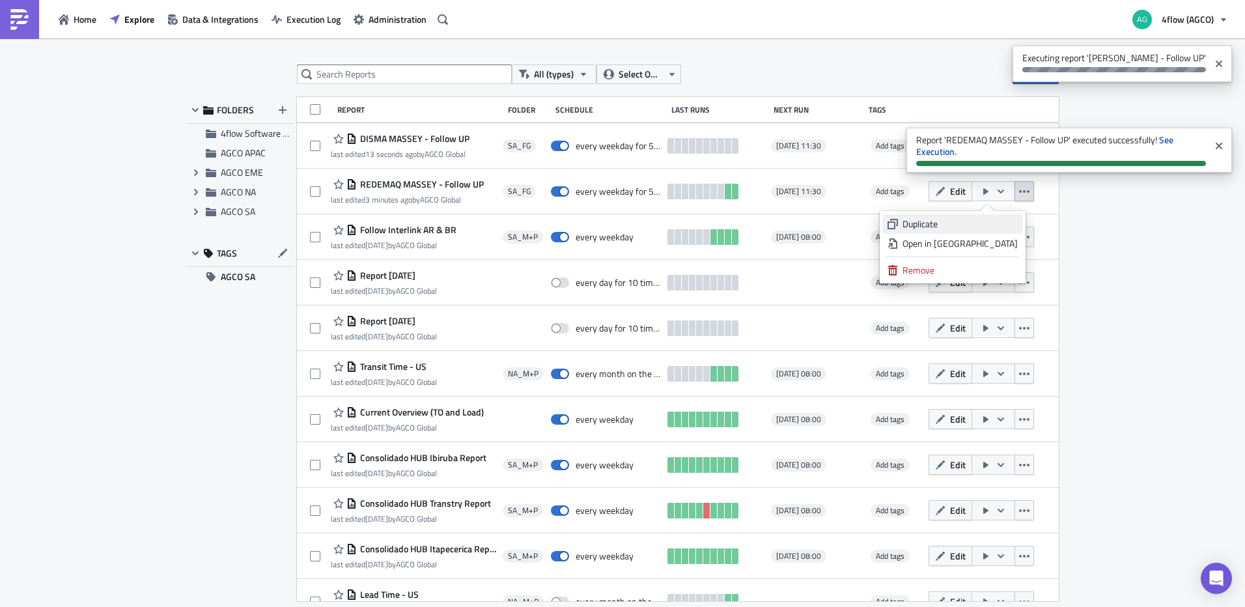
click at [976, 222] on div "Duplicate" at bounding box center [960, 224] width 115 height 13
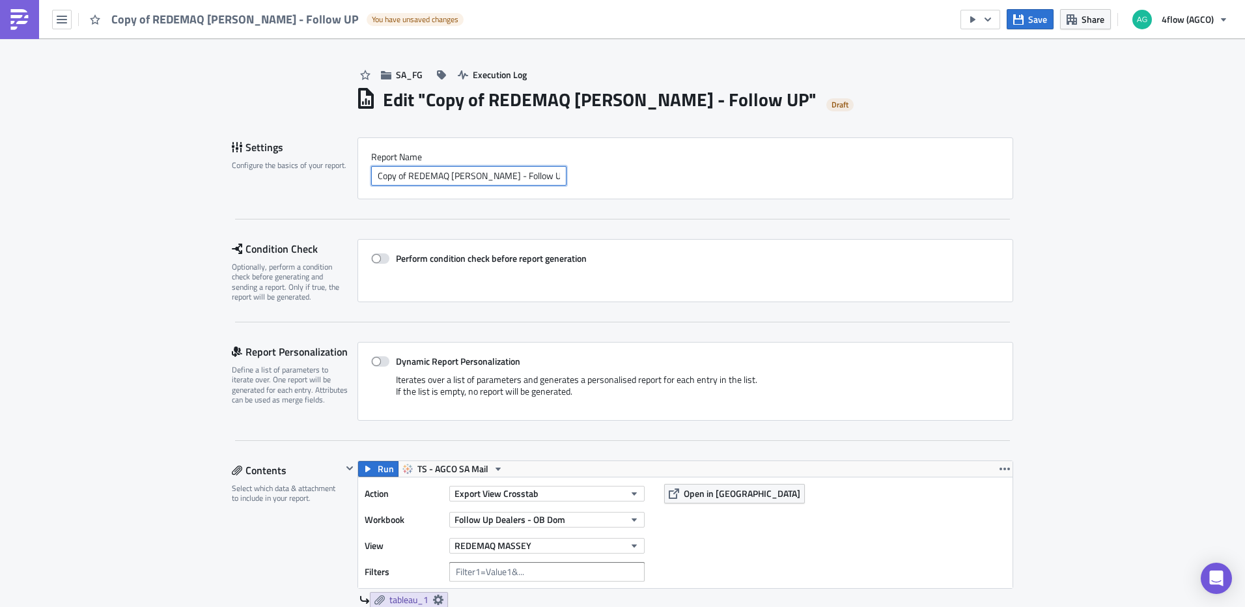
drag, startPoint x: 404, startPoint y: 176, endPoint x: 344, endPoint y: 180, distance: 60.0
click at [344, 180] on div "Settings Configure the basics of your report. Report Nam﻿e Copy of REDEMAQ [PER…" at bounding box center [622, 168] width 781 height 62
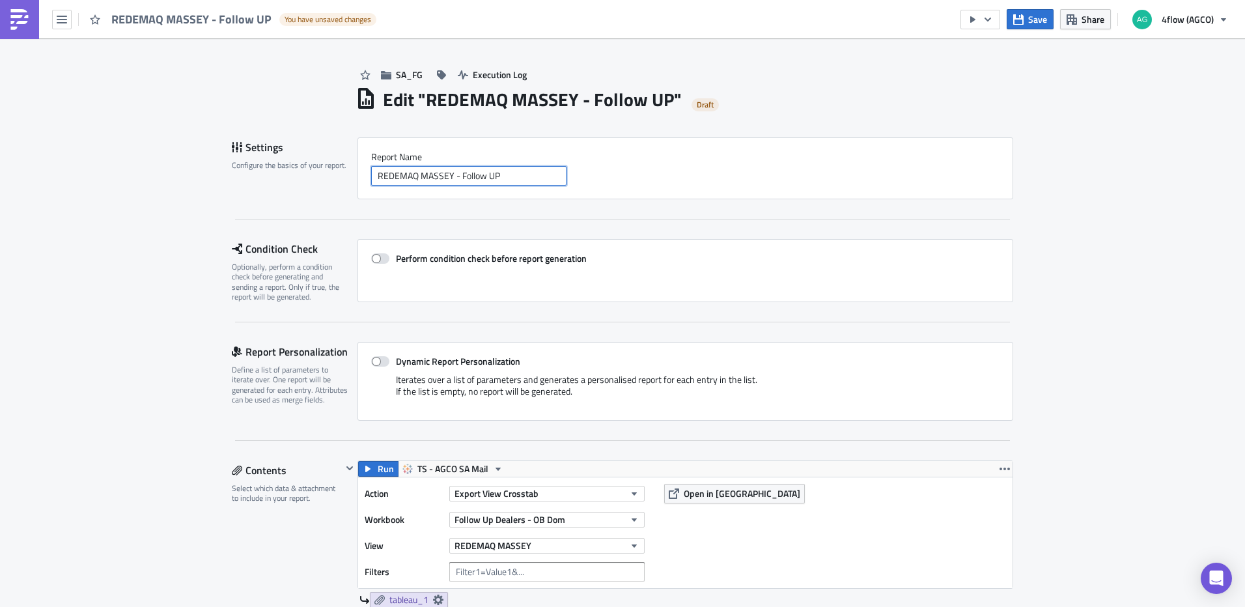
drag, startPoint x: 449, startPoint y: 177, endPoint x: 334, endPoint y: 184, distance: 114.8
click at [334, 184] on div "Settings Configure the basics of your report. Report Nam﻿e REDEMAQ [PERSON_NAME…" at bounding box center [622, 168] width 781 height 62
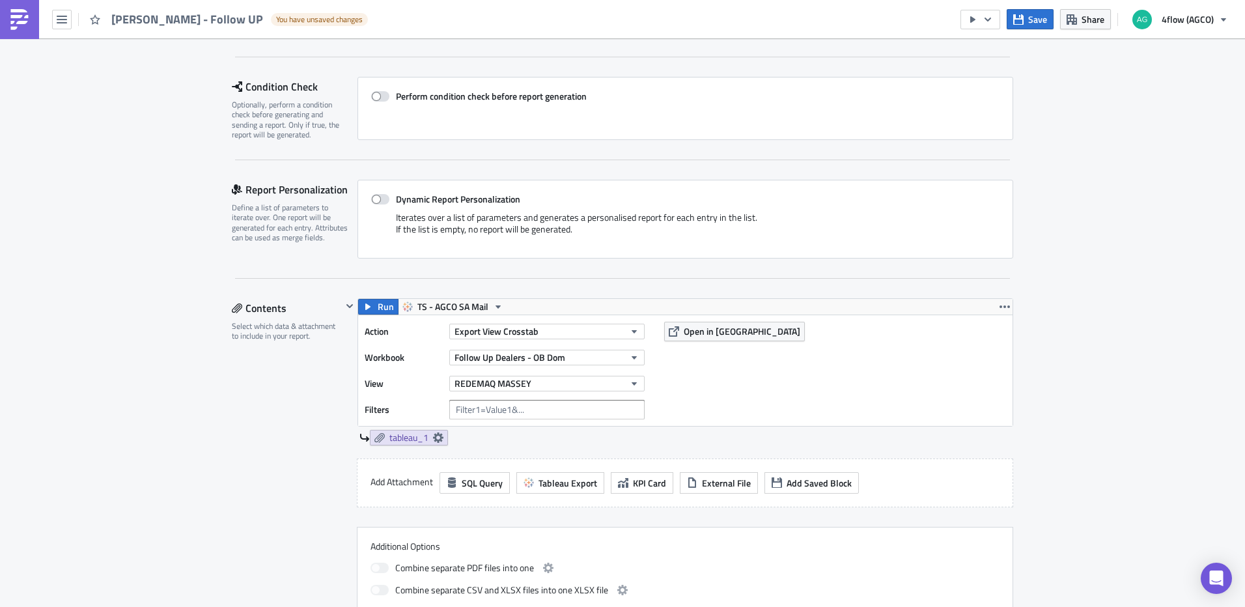
scroll to position [195, 0]
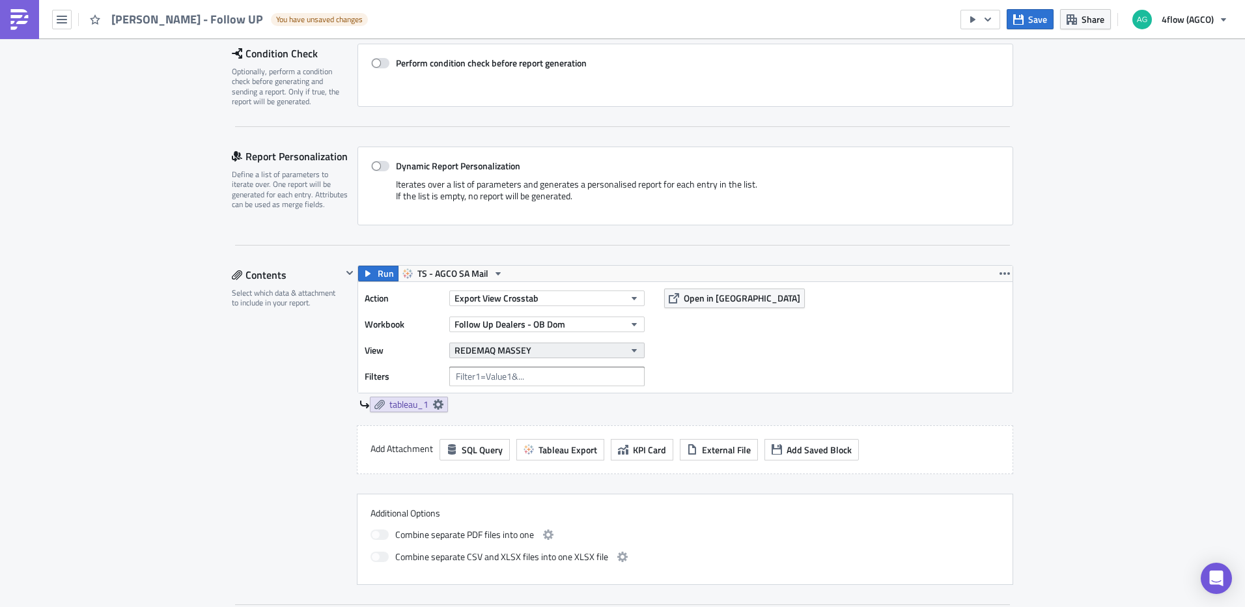
type input "[PERSON_NAME] - Follow UP"
click at [607, 344] on button "REDEMAQ MASSEY" at bounding box center [546, 351] width 195 height 16
click at [516, 434] on div "PIANNA VALTRA" at bounding box center [510, 433] width 115 height 13
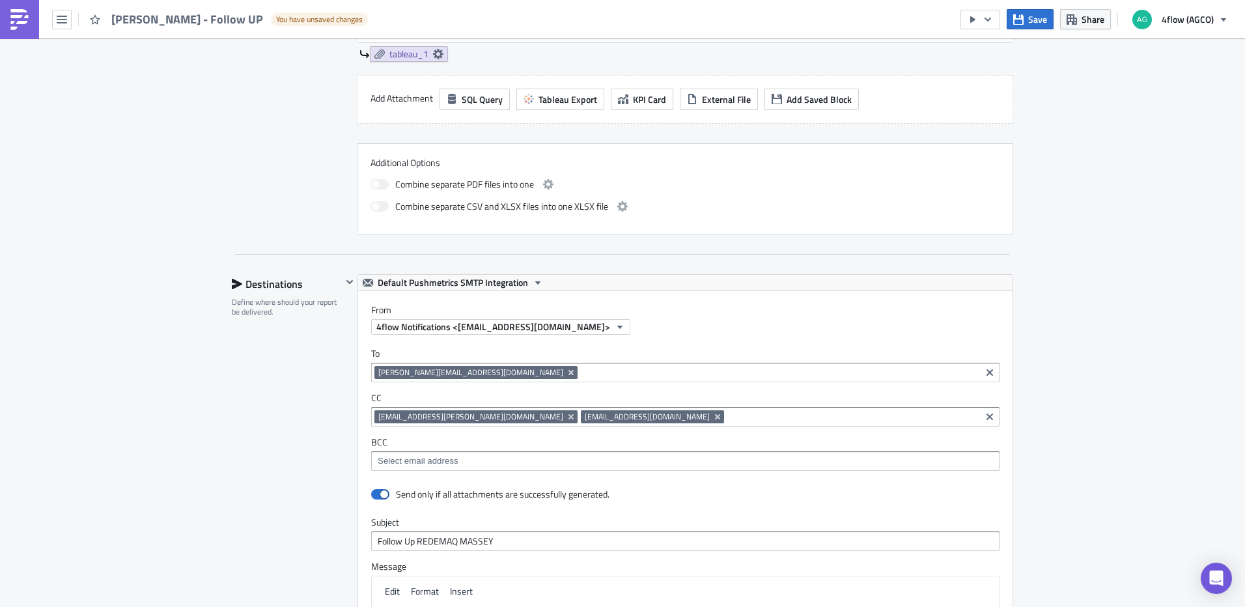
scroll to position [651, 0]
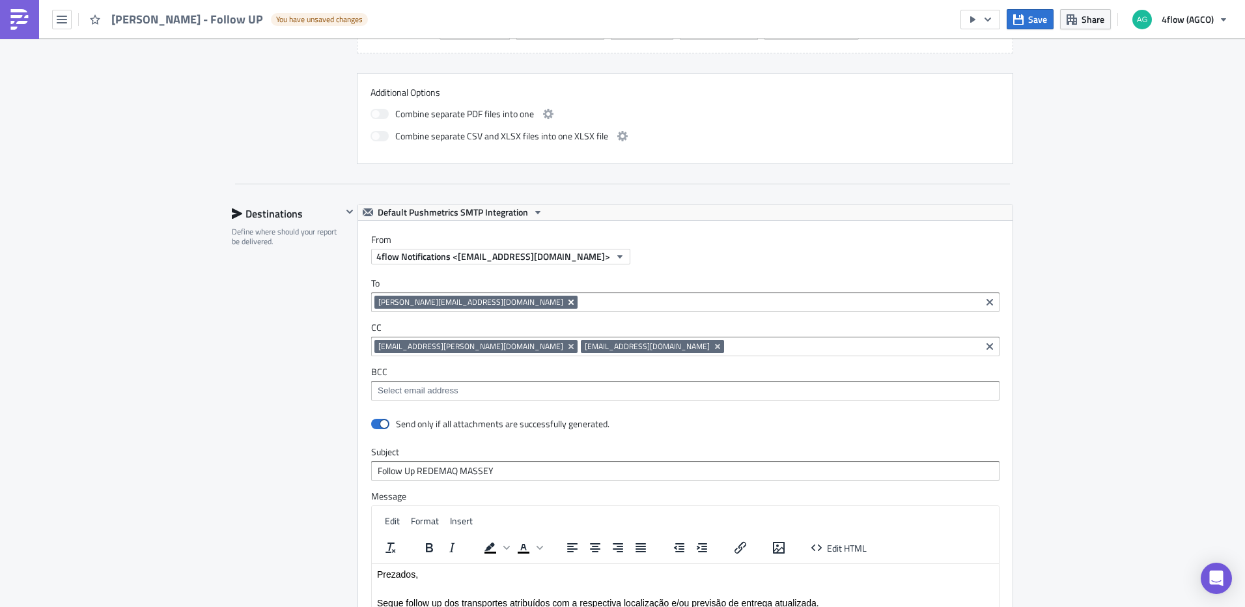
click at [566, 303] on icon "Remove Tag" at bounding box center [571, 302] width 10 height 10
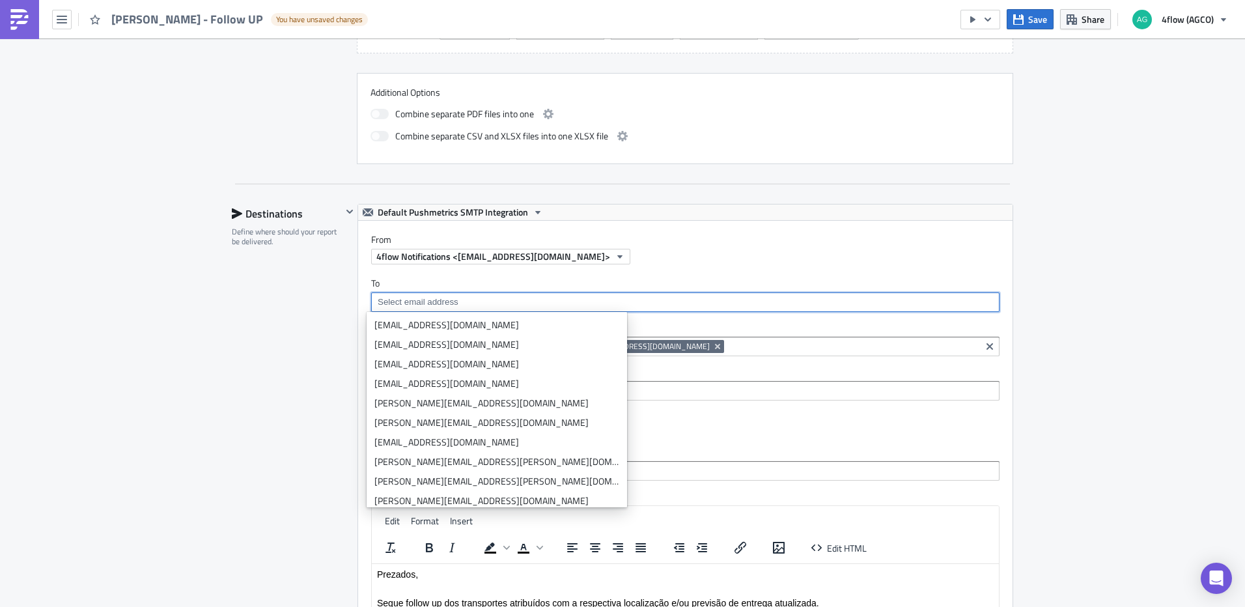
paste input "mailto:[PERSON_NAME][EMAIL_ADDRESS][DOMAIN_NAME]"
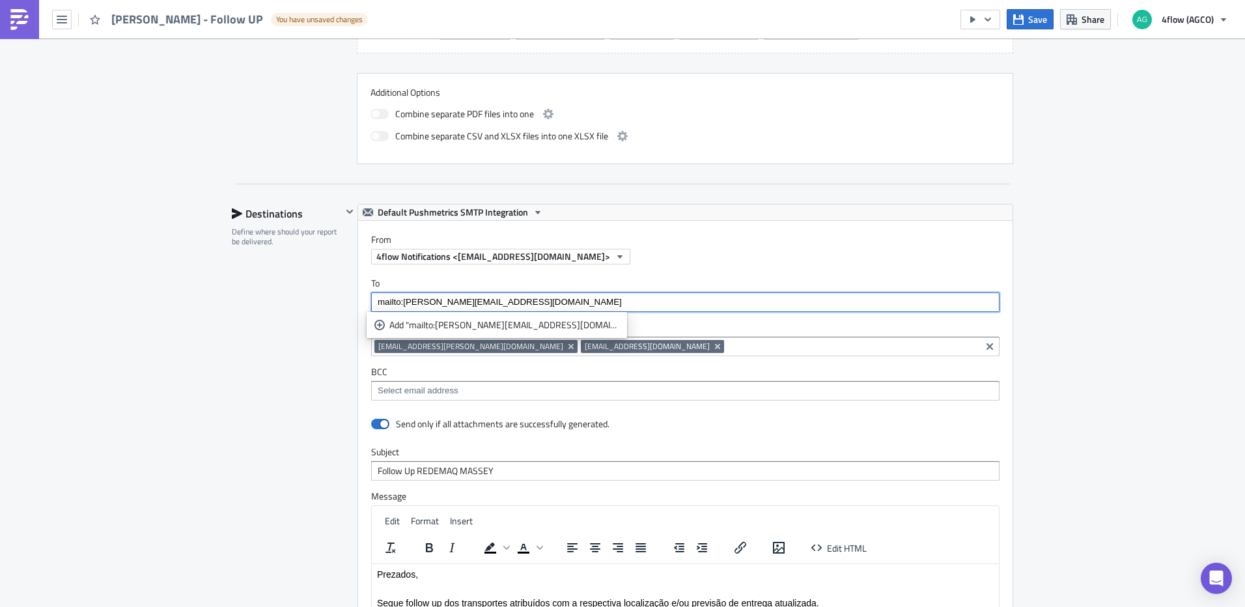
drag, startPoint x: 399, startPoint y: 302, endPoint x: 336, endPoint y: 305, distance: 62.6
click at [336, 305] on div "Destinations Define where should your report be delivered. Default Pushmetrics …" at bounding box center [622, 491] width 781 height 574
type input "[EMAIL_ADDRESS][DOMAIN_NAME]"
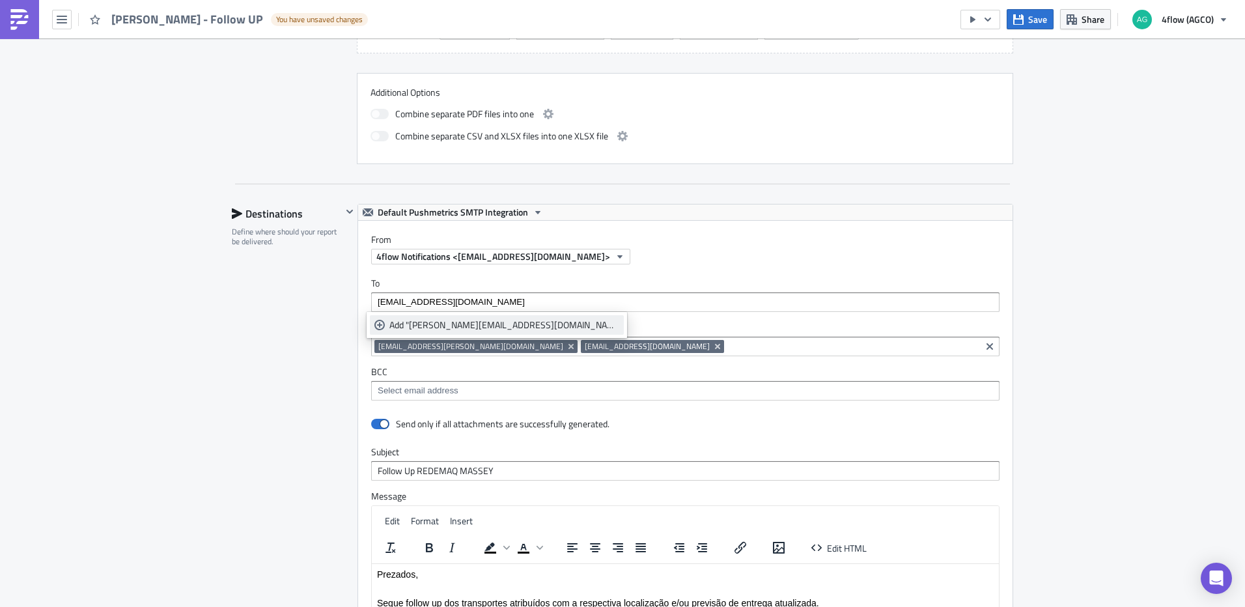
click at [471, 323] on div "Add "[PERSON_NAME][EMAIL_ADDRESS][DOMAIN_NAME]"" at bounding box center [504, 324] width 230 height 13
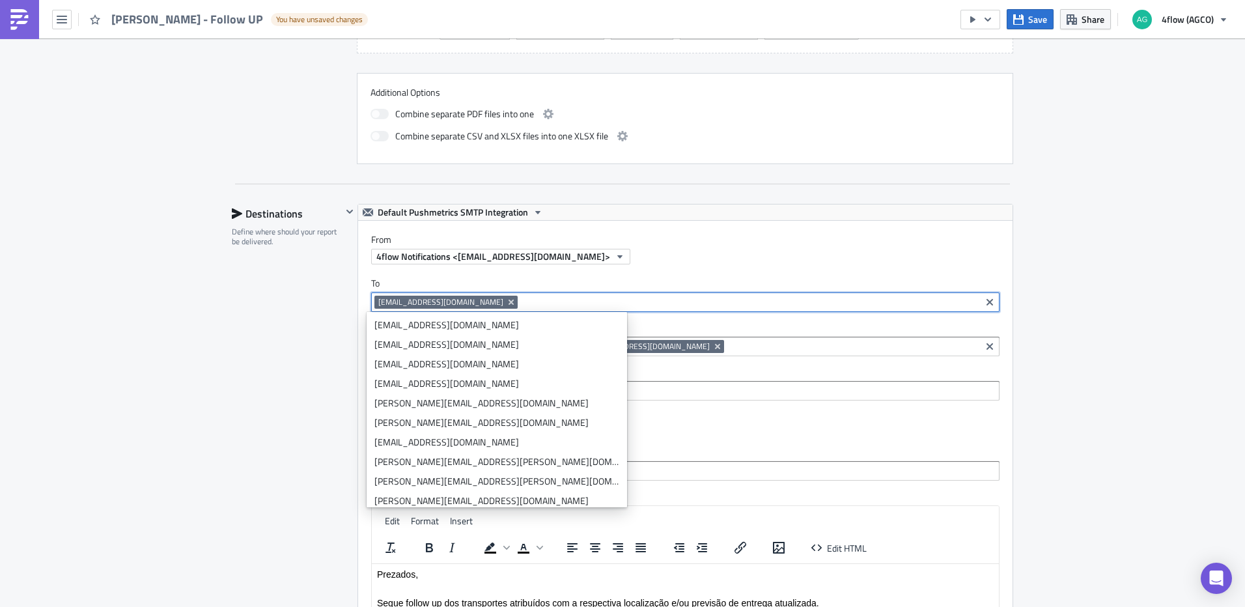
click at [1099, 330] on div "SA_FG Execution Log Edit " [PERSON_NAME] - Follow UP " Draft Settings Configure…" at bounding box center [622, 202] width 1245 height 1631
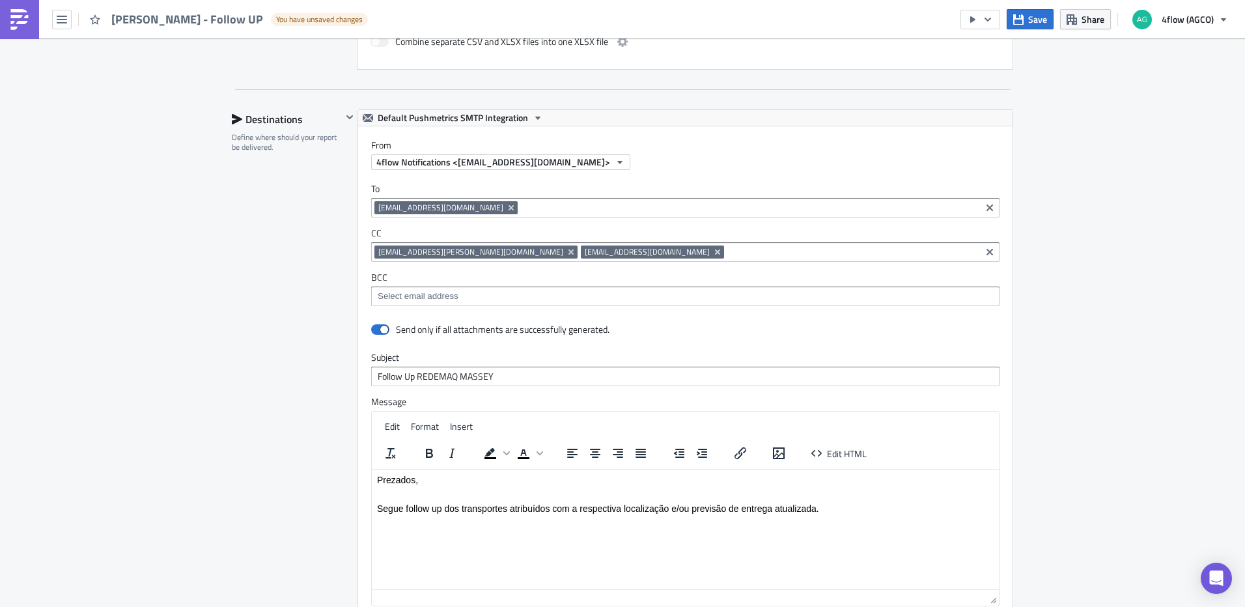
scroll to position [781, 0]
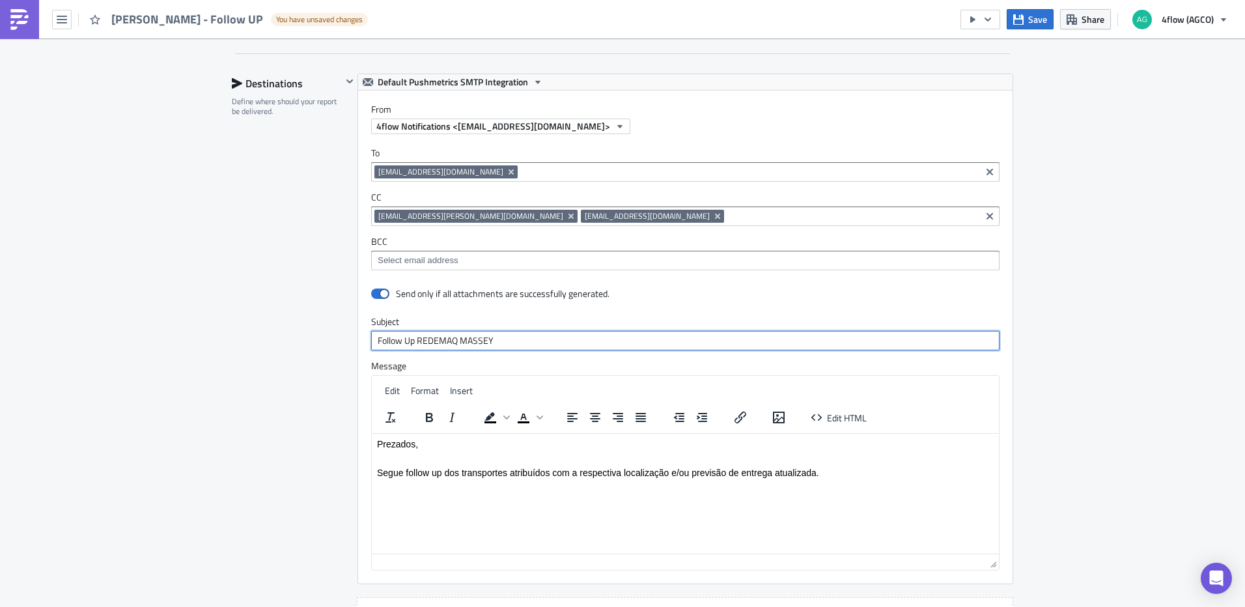
drag, startPoint x: 494, startPoint y: 339, endPoint x: 413, endPoint y: 346, distance: 81.1
click at [413, 346] on input "Follow Up REDEMAQ MASSEY" at bounding box center [685, 341] width 628 height 20
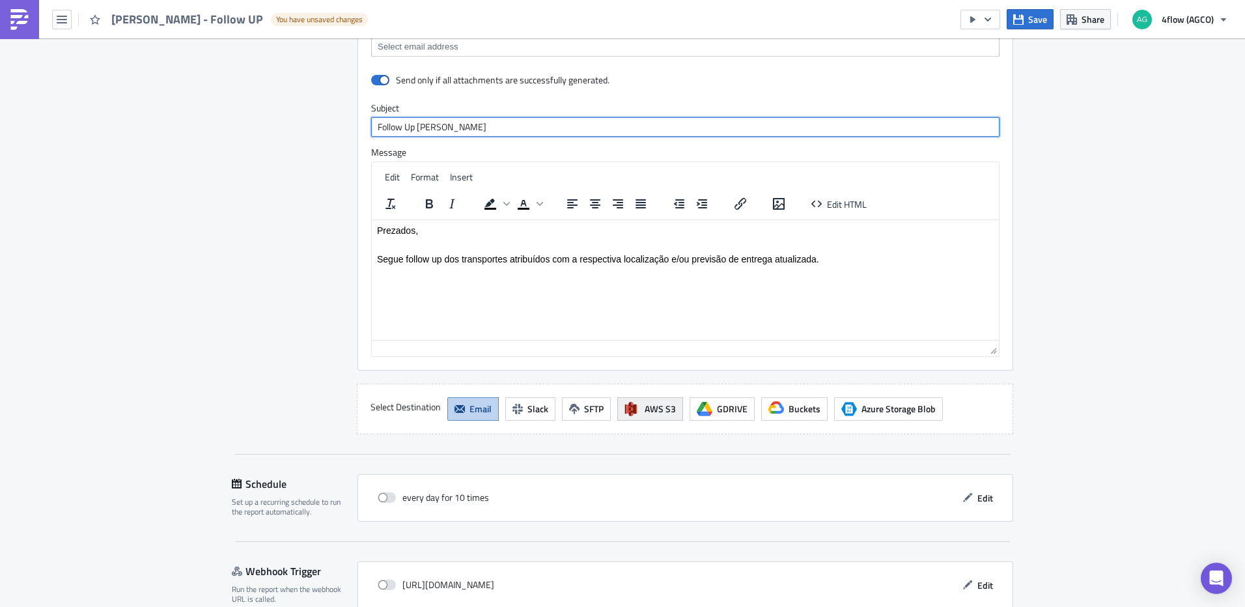
scroll to position [1061, 0]
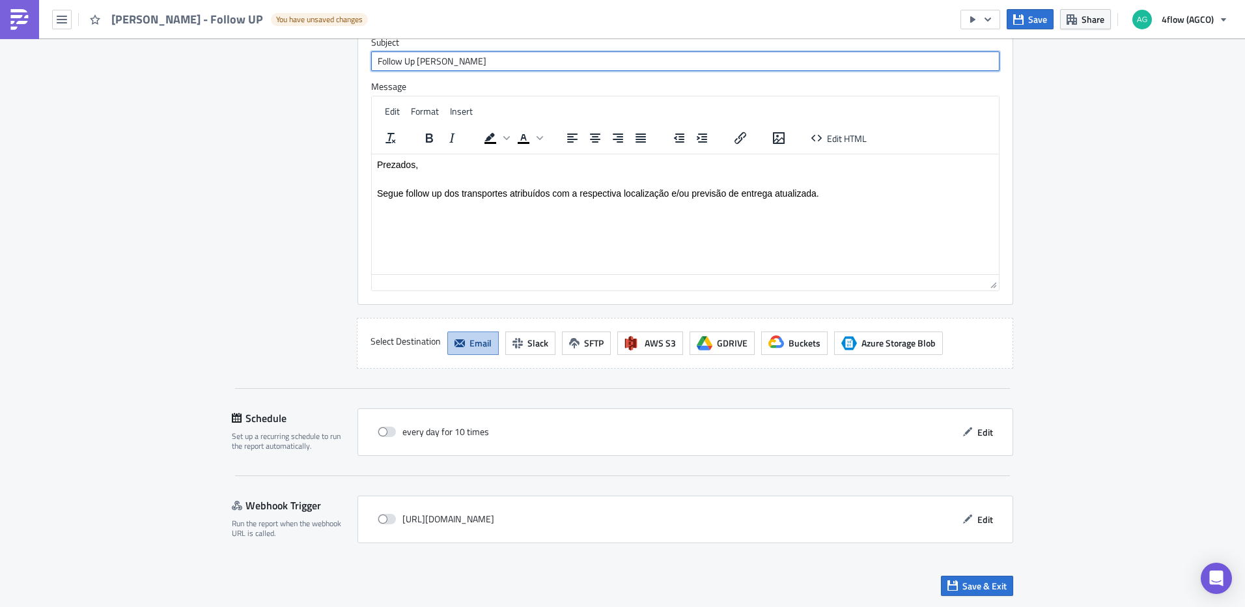
type input "Follow Up [PERSON_NAME]"
click at [371, 433] on div "every day for 10 times Edit" at bounding box center [685, 432] width 628 height 20
click at [378, 432] on span at bounding box center [387, 432] width 18 height 10
click at [380, 432] on input "checkbox" at bounding box center [384, 432] width 8 height 8
checkbox input "true"
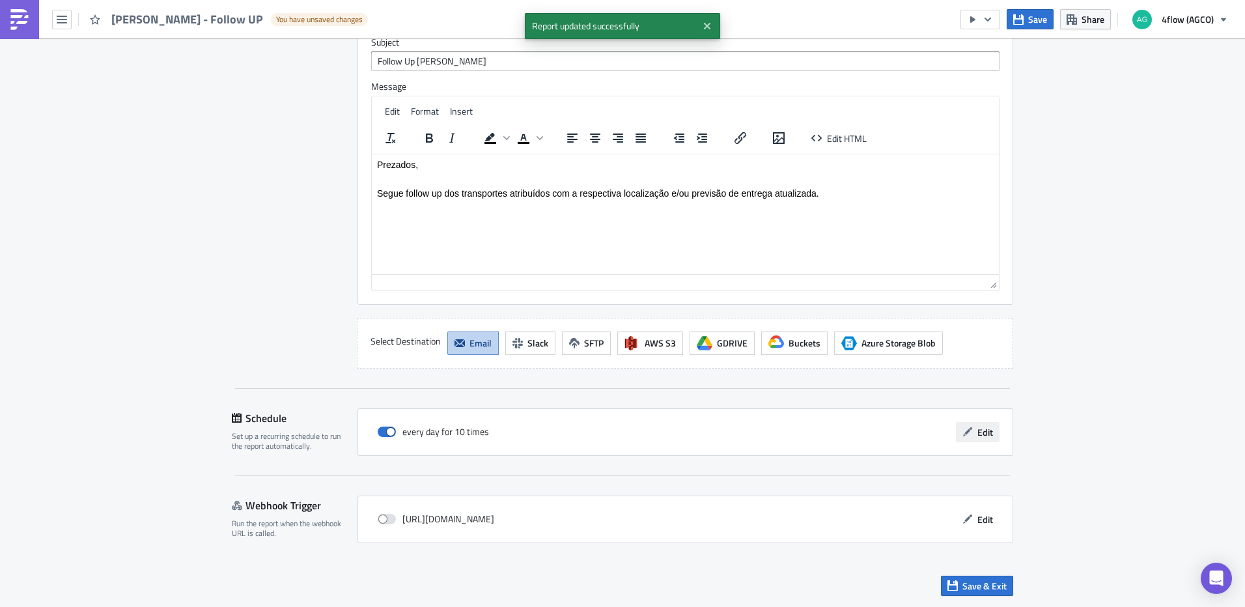
click at [966, 438] on button "Edit" at bounding box center [978, 432] width 44 height 20
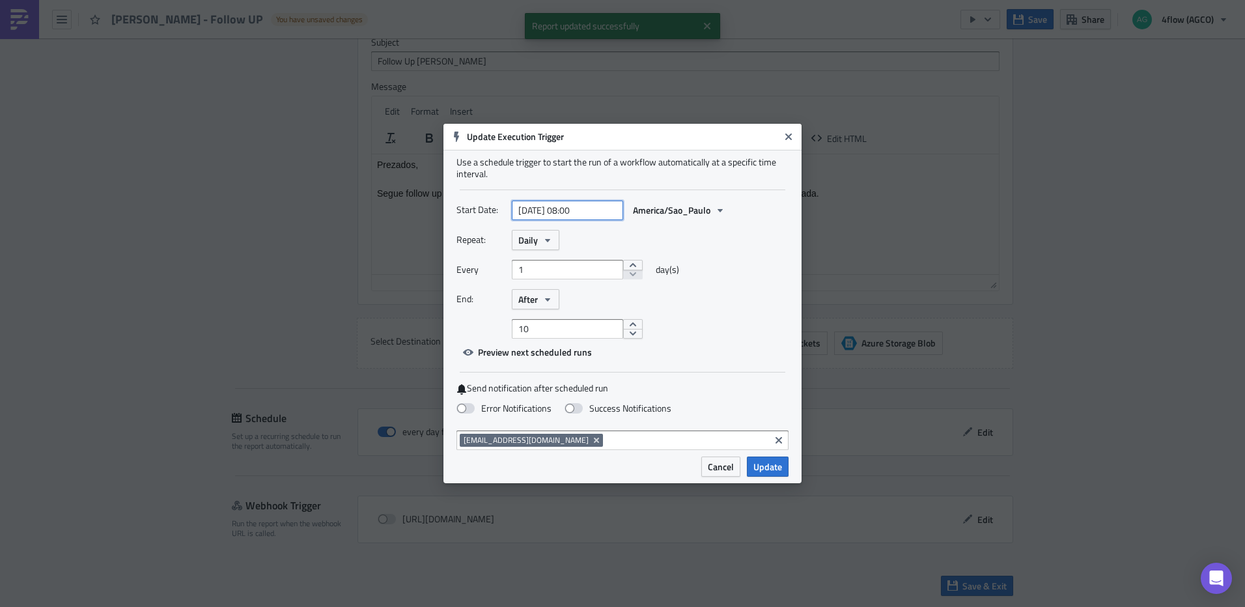
click at [578, 212] on input "[DATE] 08:00" at bounding box center [567, 211] width 111 height 20
select select "7"
select select "2025"
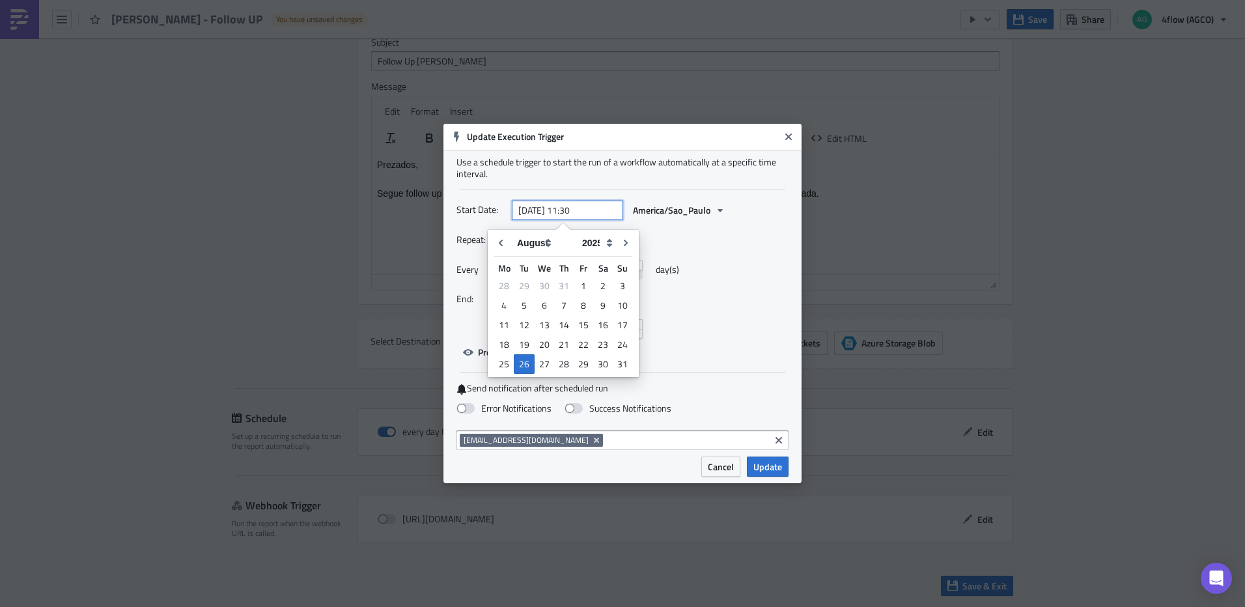
type input "[DATE] 11:30"
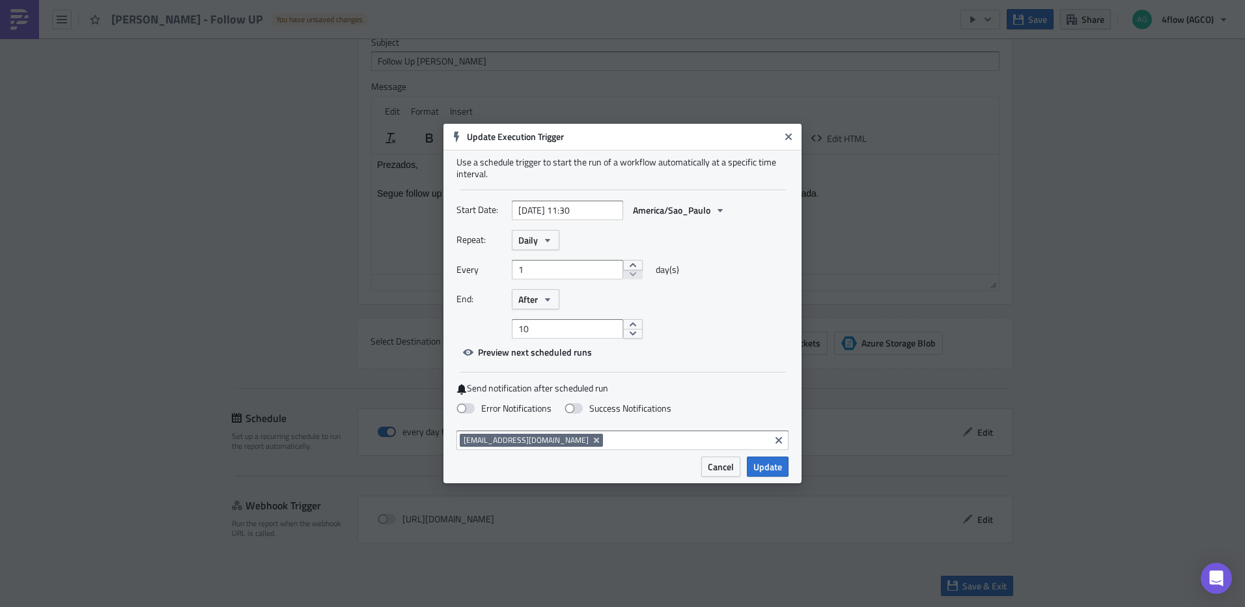
click at [747, 247] on div "Repeat: Daily" at bounding box center [623, 240] width 332 height 20
click at [559, 242] on button "Daily" at bounding box center [536, 240] width 48 height 20
click at [557, 297] on div "Weekly" at bounding box center [574, 302] width 108 height 13
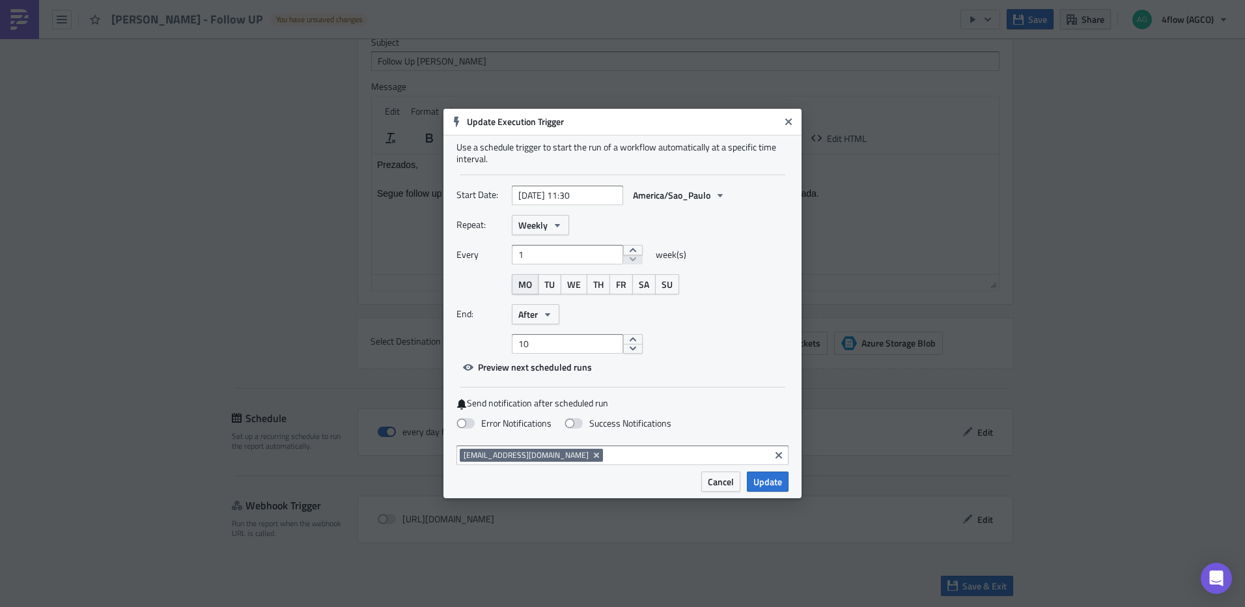
click at [532, 288] on span "MO" at bounding box center [525, 284] width 14 height 14
click at [558, 289] on button "TU" at bounding box center [549, 284] width 23 height 20
click at [575, 291] on button "WE" at bounding box center [574, 284] width 27 height 20
click at [600, 292] on button "TH" at bounding box center [598, 284] width 23 height 20
click at [618, 290] on span "FR" at bounding box center [621, 284] width 10 height 14
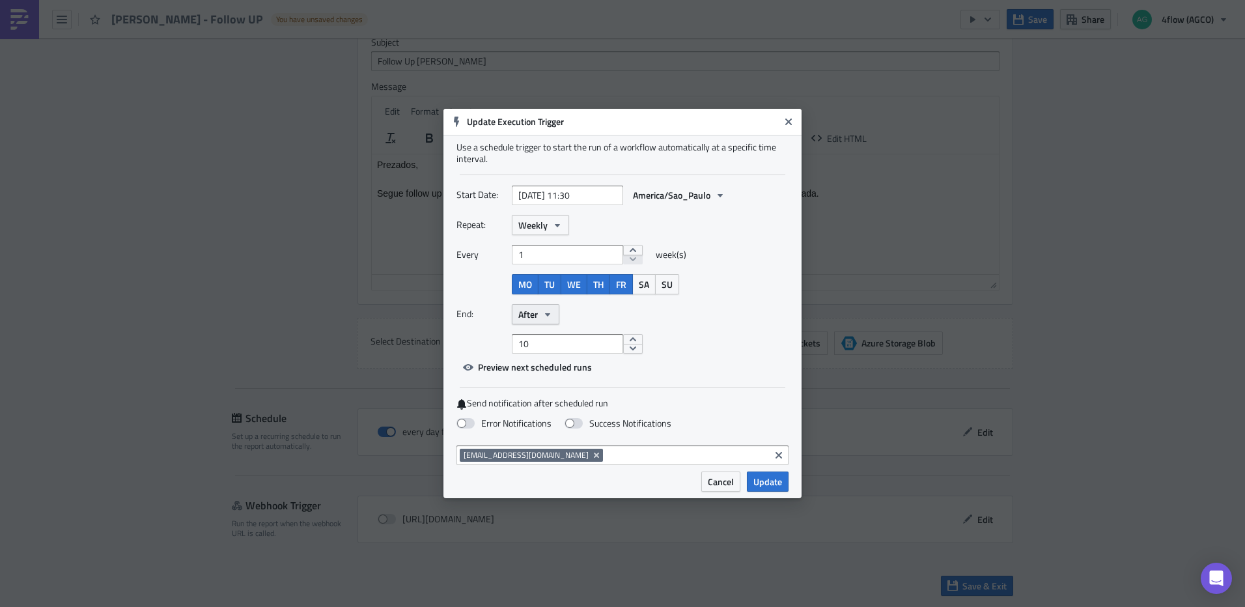
click at [551, 313] on icon "button" at bounding box center [547, 314] width 10 height 10
click at [749, 304] on div "End: After Never After On date" at bounding box center [623, 314] width 332 height 20
click at [634, 349] on button "decrement" at bounding box center [633, 349] width 20 height 10
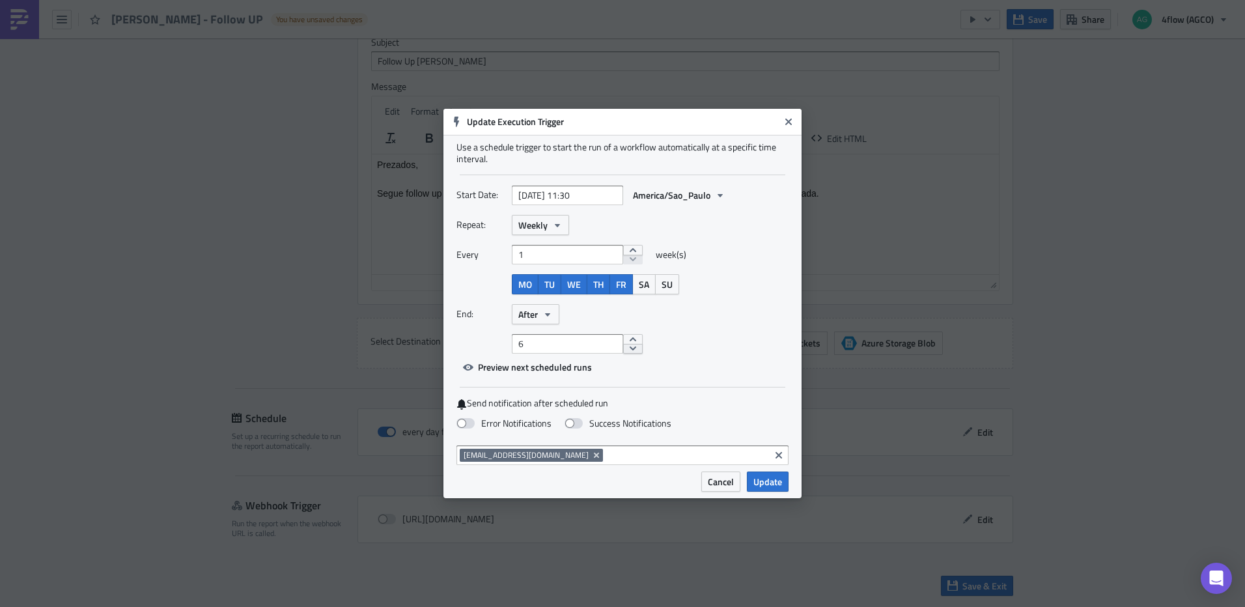
click at [634, 349] on button "decrement" at bounding box center [633, 349] width 20 height 10
type input "5"
click at [634, 349] on button "decrement" at bounding box center [633, 349] width 20 height 10
click at [759, 482] on span "Update" at bounding box center [767, 482] width 29 height 14
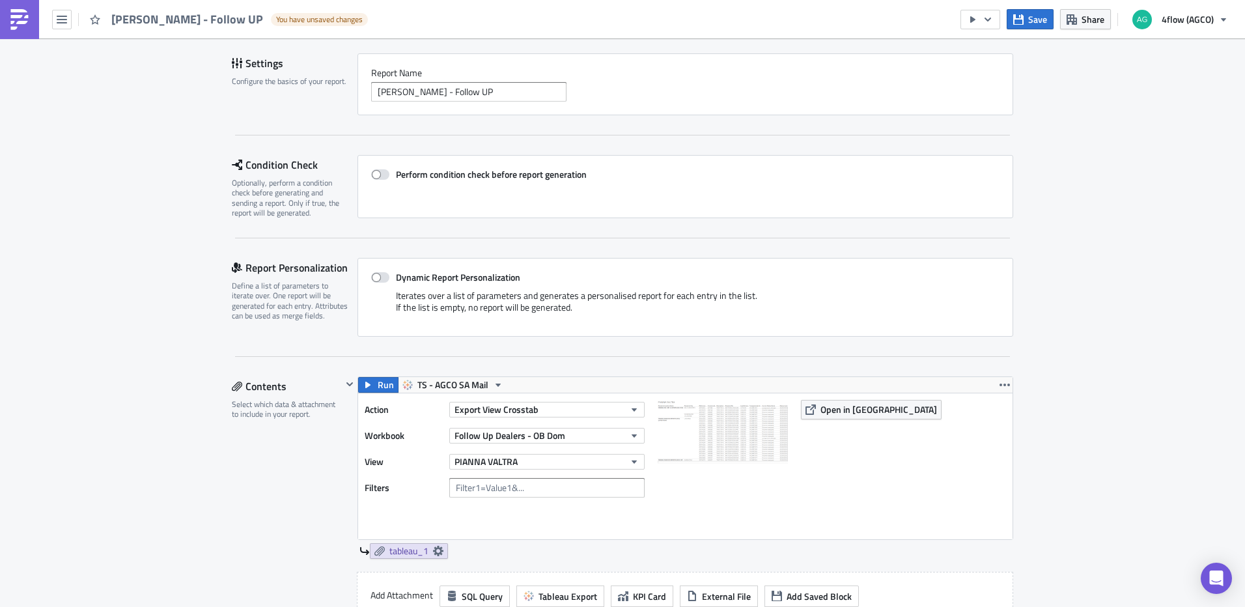
scroll to position [0, 0]
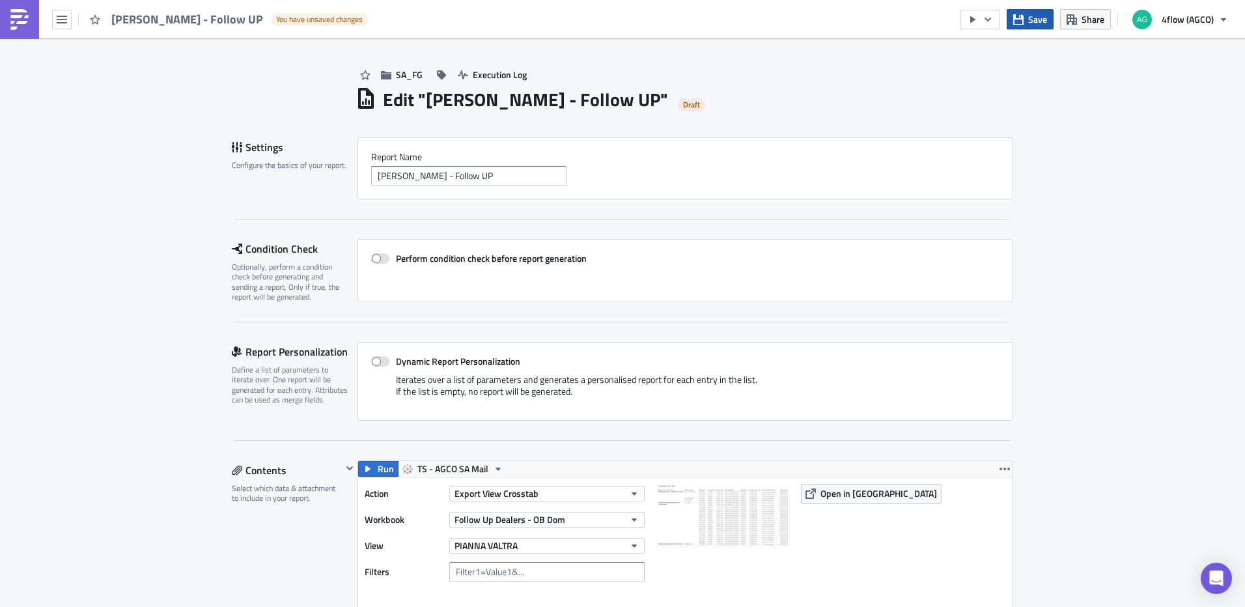
click at [1031, 25] on span "Save" at bounding box center [1037, 19] width 19 height 14
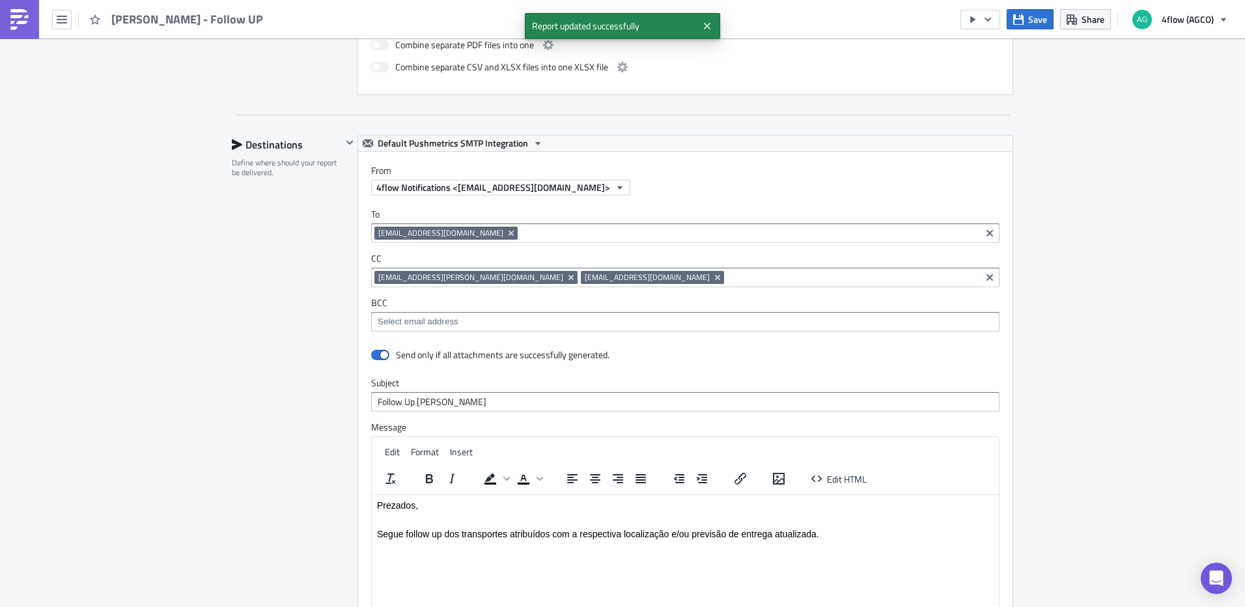
scroll to position [1061, 0]
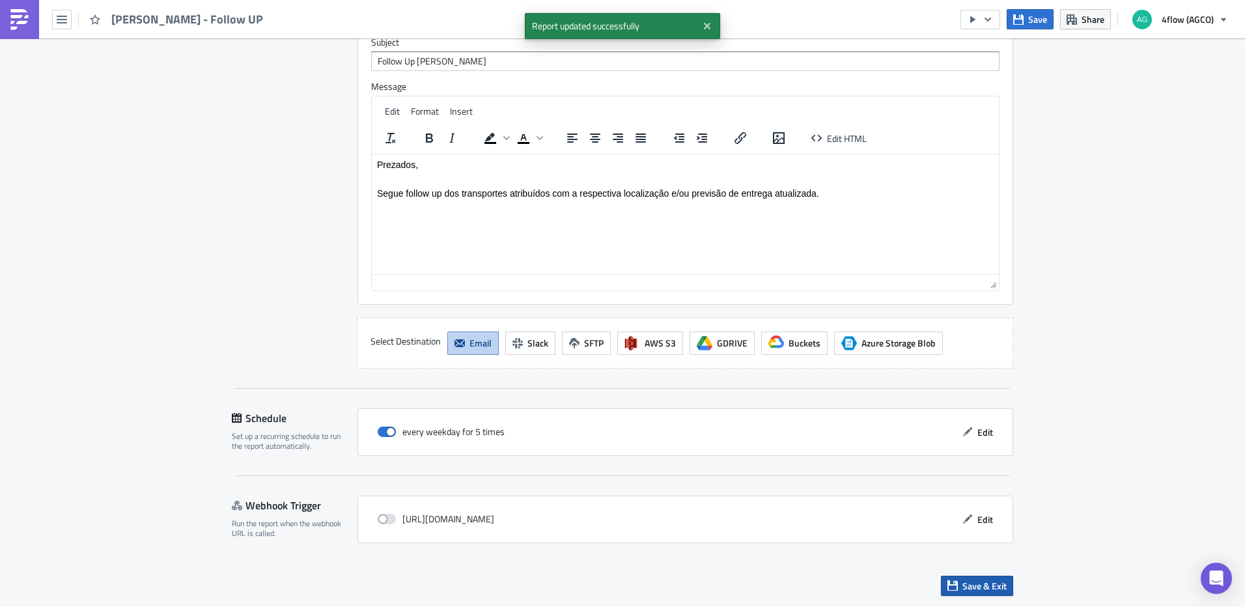
click at [992, 588] on span "Save & Exit" at bounding box center [985, 586] width 44 height 14
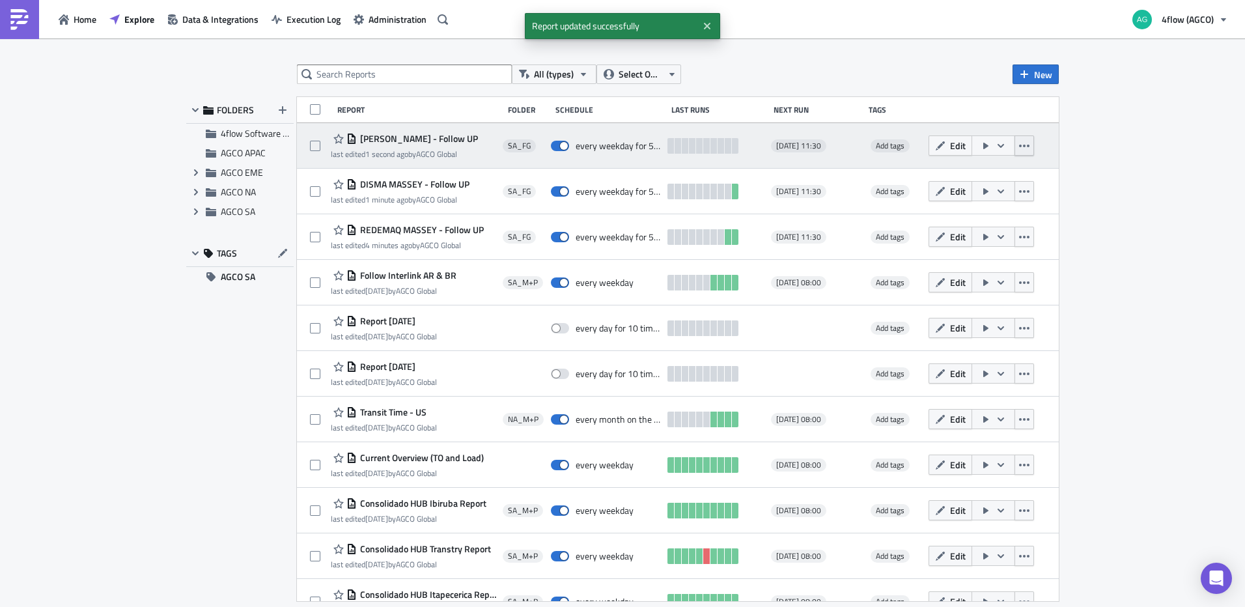
click at [1015, 150] on button "button" at bounding box center [1025, 145] width 20 height 20
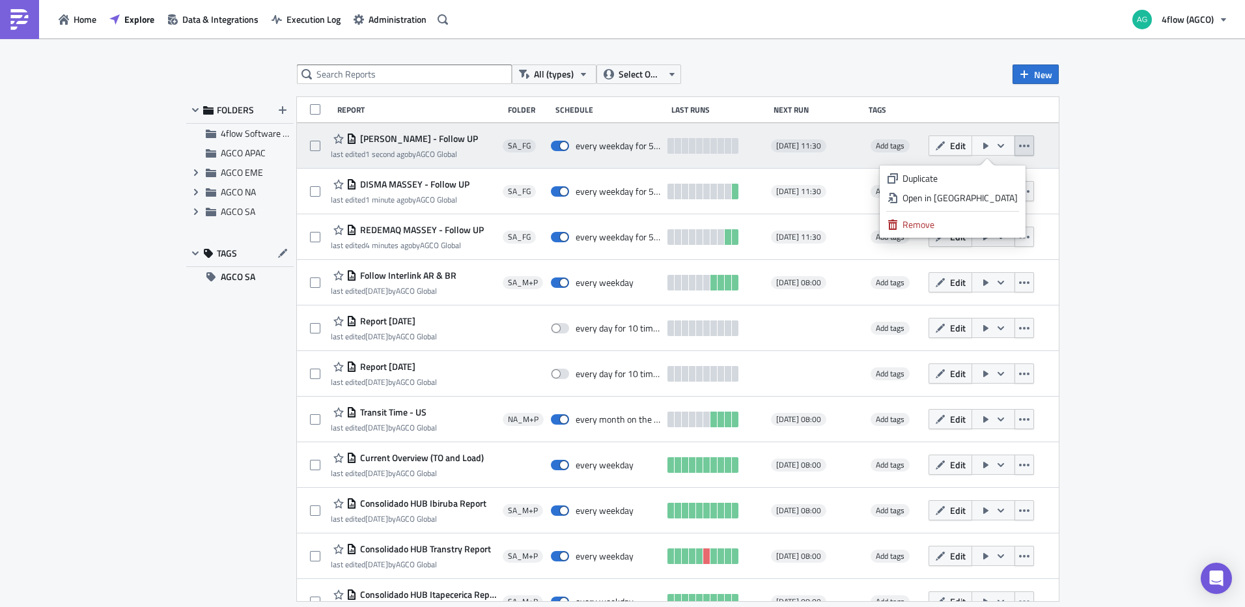
click at [998, 145] on icon "button" at bounding box center [1001, 146] width 10 height 10
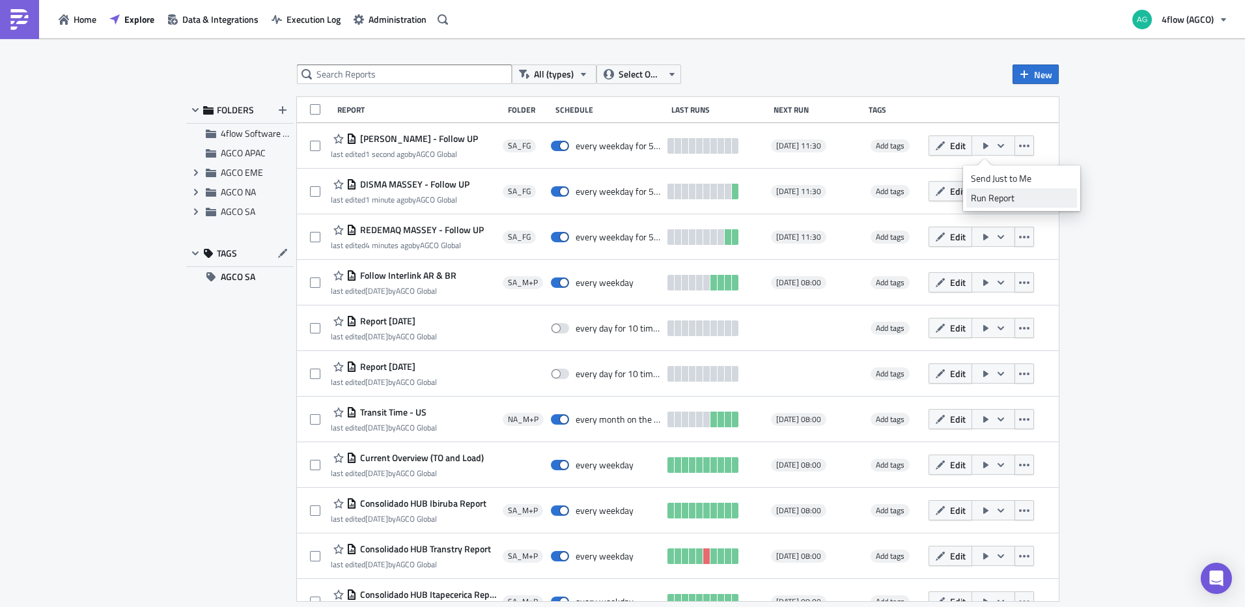
click at [996, 195] on div "Run Report" at bounding box center [1022, 197] width 102 height 13
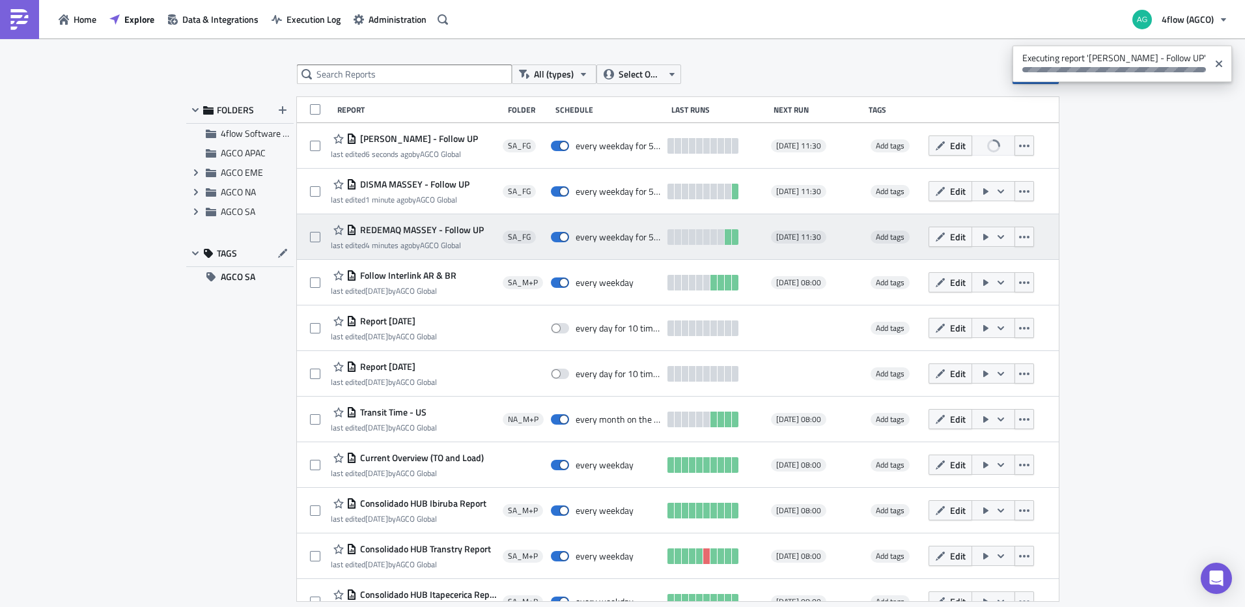
click at [426, 231] on span "REDEMAQ MASSEY - Follow UP" at bounding box center [420, 230] width 127 height 12
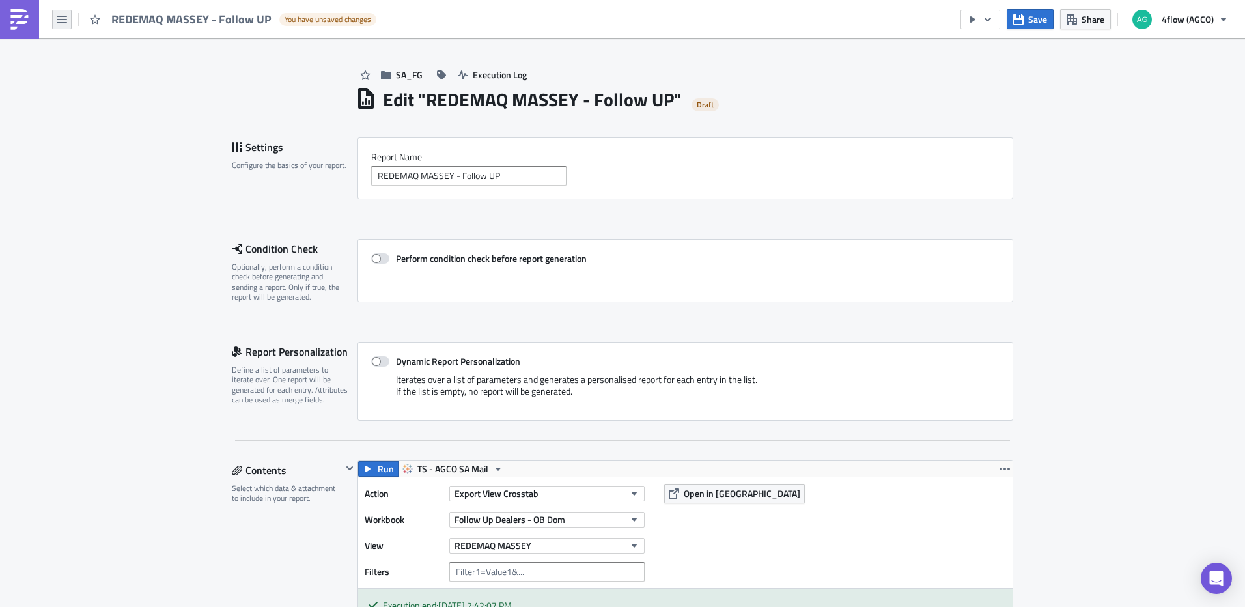
click at [59, 22] on icon "button" at bounding box center [62, 20] width 10 height 8
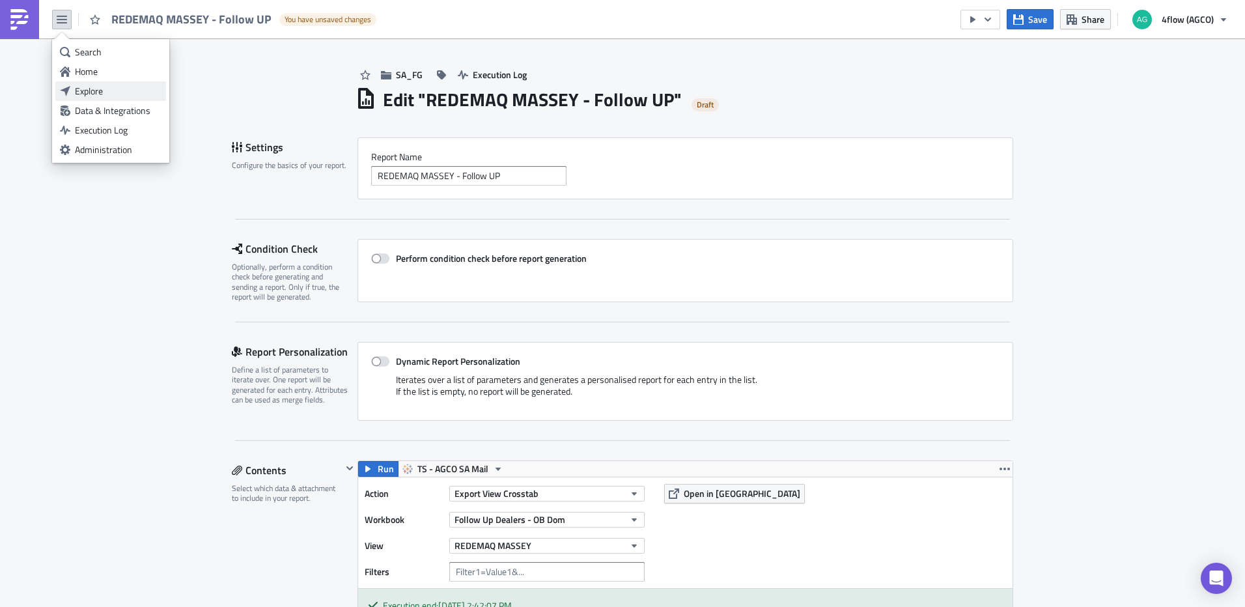
click at [83, 87] on div "Explore" at bounding box center [118, 91] width 87 height 13
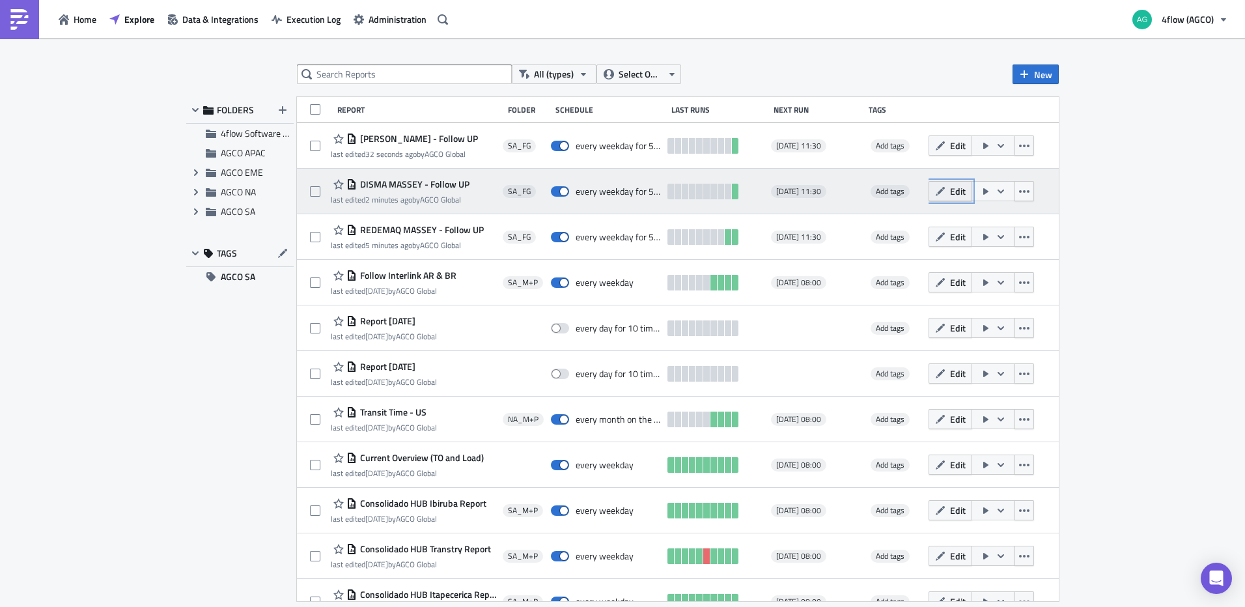
click at [940, 197] on button "Edit" at bounding box center [951, 191] width 44 height 20
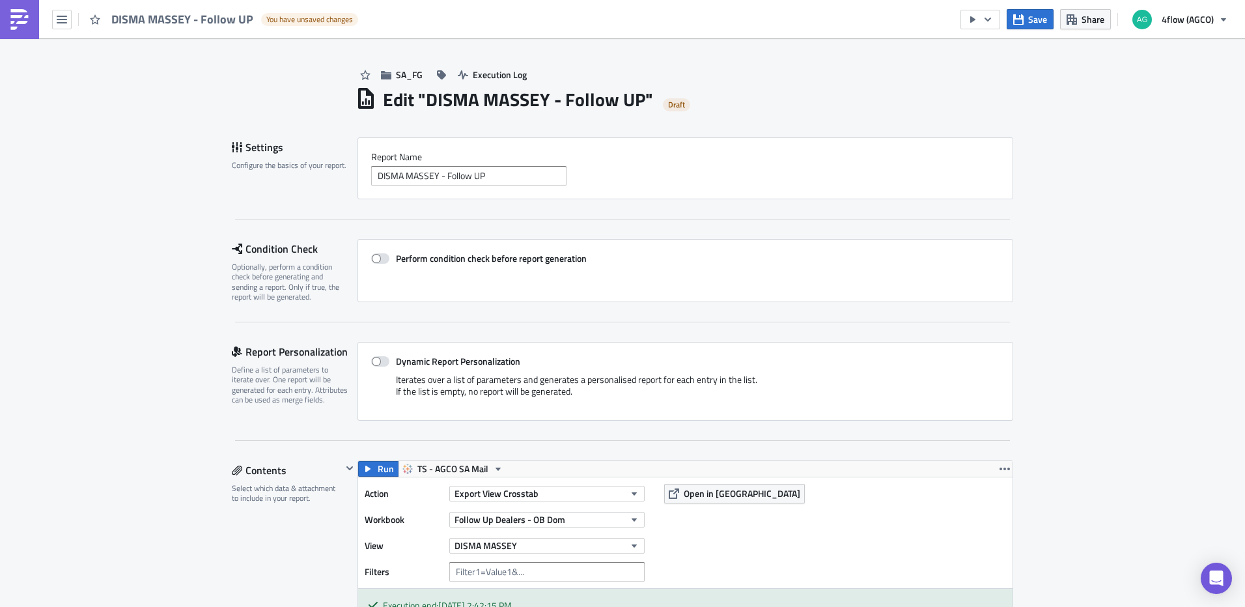
click at [46, 20] on div "DISMA MASSEY - Follow UP You have unsaved changes" at bounding box center [182, 19] width 365 height 38
click at [58, 21] on icon "button" at bounding box center [62, 19] width 10 height 10
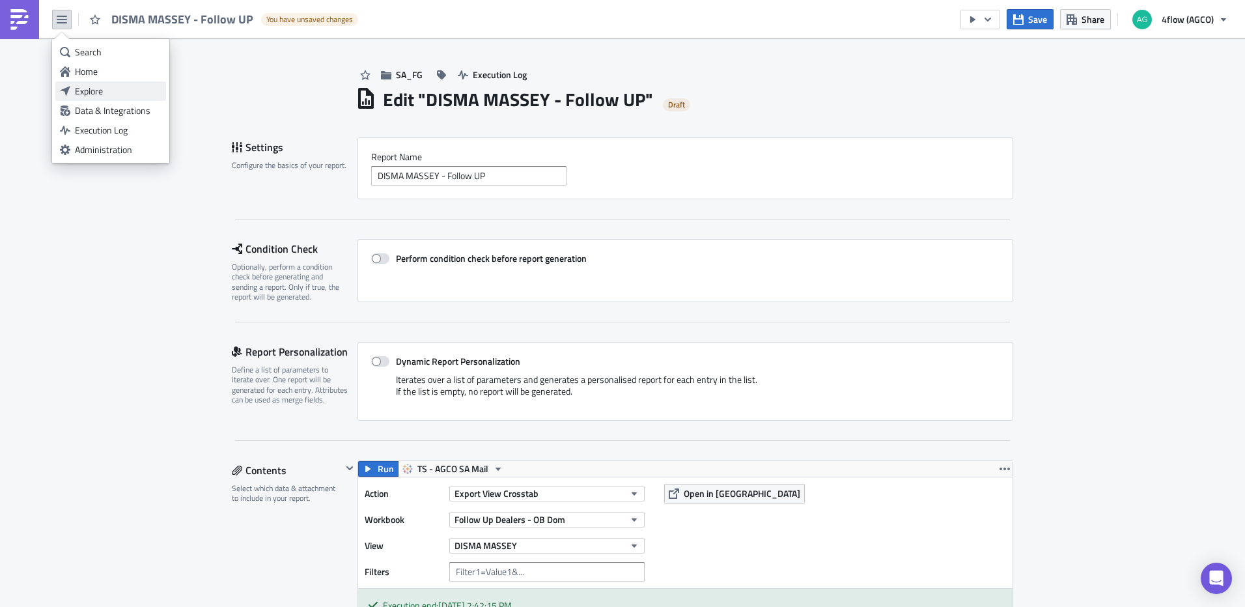
click at [98, 95] on div "Explore" at bounding box center [118, 91] width 87 height 13
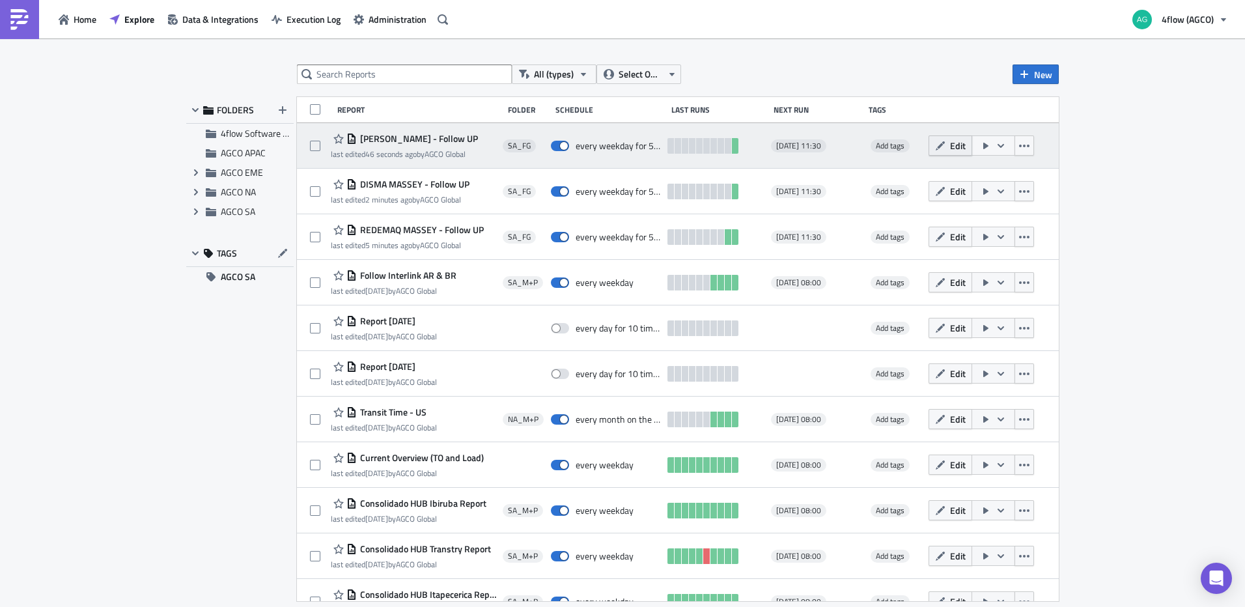
click at [940, 144] on button "Edit" at bounding box center [951, 145] width 44 height 20
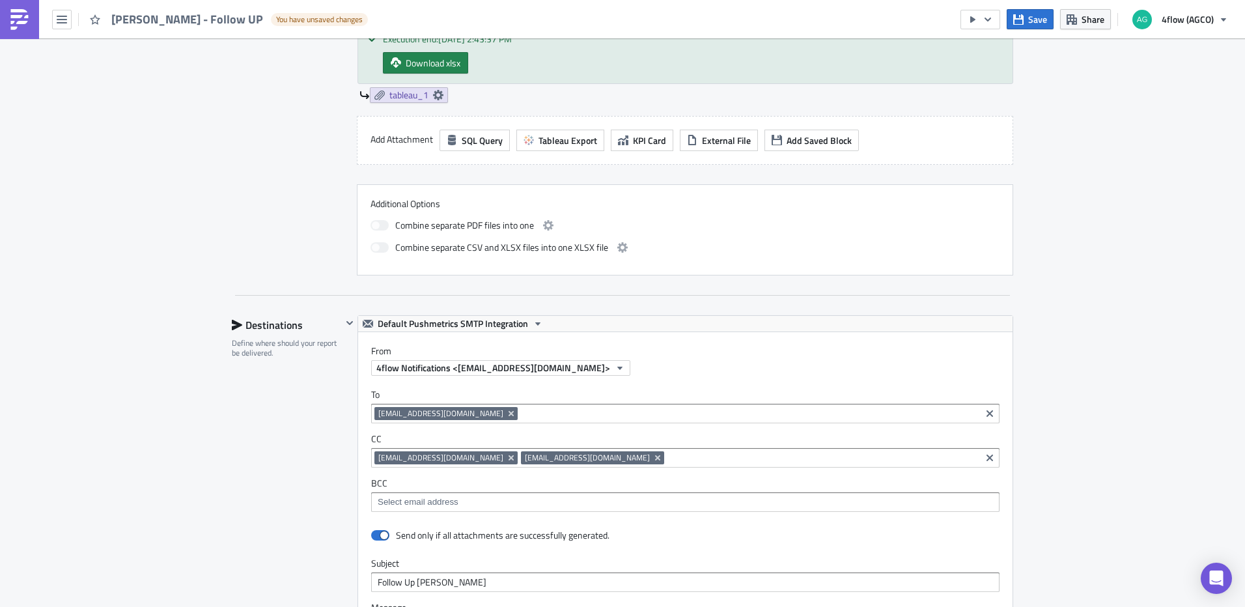
scroll to position [46, 0]
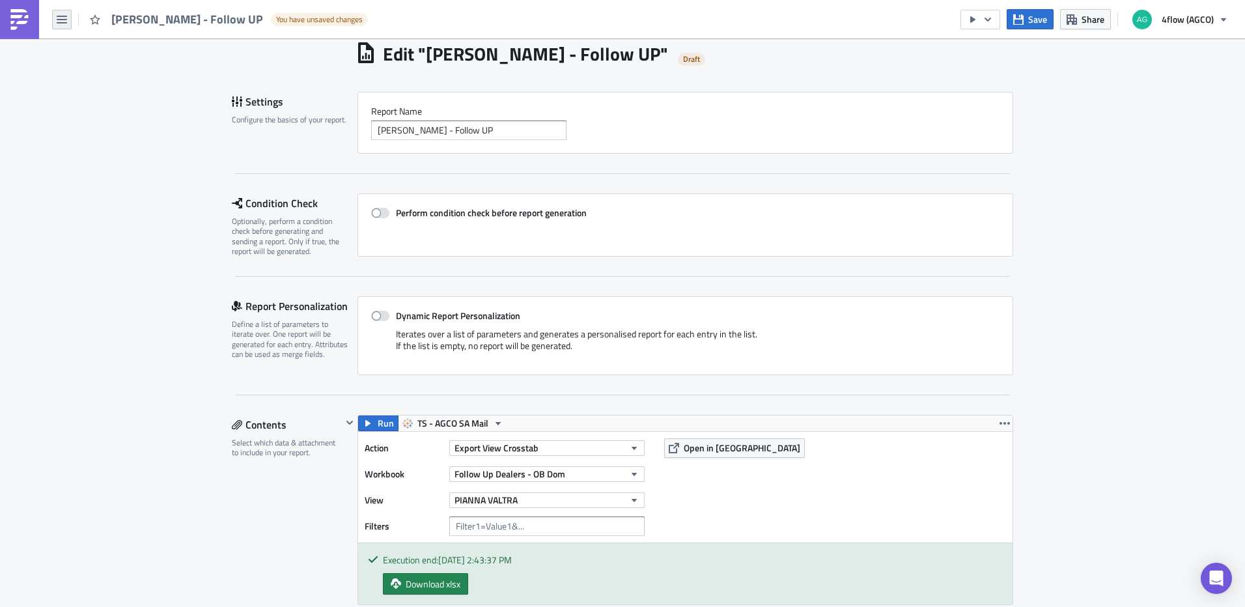
click at [63, 17] on icon "button" at bounding box center [62, 19] width 10 height 10
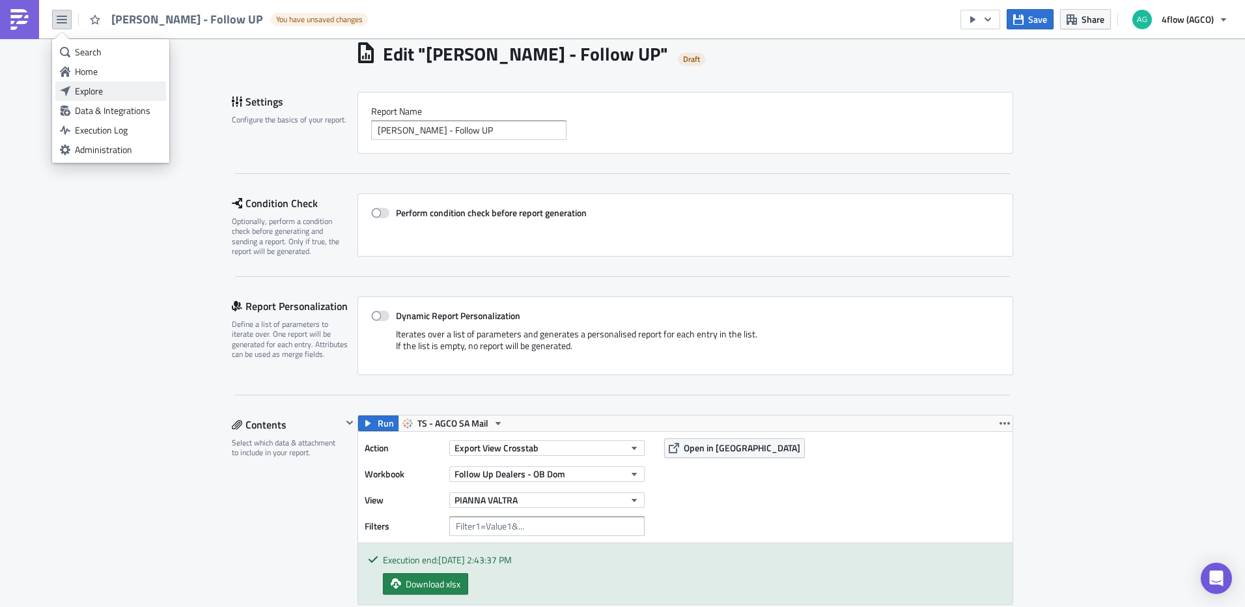
click at [92, 86] on div "Explore" at bounding box center [118, 91] width 87 height 13
